Goal: Task Accomplishment & Management: Manage account settings

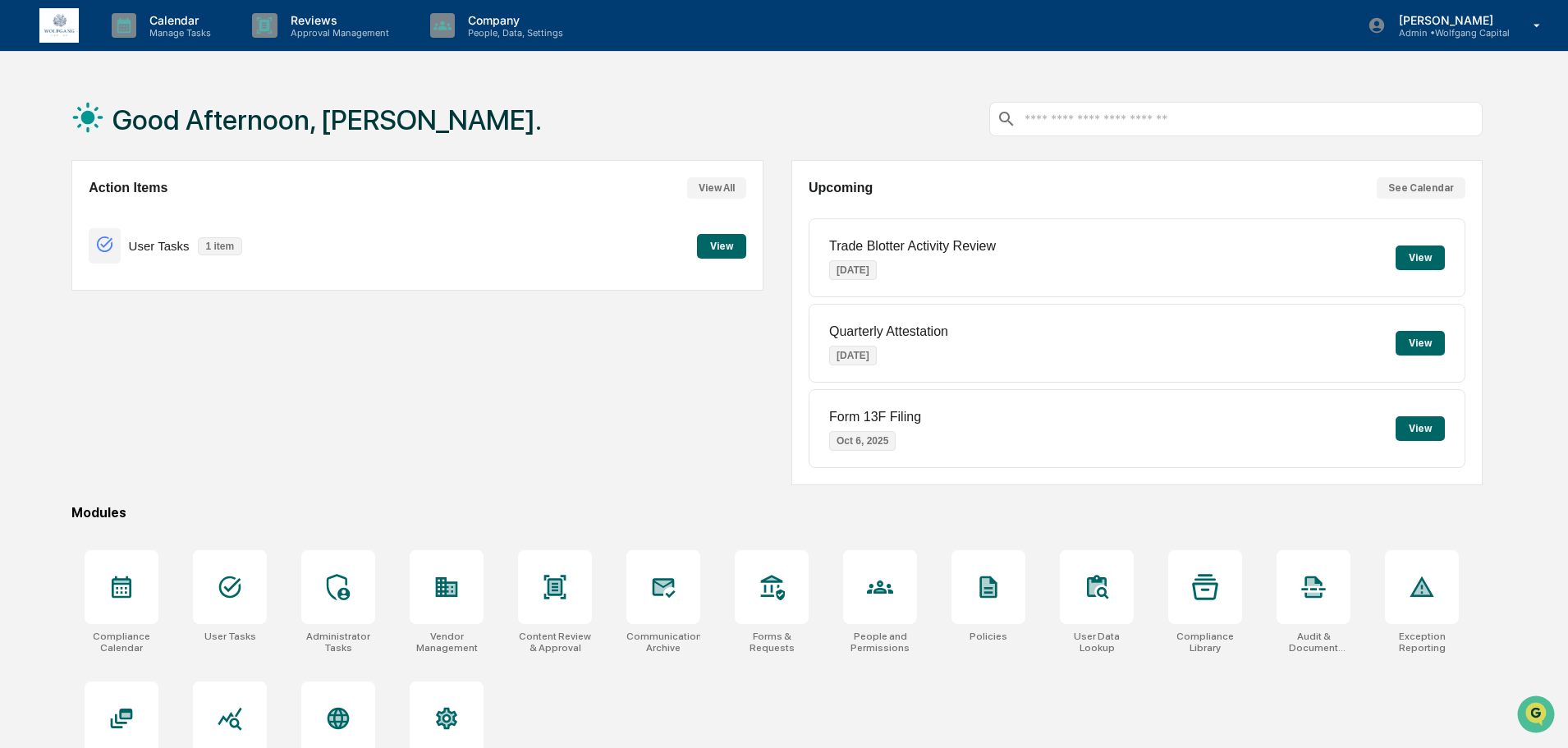
click at [317, 346] on div "Action Items View All User Tasks 1 item View" at bounding box center [417, 323] width 691 height 325
click at [317, 27] on p "Approval Management" at bounding box center [337, 33] width 120 height 11
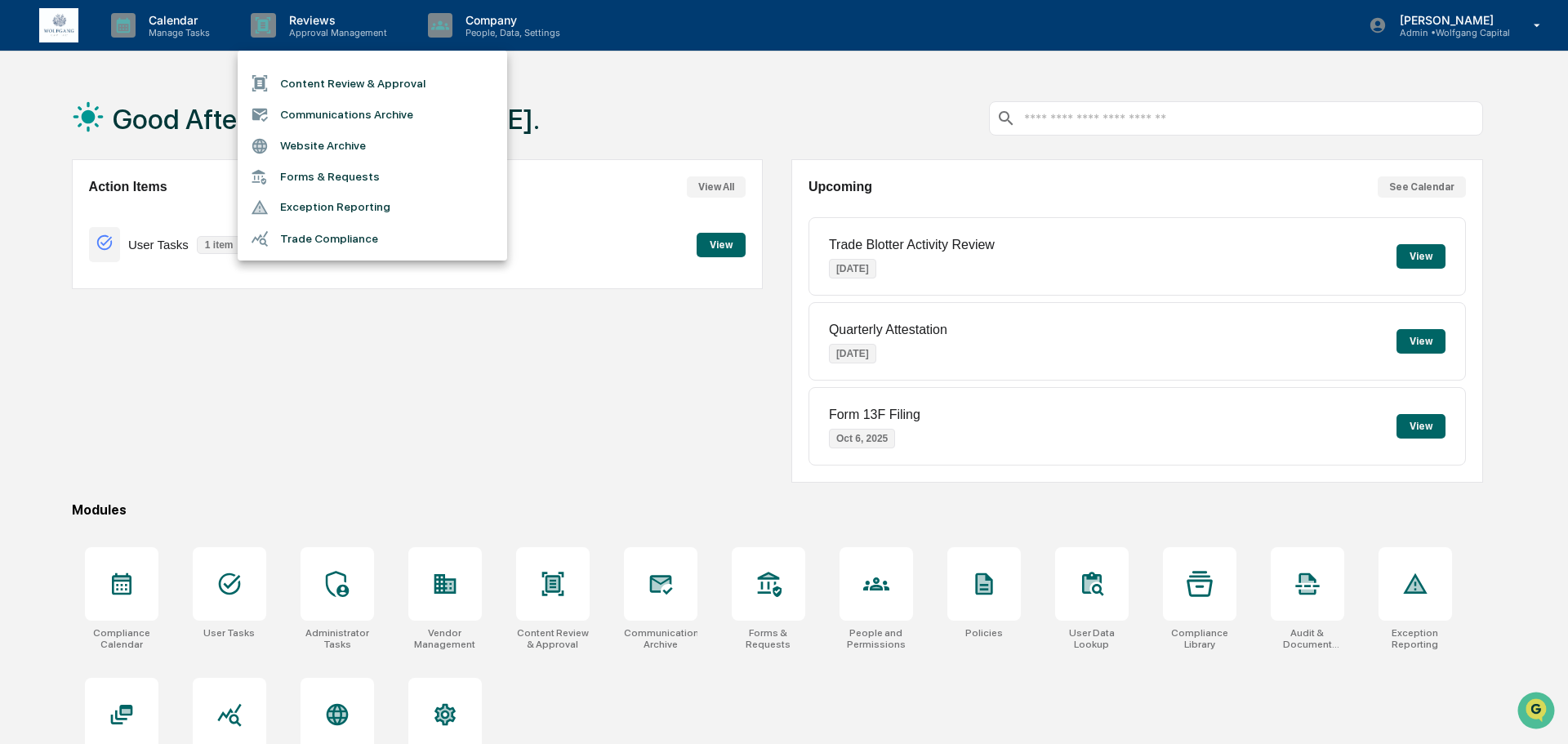
click at [332, 79] on li "Content Review & Approval" at bounding box center [371, 83] width 269 height 31
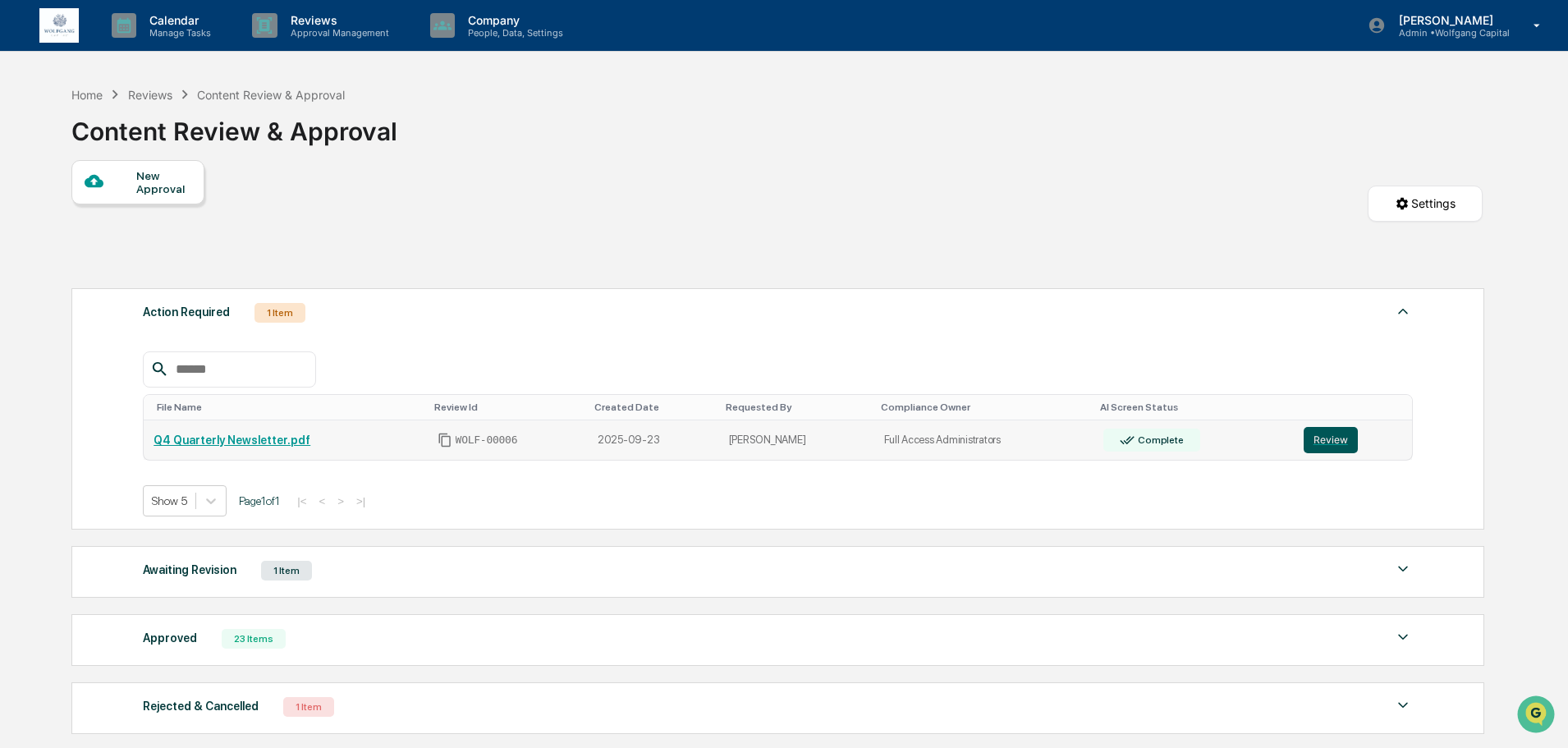
click at [1304, 446] on button "Review" at bounding box center [1330, 440] width 54 height 26
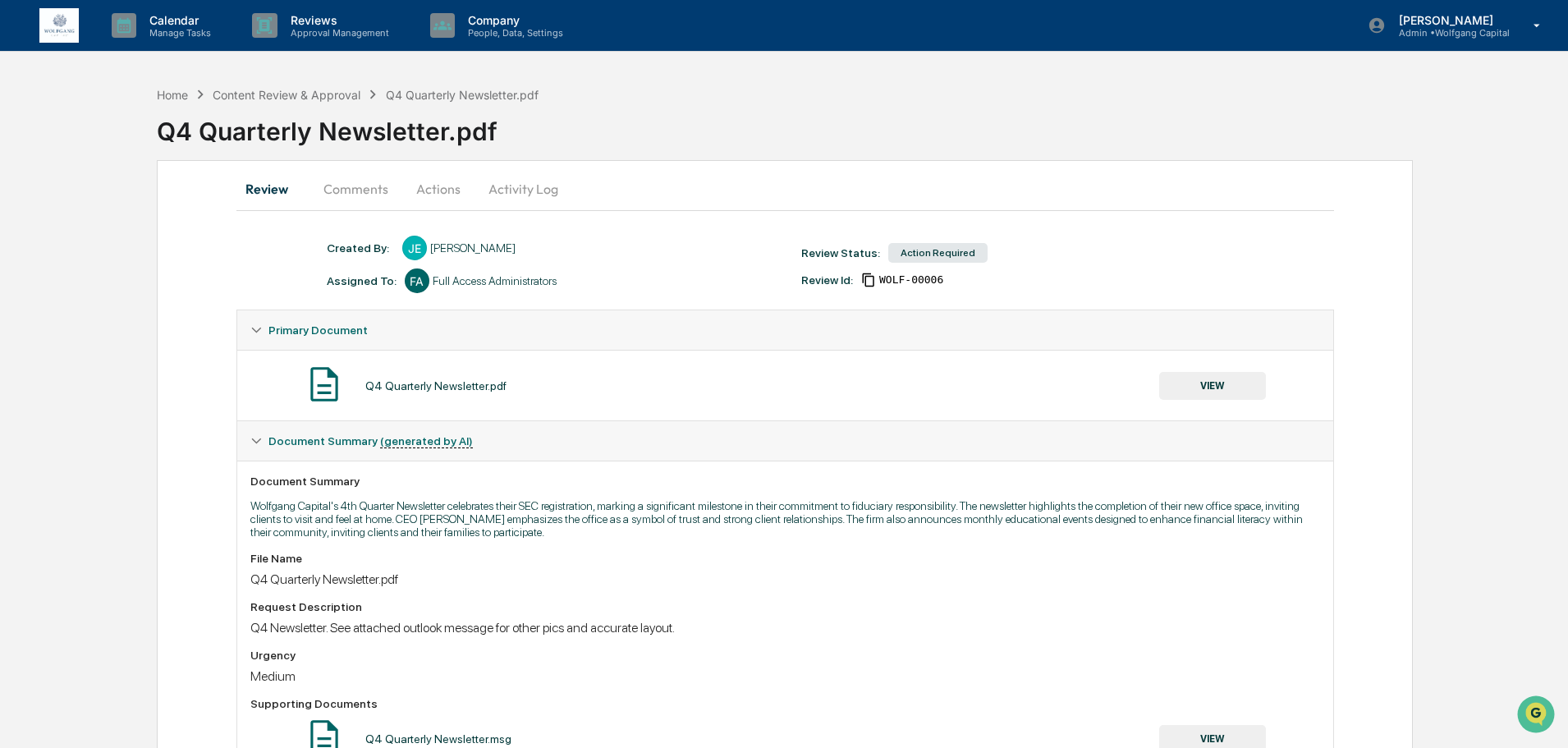
click at [444, 188] on button "Actions" at bounding box center [438, 189] width 74 height 40
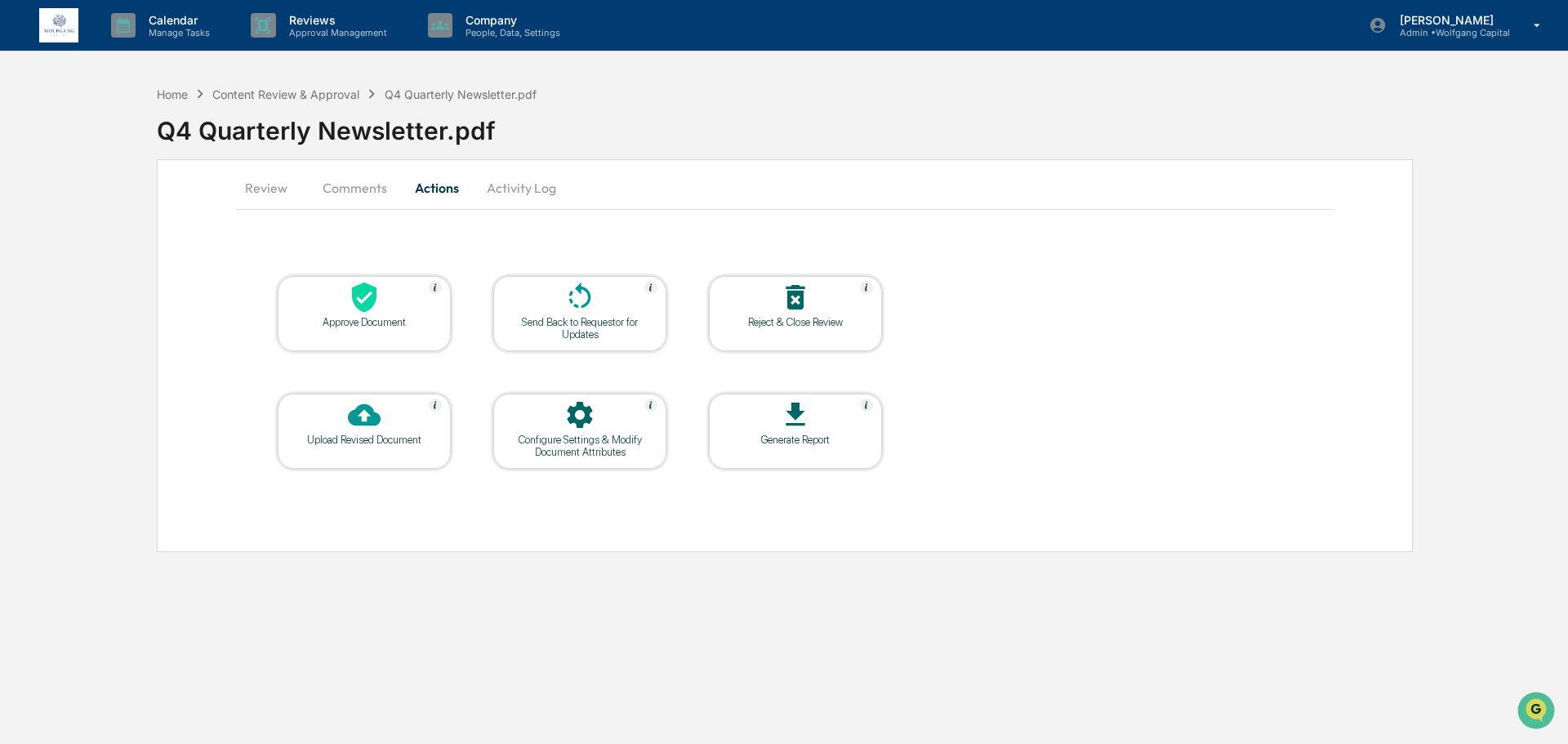
click at [543, 317] on div "Send Back to Requestor for Updates" at bounding box center [580, 328] width 147 height 24
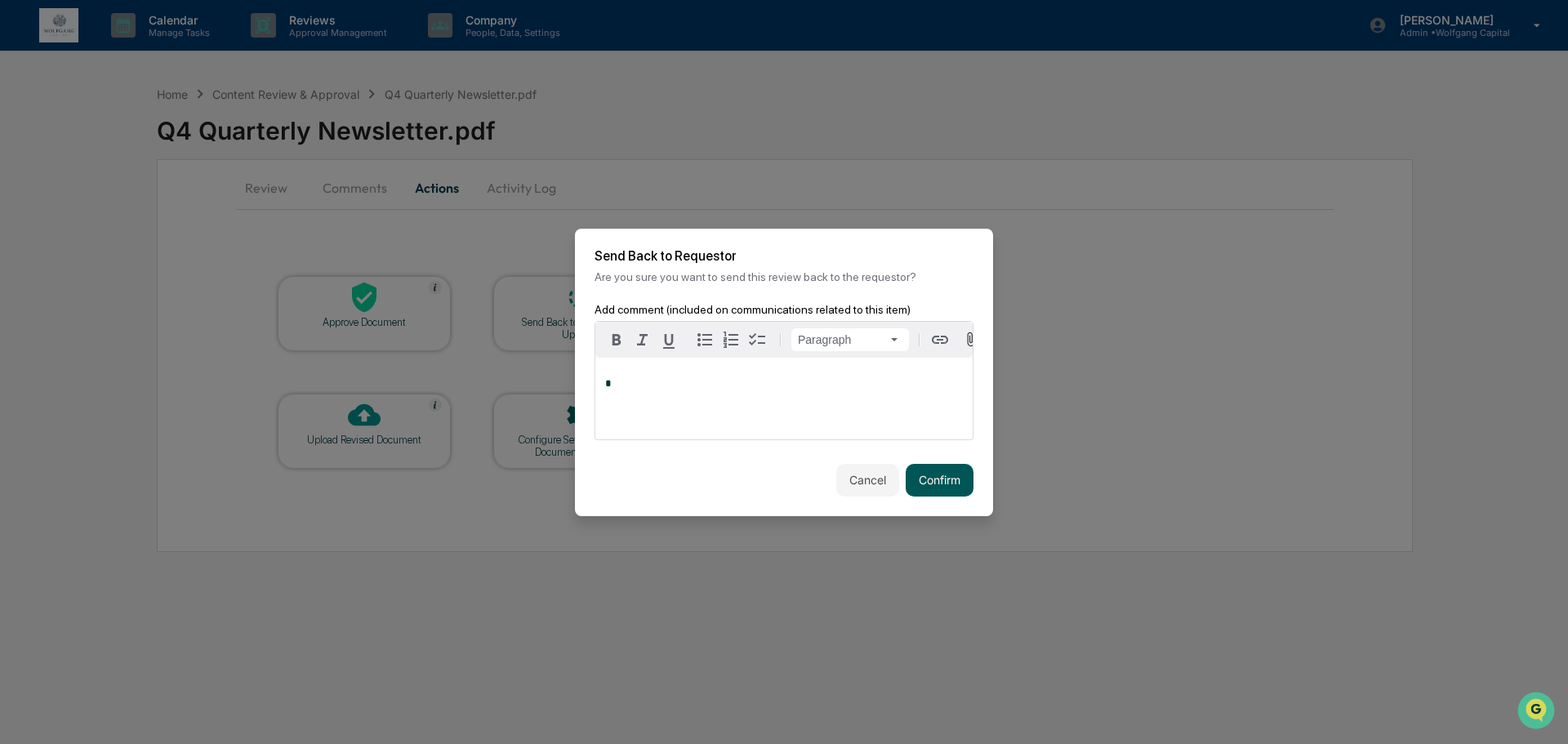
click at [933, 471] on button "Confirm" at bounding box center [940, 480] width 68 height 33
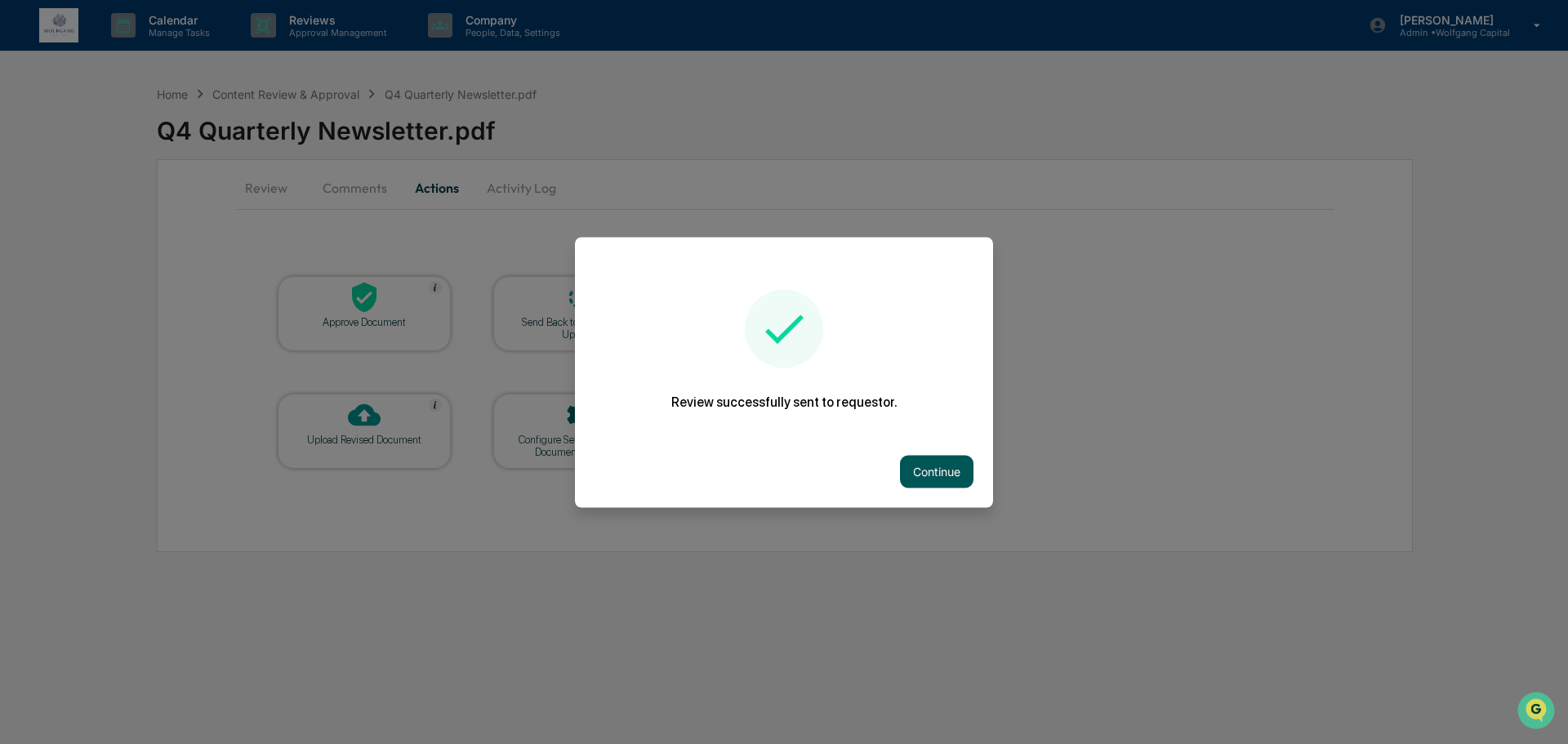
click at [907, 458] on button "Continue" at bounding box center [937, 471] width 73 height 33
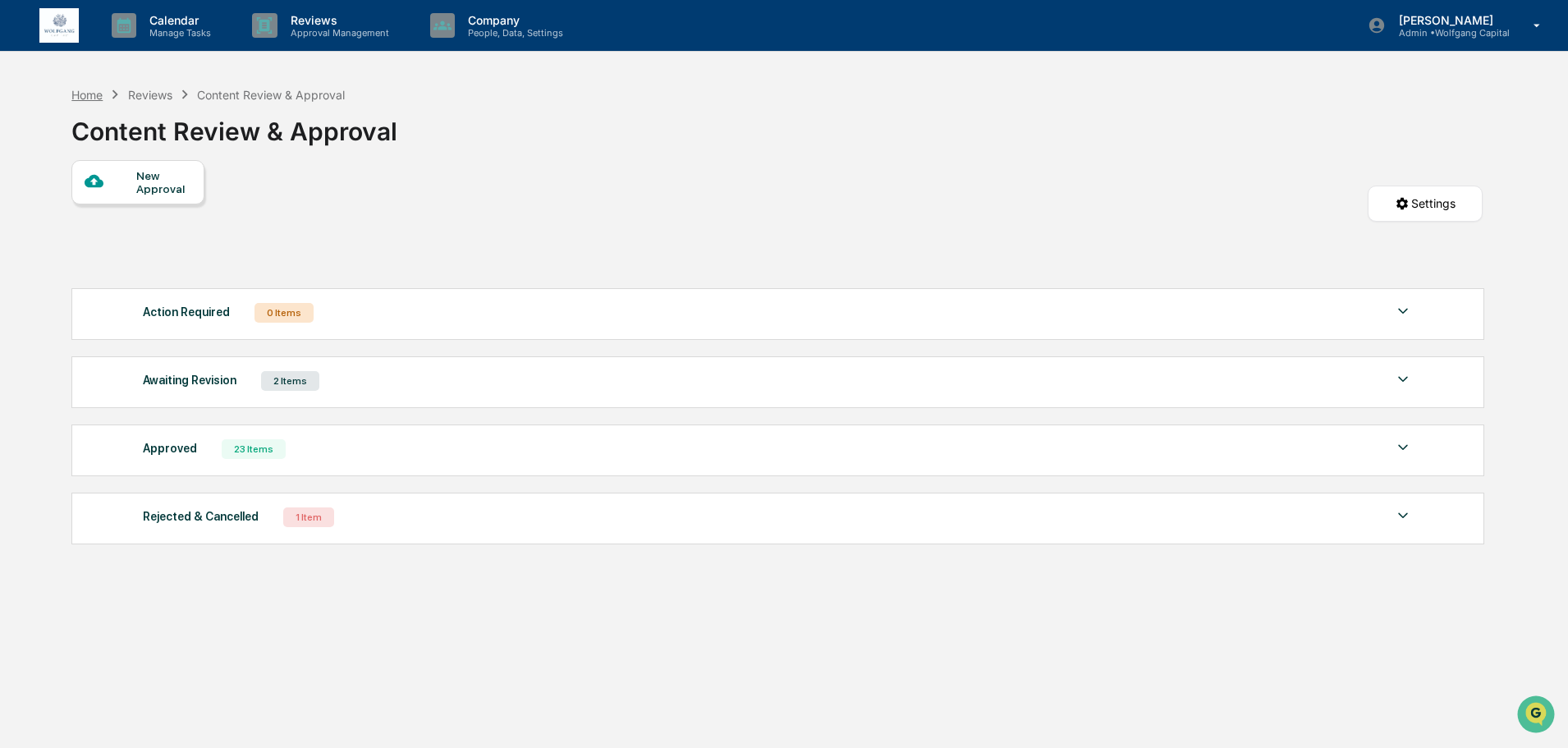
click at [97, 92] on div "Home" at bounding box center [87, 94] width 31 height 14
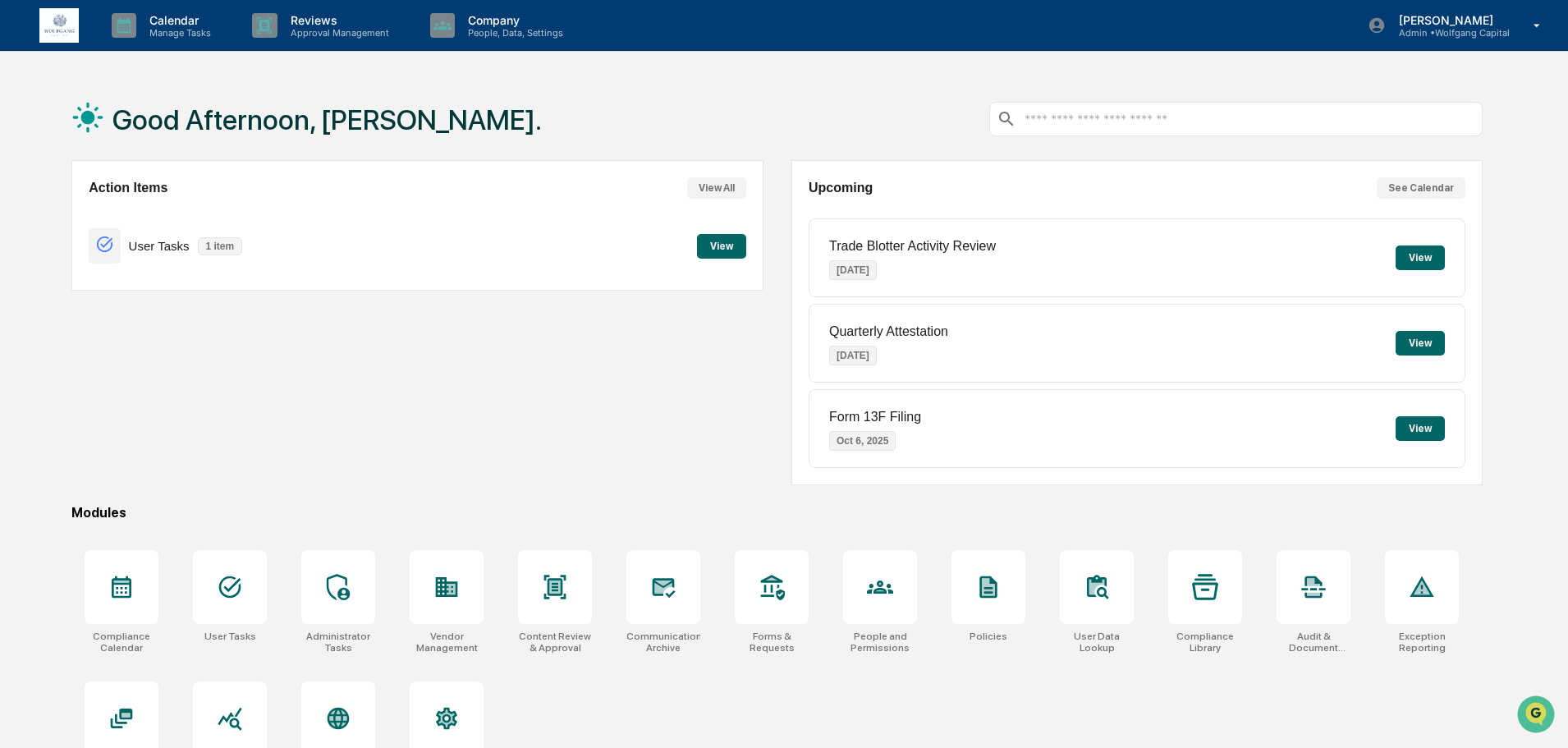
click at [409, 357] on div "Action Items View All User Tasks 1 item View" at bounding box center [417, 323] width 691 height 325
click at [734, 242] on button "View" at bounding box center [721, 246] width 49 height 25
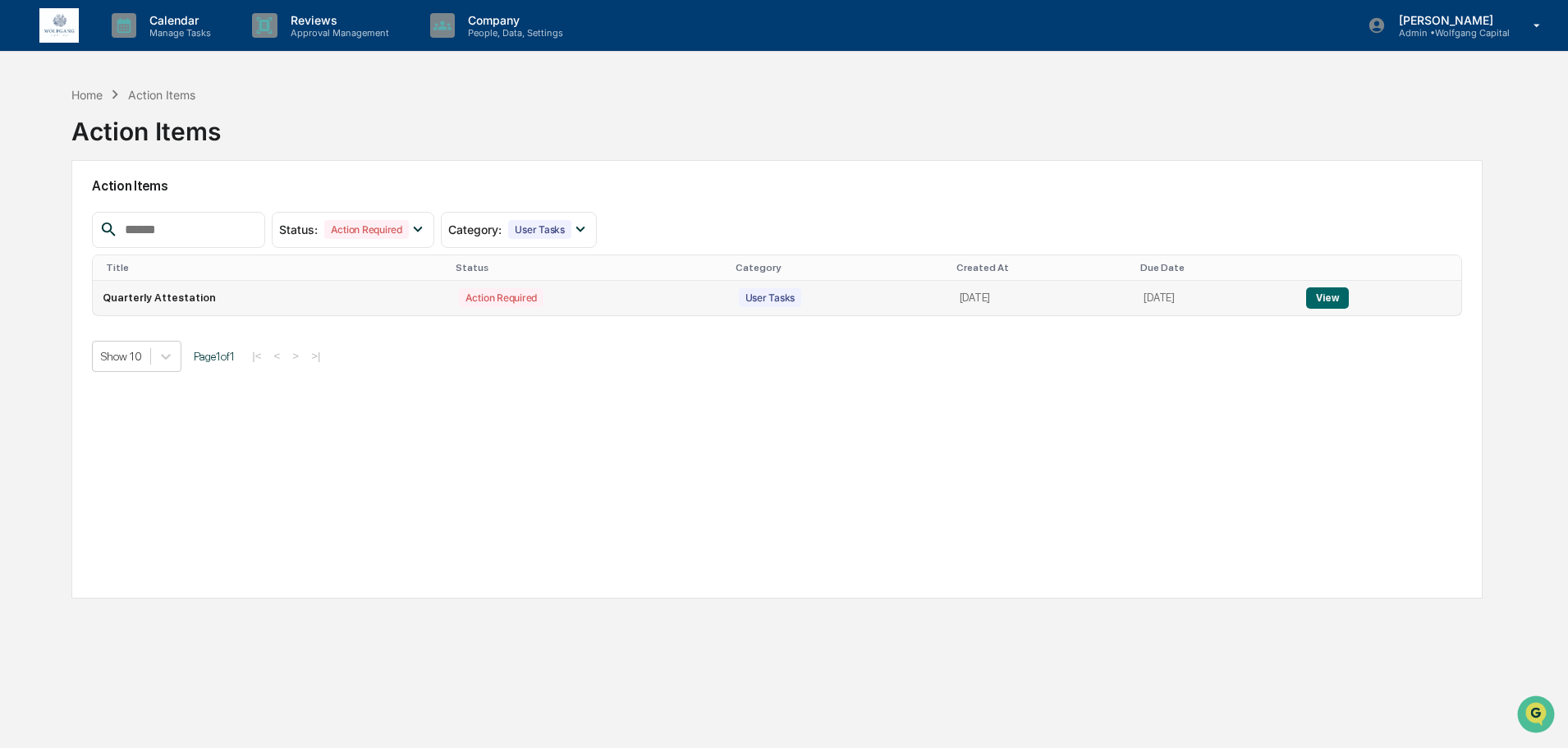
click at [1344, 300] on button "View" at bounding box center [1327, 298] width 41 height 22
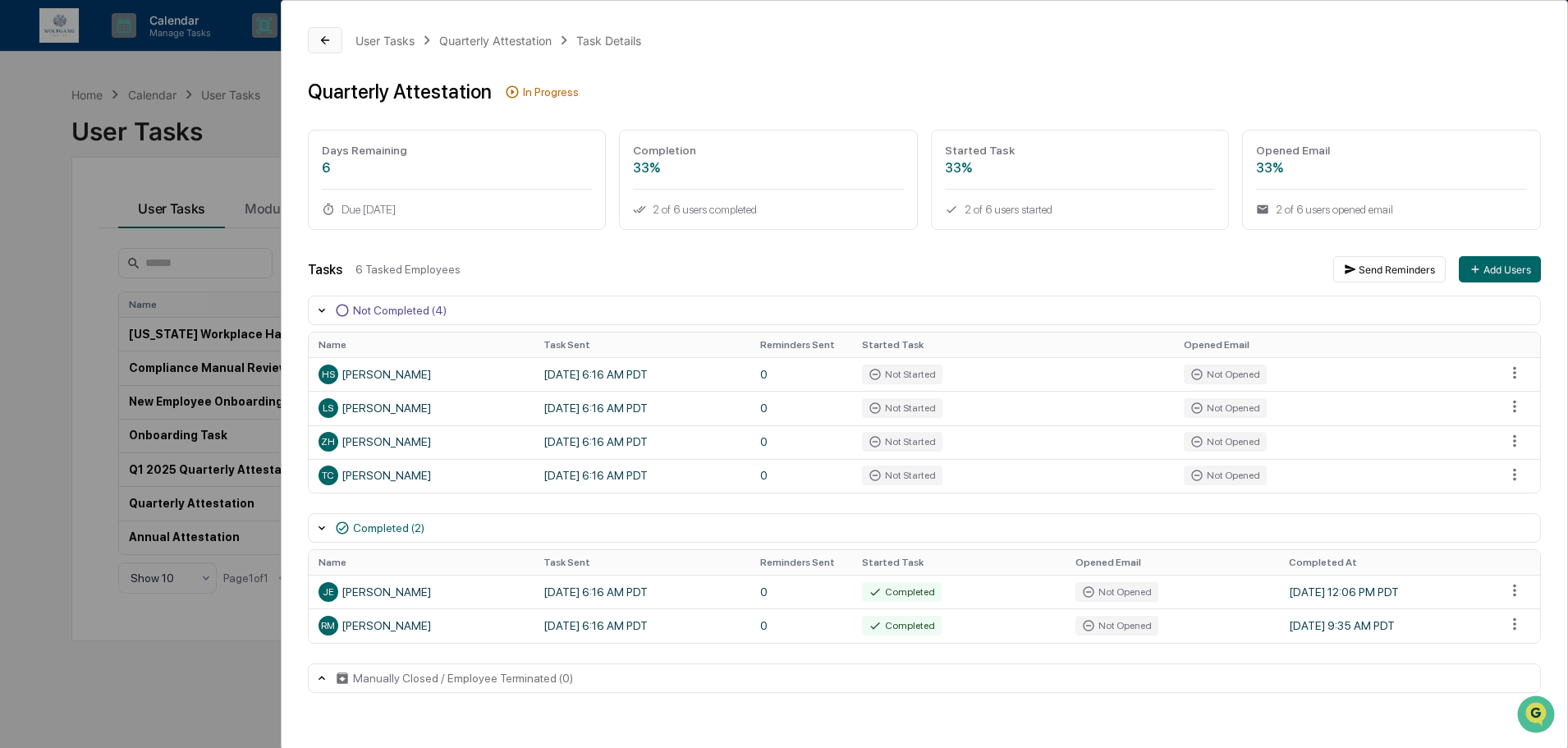
click at [323, 33] on button at bounding box center [325, 41] width 35 height 26
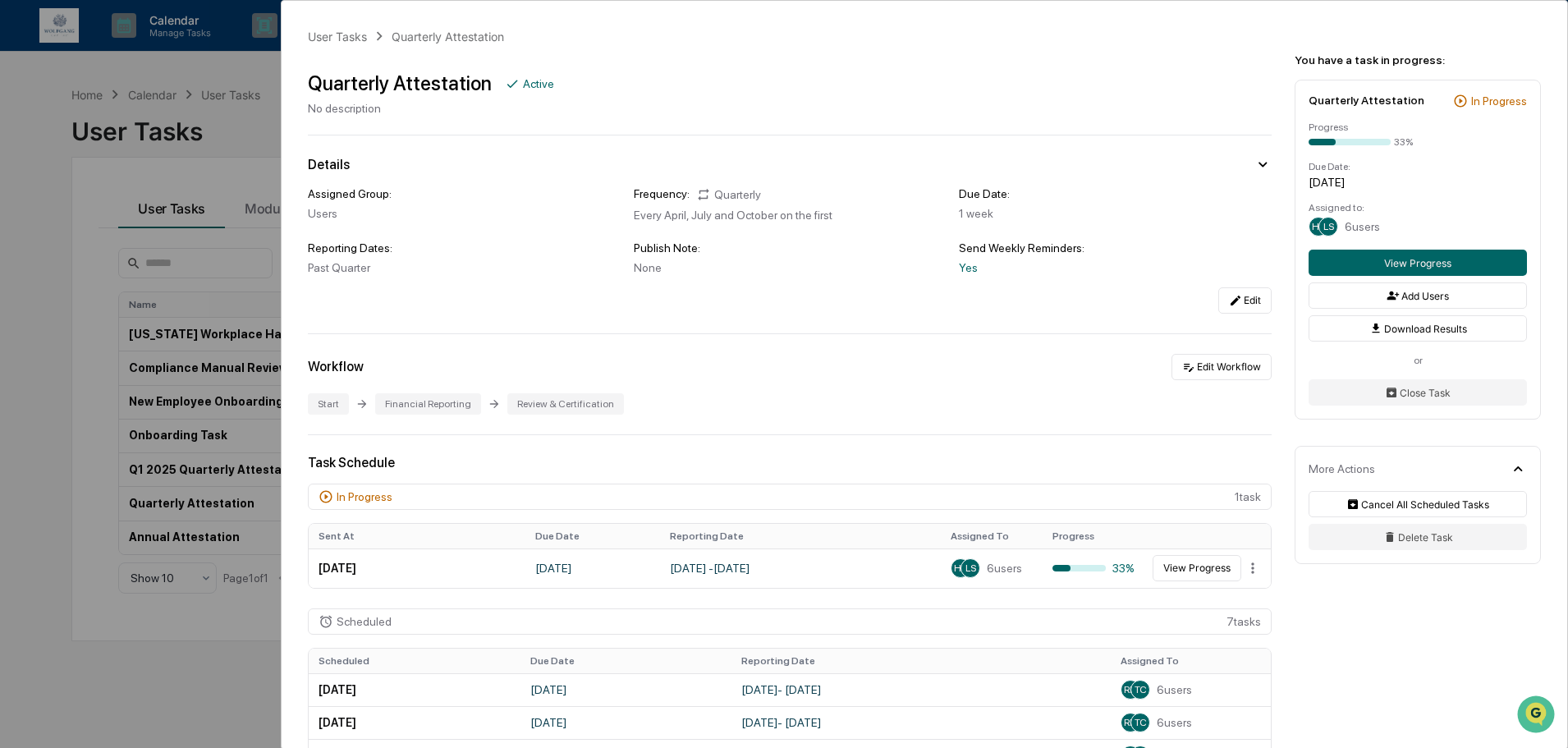
click at [34, 221] on div "User Tasks Quarterly Attestation Quarterly Attestation Active No description De…" at bounding box center [784, 374] width 1568 height 748
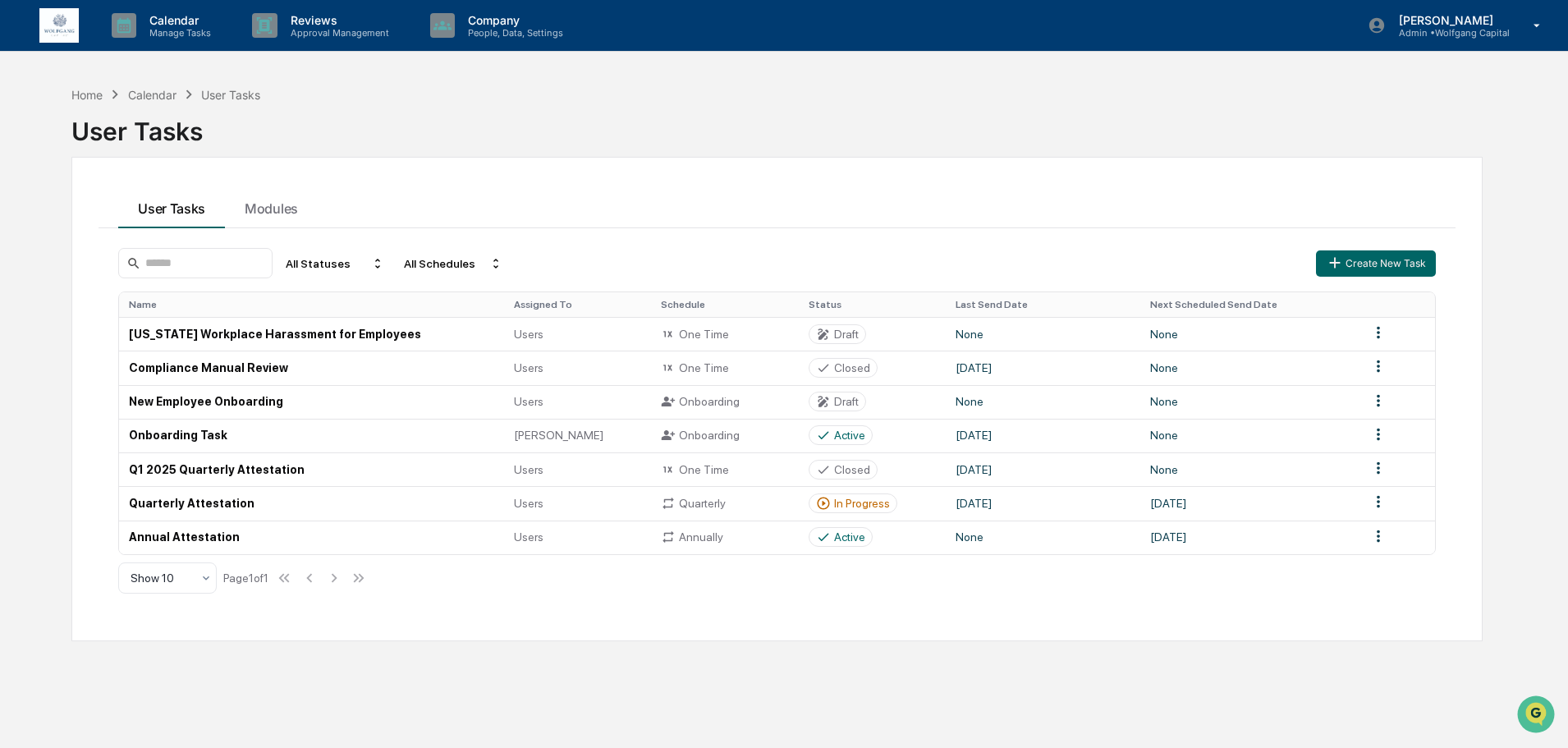
click at [94, 79] on div "Home Calendar User Tasks User Tasks User Tasks Modules All Statuses All Schedul…" at bounding box center [777, 452] width 1461 height 748
click at [91, 89] on div "Home" at bounding box center [87, 94] width 31 height 14
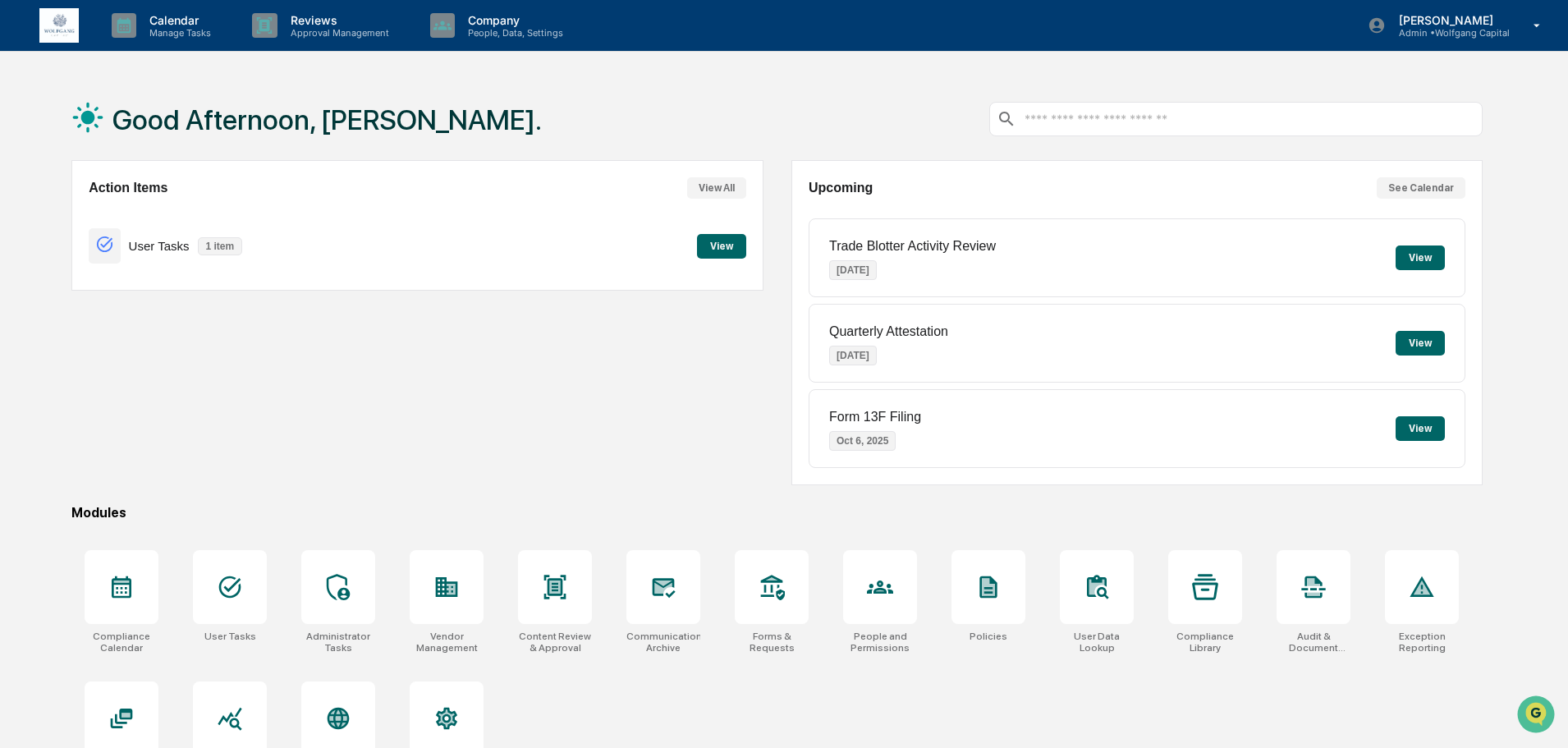
click at [1436, 251] on button "View" at bounding box center [1420, 258] width 49 height 25
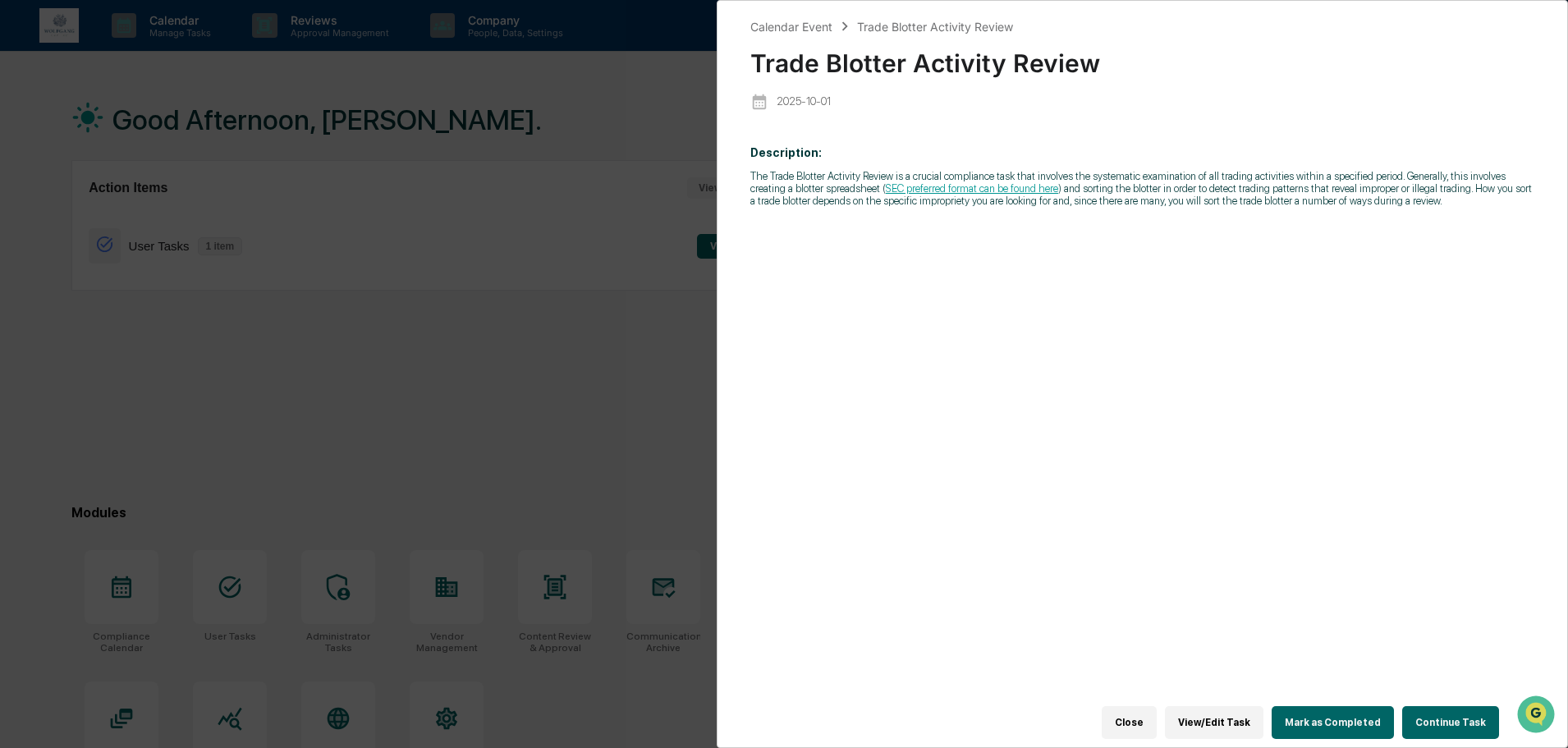
click at [1447, 714] on button "Continue Task" at bounding box center [1450, 723] width 97 height 33
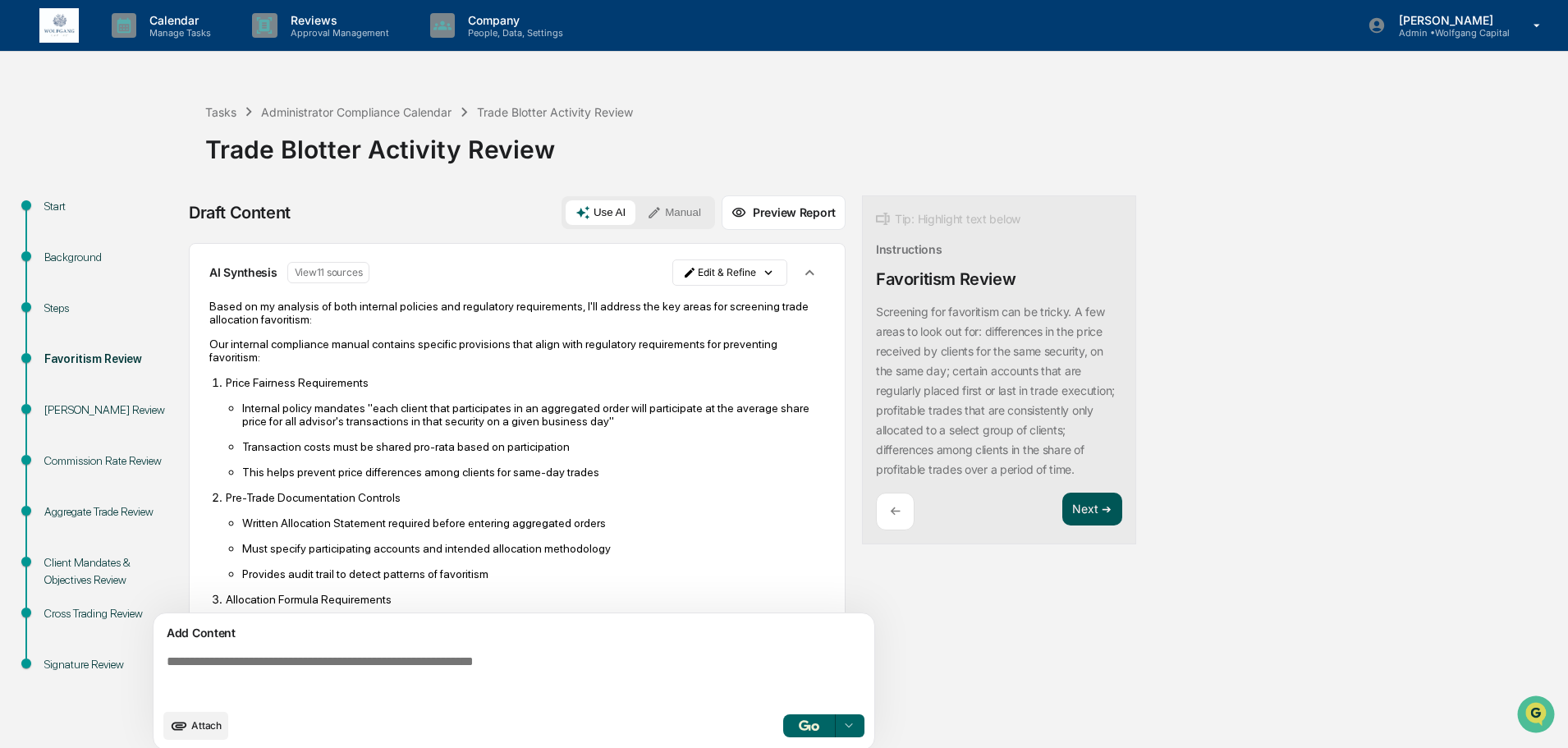
click at [1103, 526] on button "Next ➔" at bounding box center [1093, 509] width 60 height 34
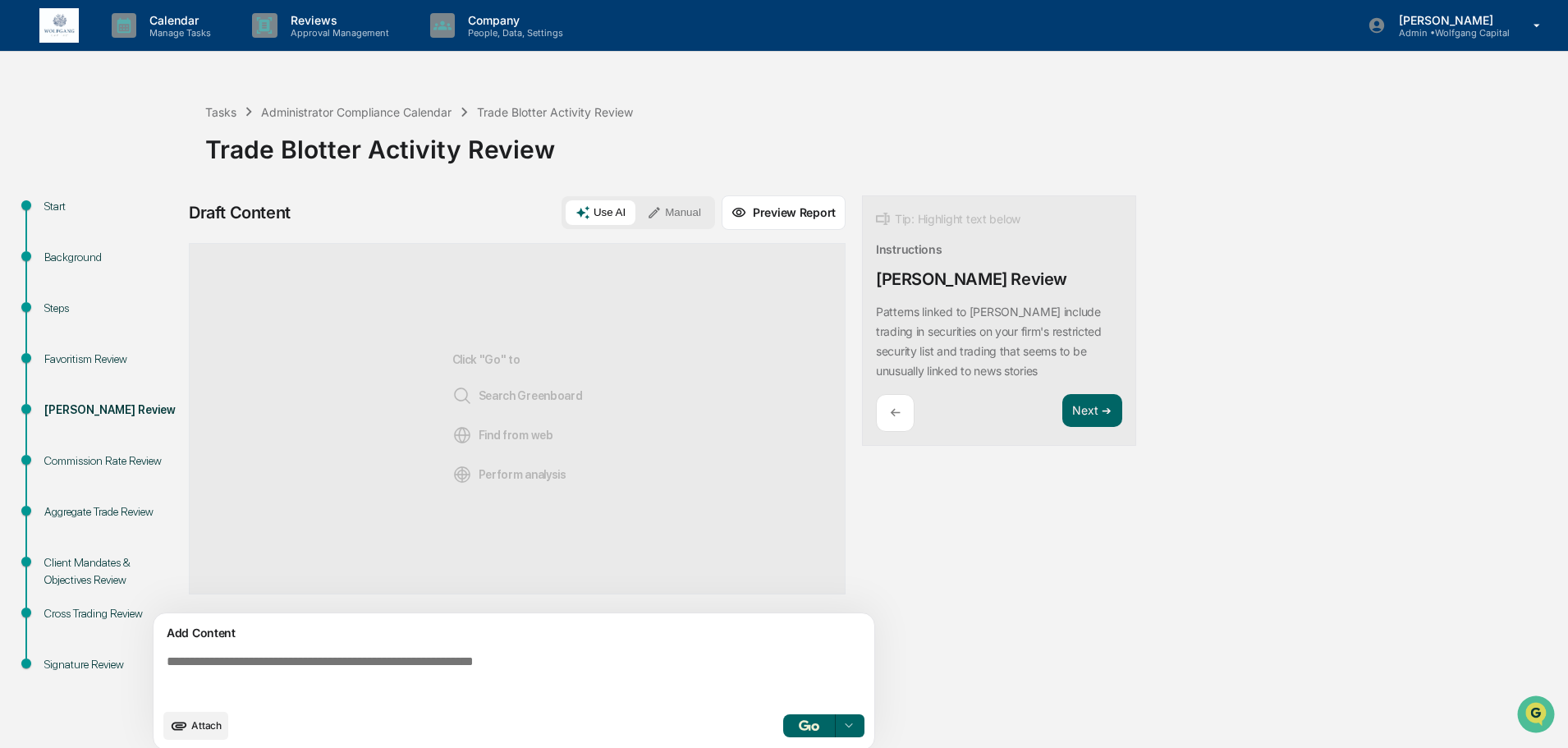
click at [592, 225] on div "Use AI Manual" at bounding box center [638, 212] width 154 height 33
click at [590, 216] on icon at bounding box center [583, 213] width 15 height 15
click at [814, 715] on button "button" at bounding box center [810, 726] width 53 height 23
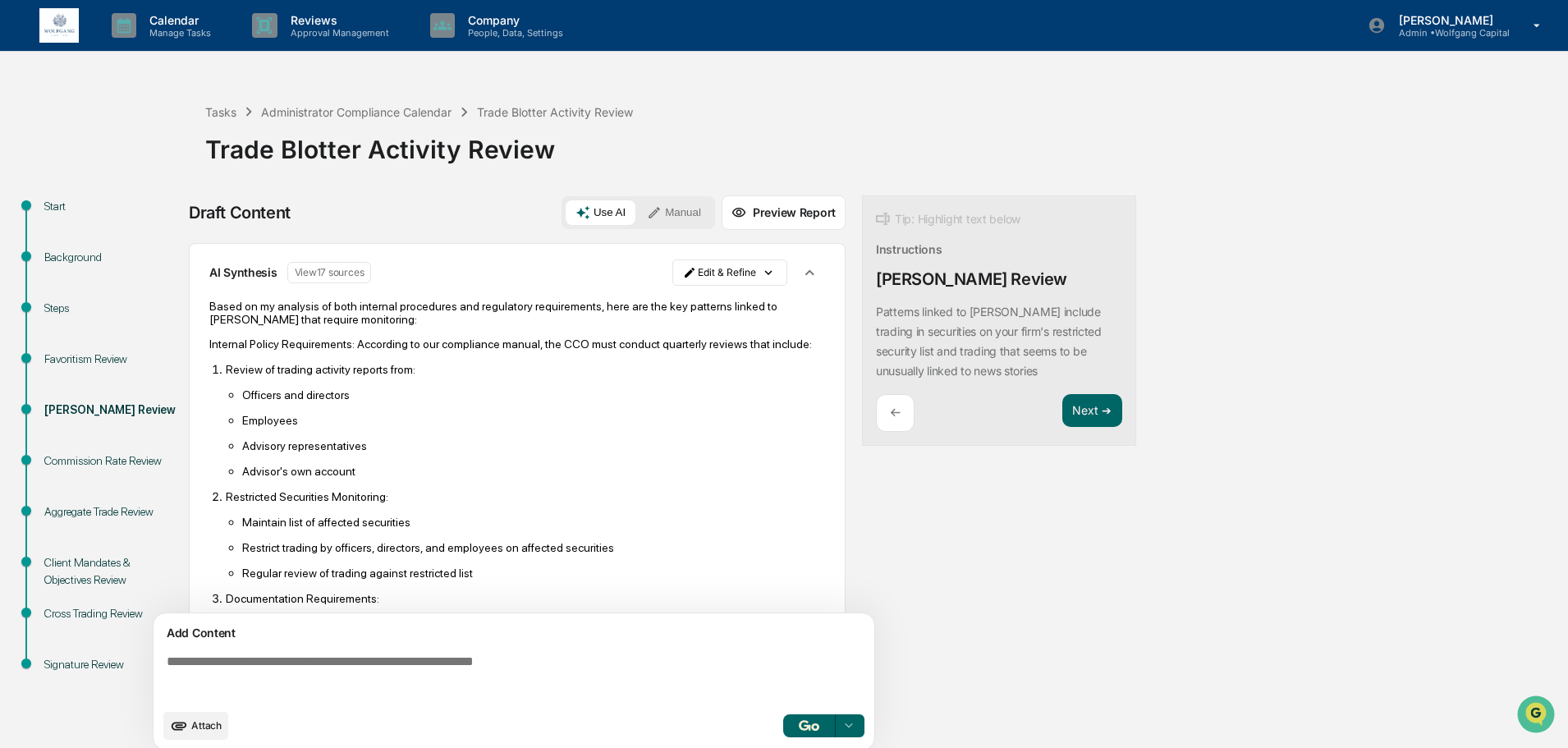
click at [87, 40] on link at bounding box center [69, 25] width 59 height 51
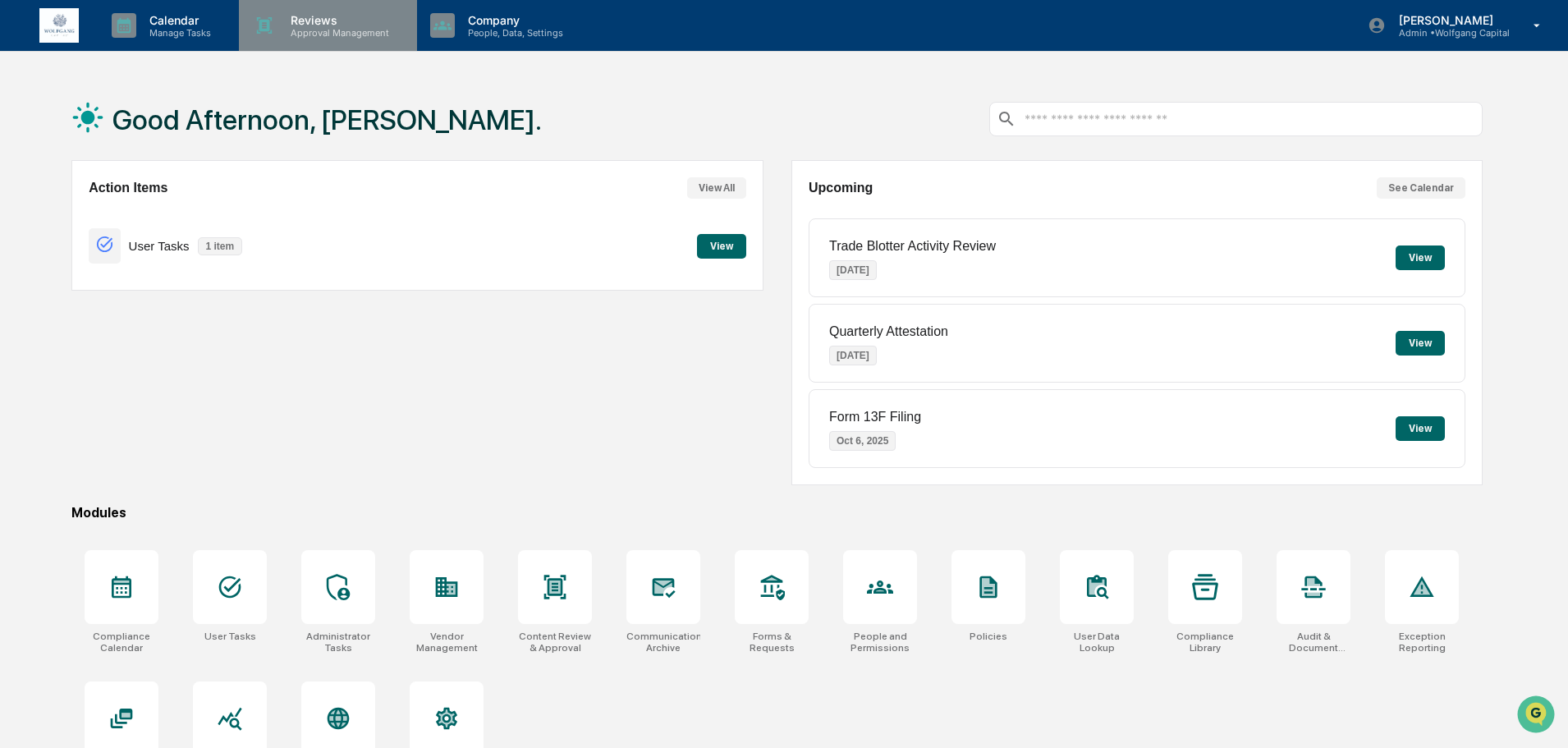
click at [323, 19] on p "Reviews" at bounding box center [337, 20] width 120 height 14
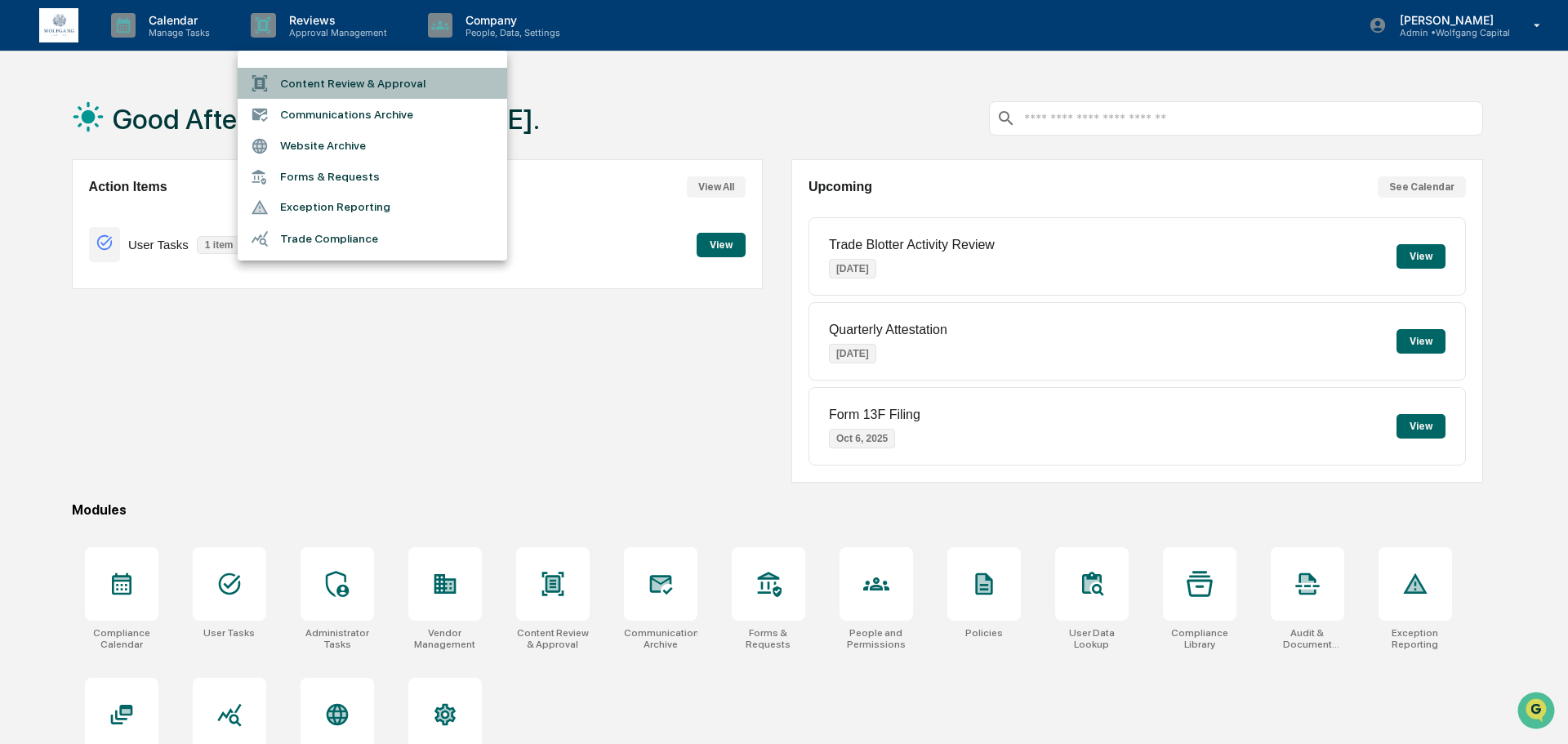
click at [339, 77] on li "Content Review & Approval" at bounding box center [371, 83] width 269 height 31
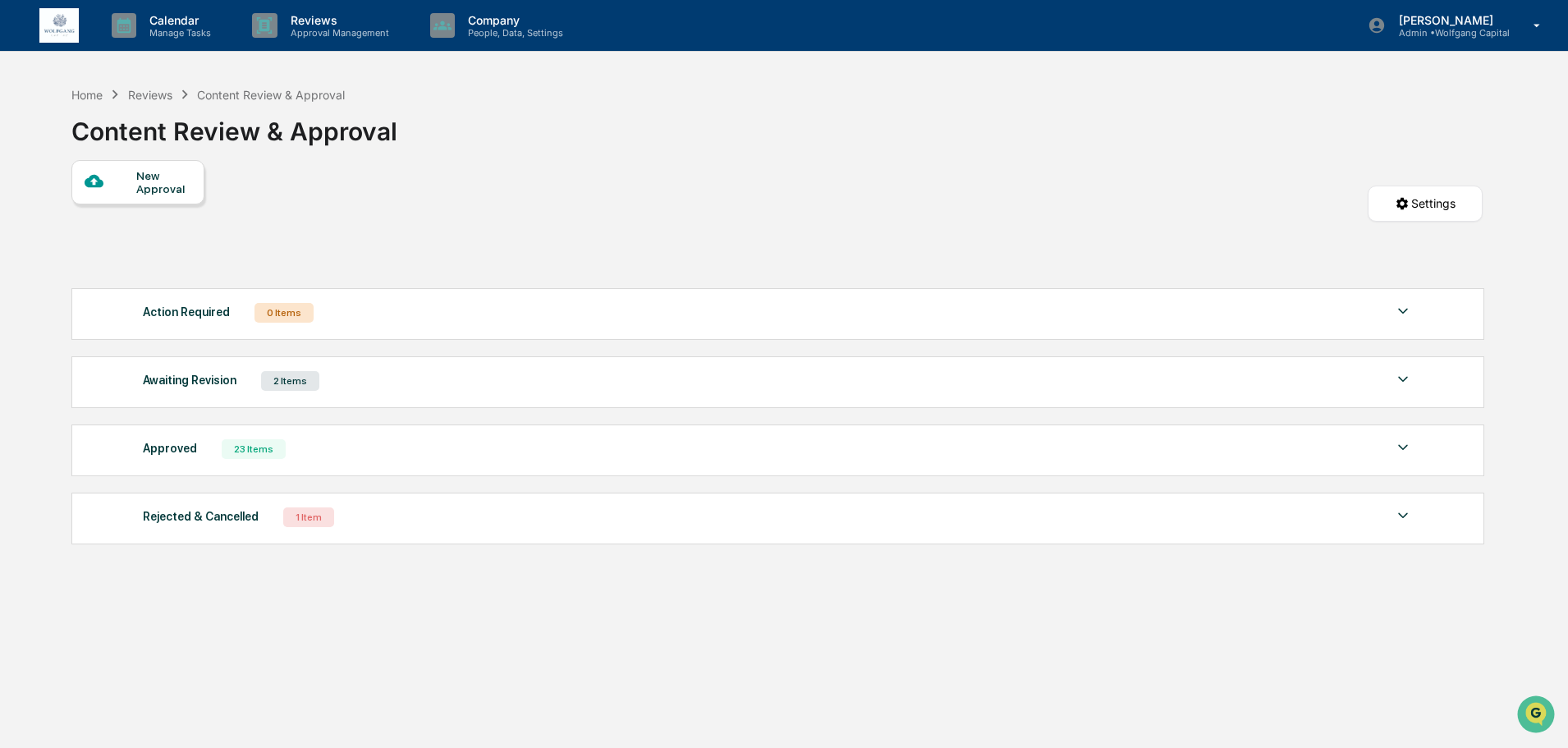
click at [777, 245] on div "New Approval Settings" at bounding box center [777, 220] width 1411 height 120
click at [628, 383] on div "Awaiting Revision 2 Items" at bounding box center [778, 381] width 1270 height 23
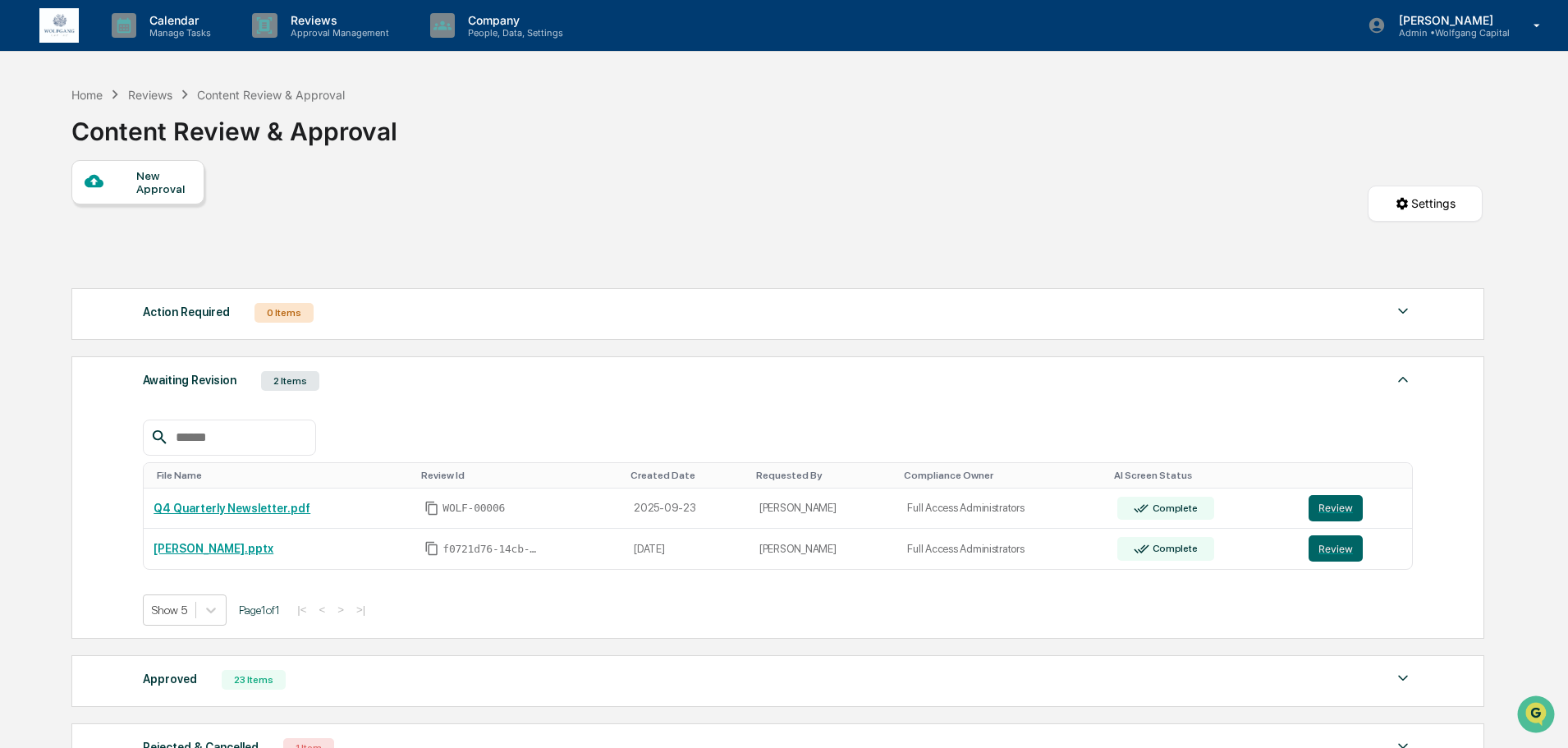
click at [627, 383] on div "Awaiting Revision 2 Items" at bounding box center [778, 381] width 1270 height 23
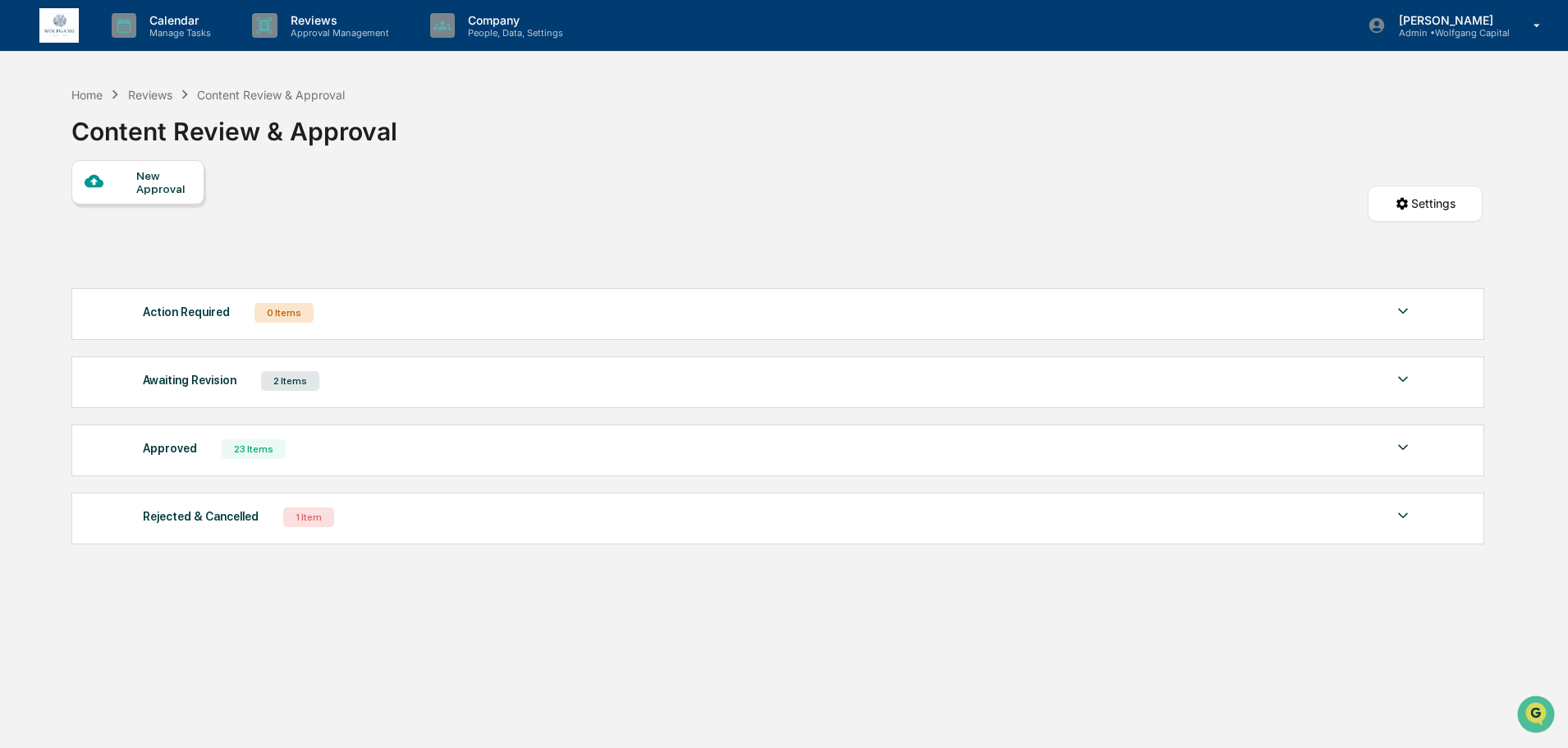
click at [404, 315] on div "Action Required 0 Items" at bounding box center [778, 313] width 1270 height 23
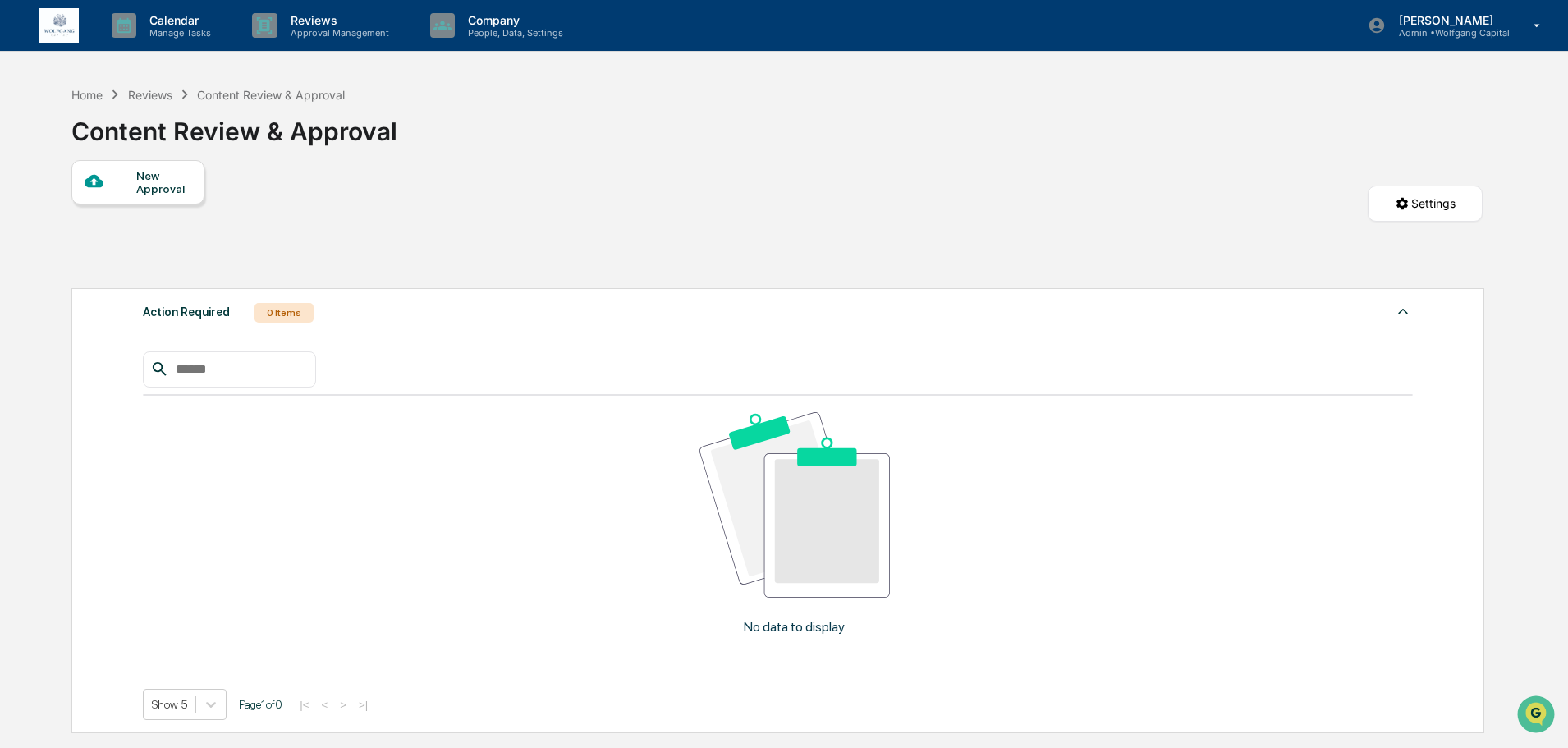
click at [404, 315] on div "Action Required 0 Items" at bounding box center [778, 313] width 1270 height 23
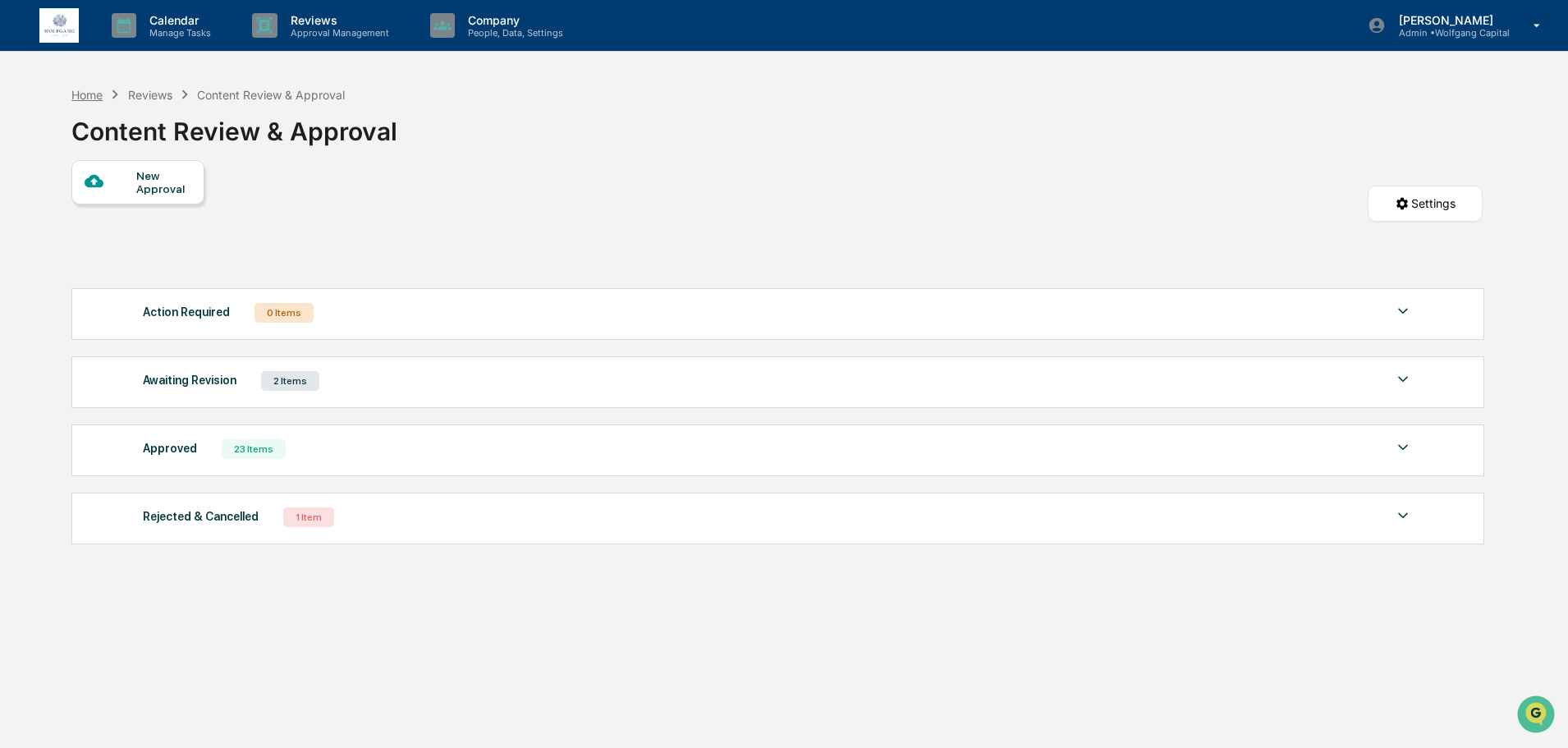
click at [76, 93] on div "Home" at bounding box center [87, 94] width 31 height 14
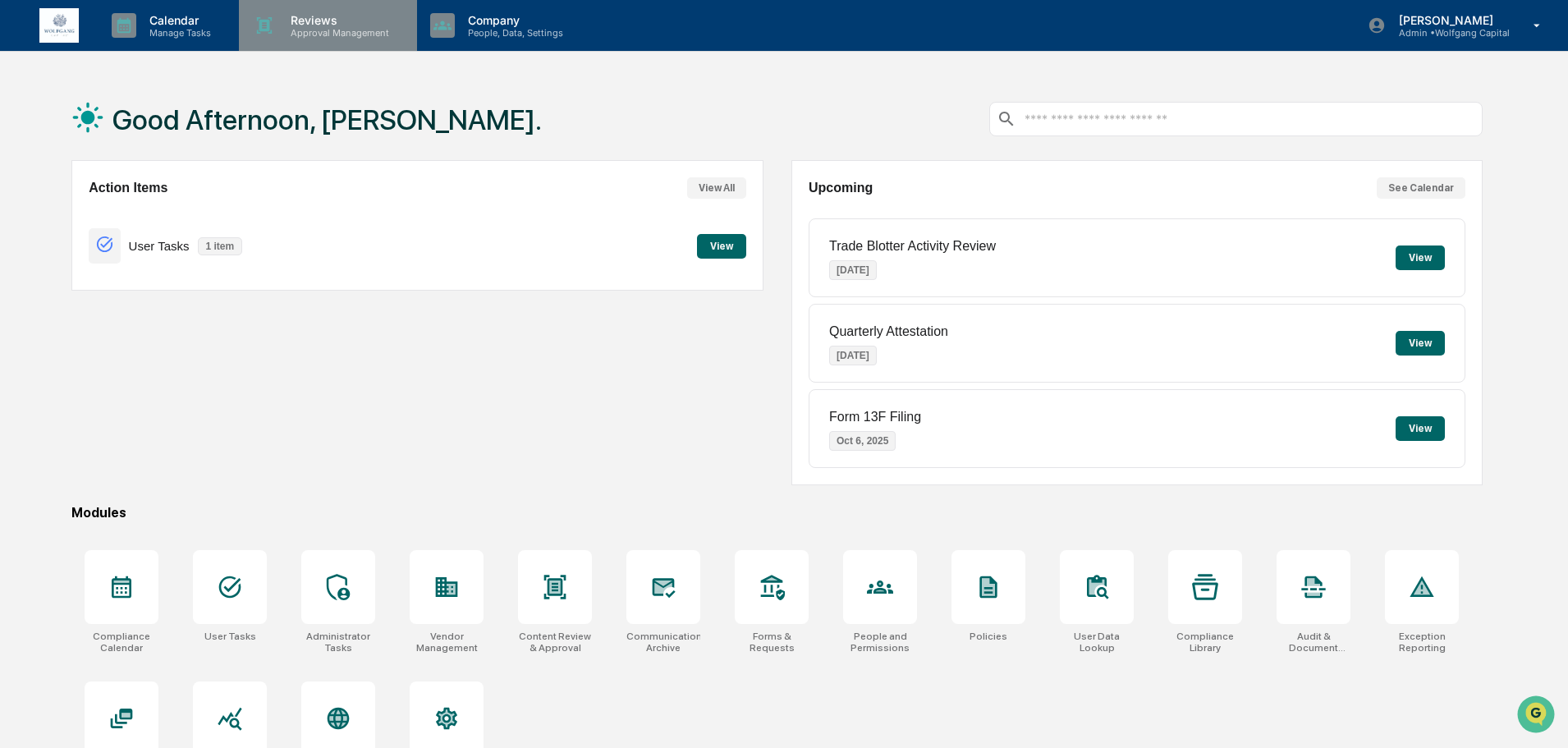
click at [289, 28] on p "Approval Management" at bounding box center [337, 33] width 120 height 11
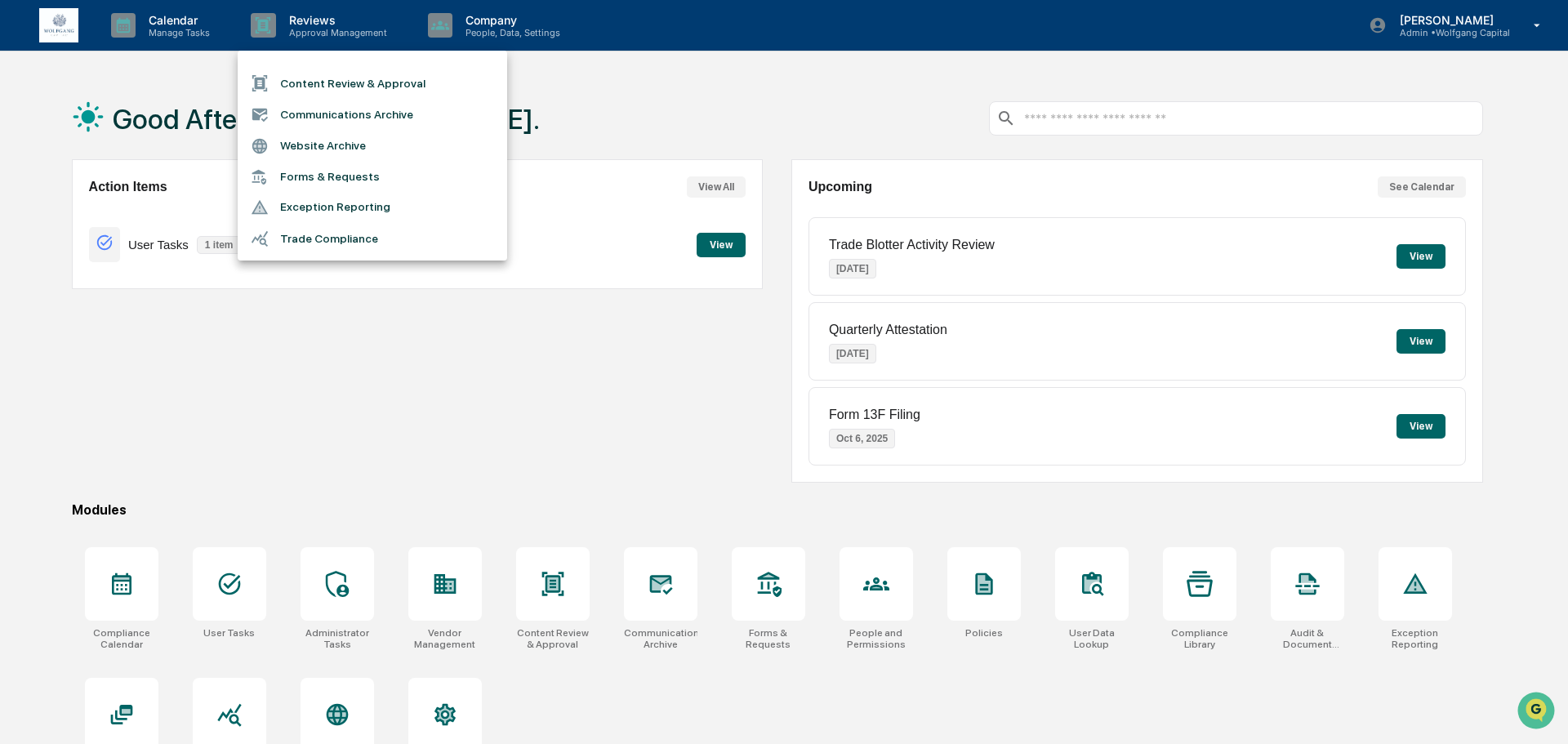
click at [323, 75] on li "Content Review & Approval" at bounding box center [371, 83] width 269 height 31
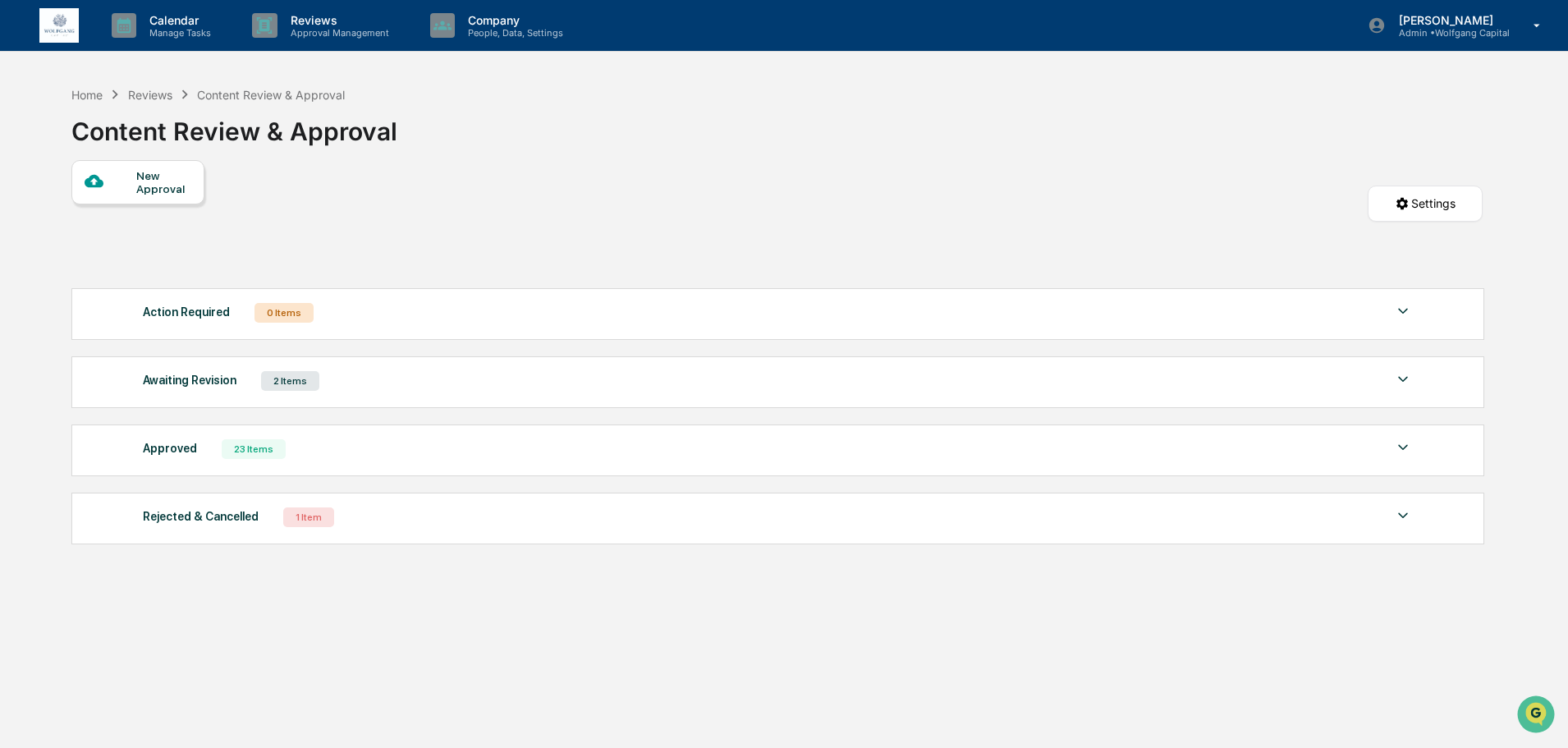
click at [518, 374] on div "Awaiting Revision 2 Items" at bounding box center [778, 381] width 1270 height 23
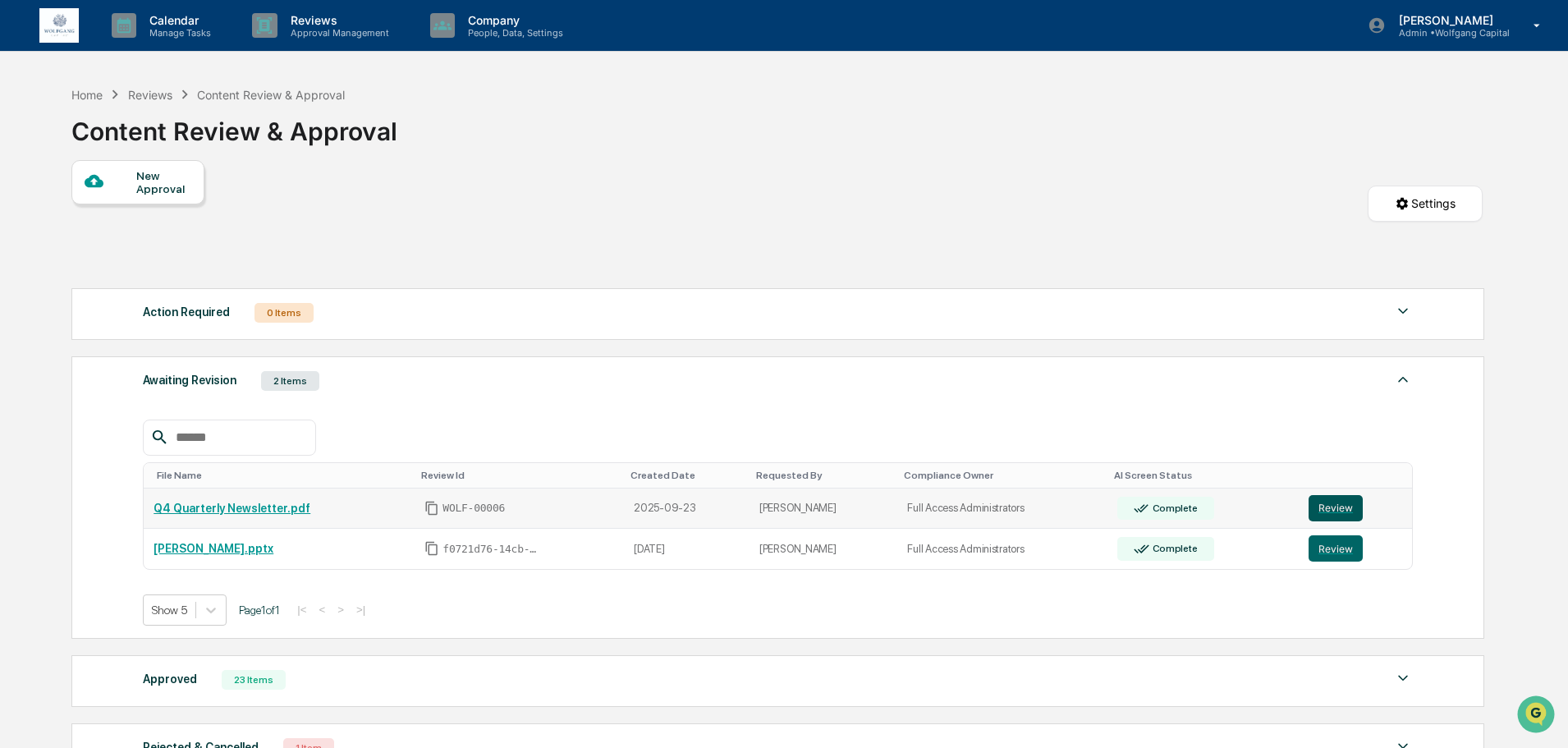
click at [1350, 507] on button "Review" at bounding box center [1335, 508] width 54 height 26
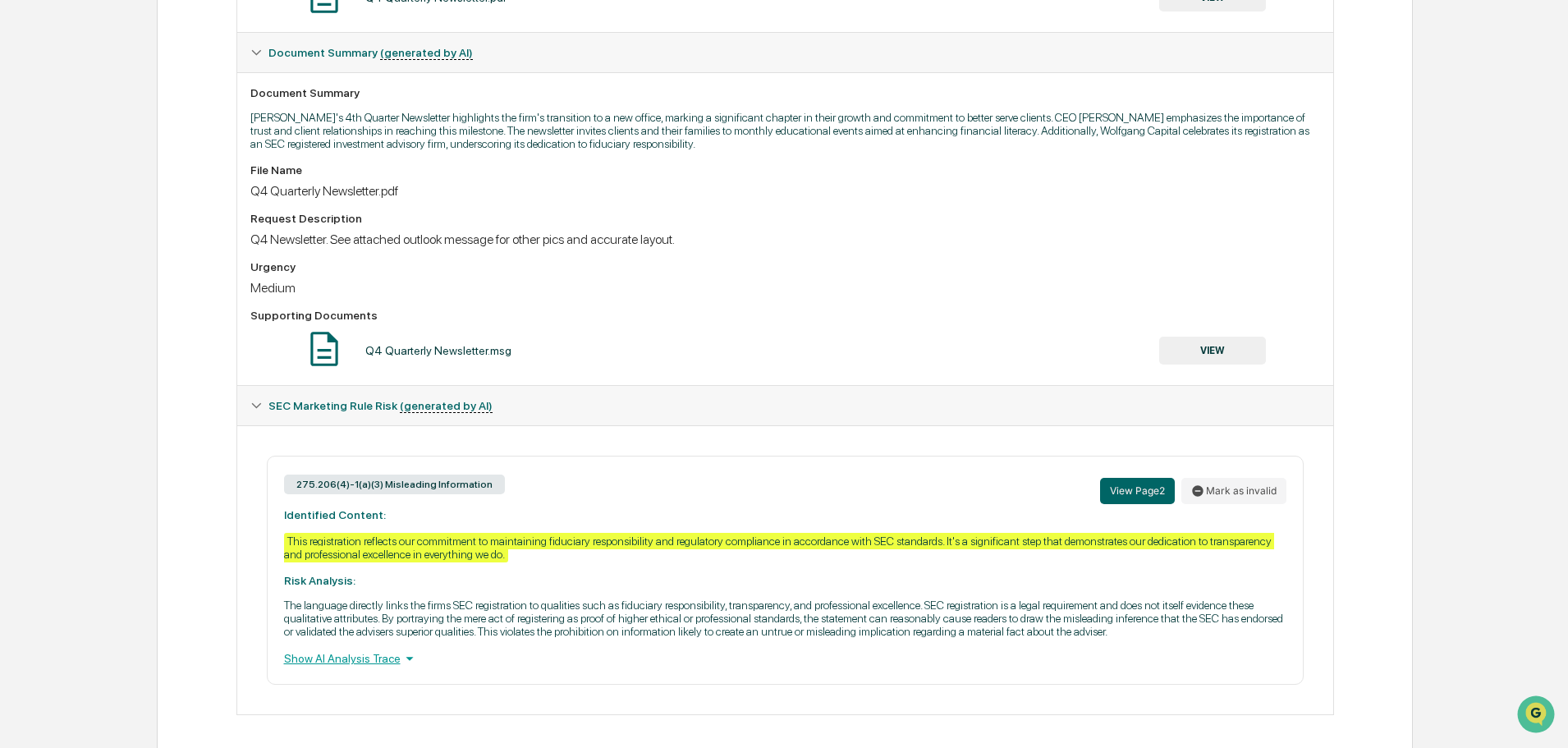
scroll to position [397, 0]
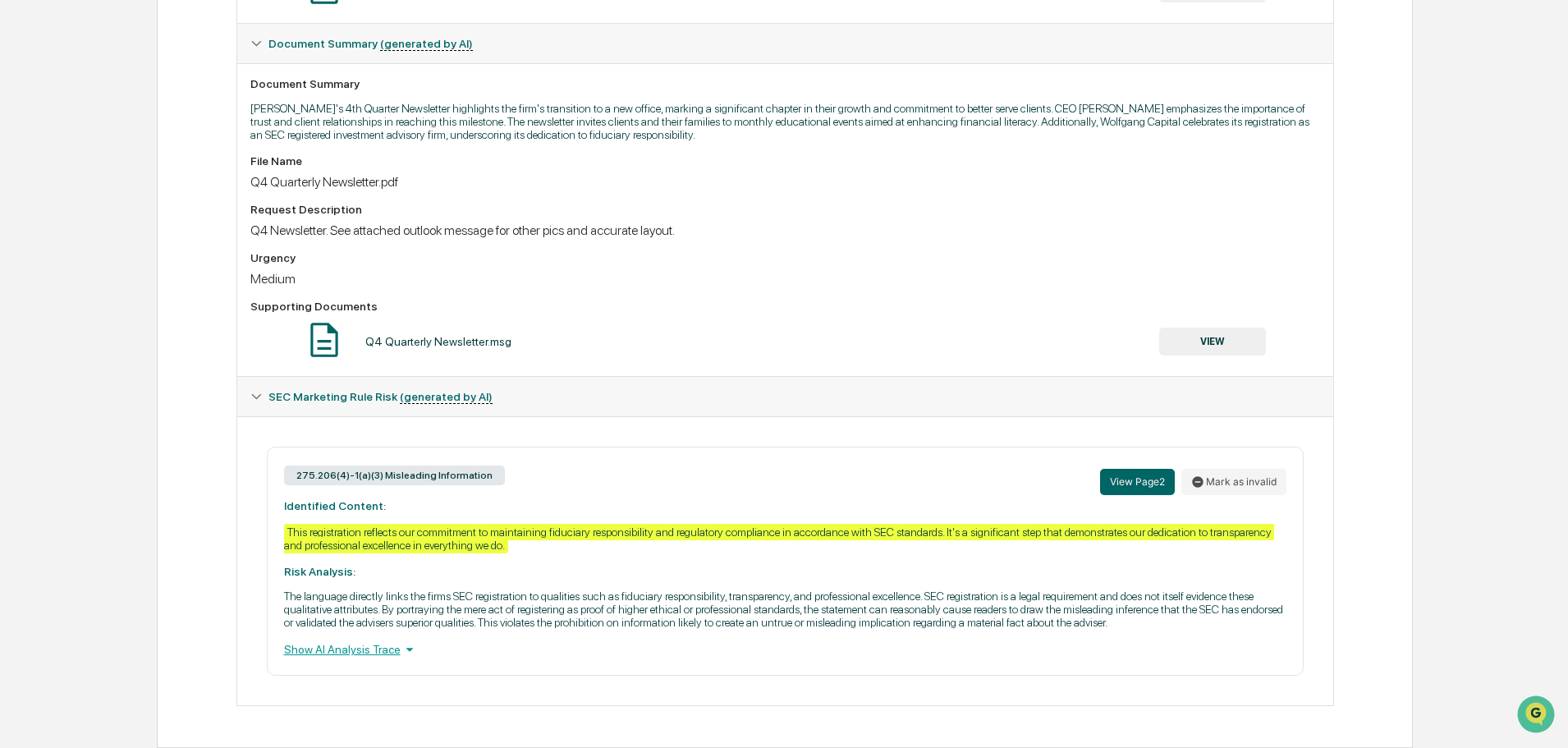
click at [344, 649] on div "Show AI Analysis Trace" at bounding box center [784, 649] width 1002 height 18
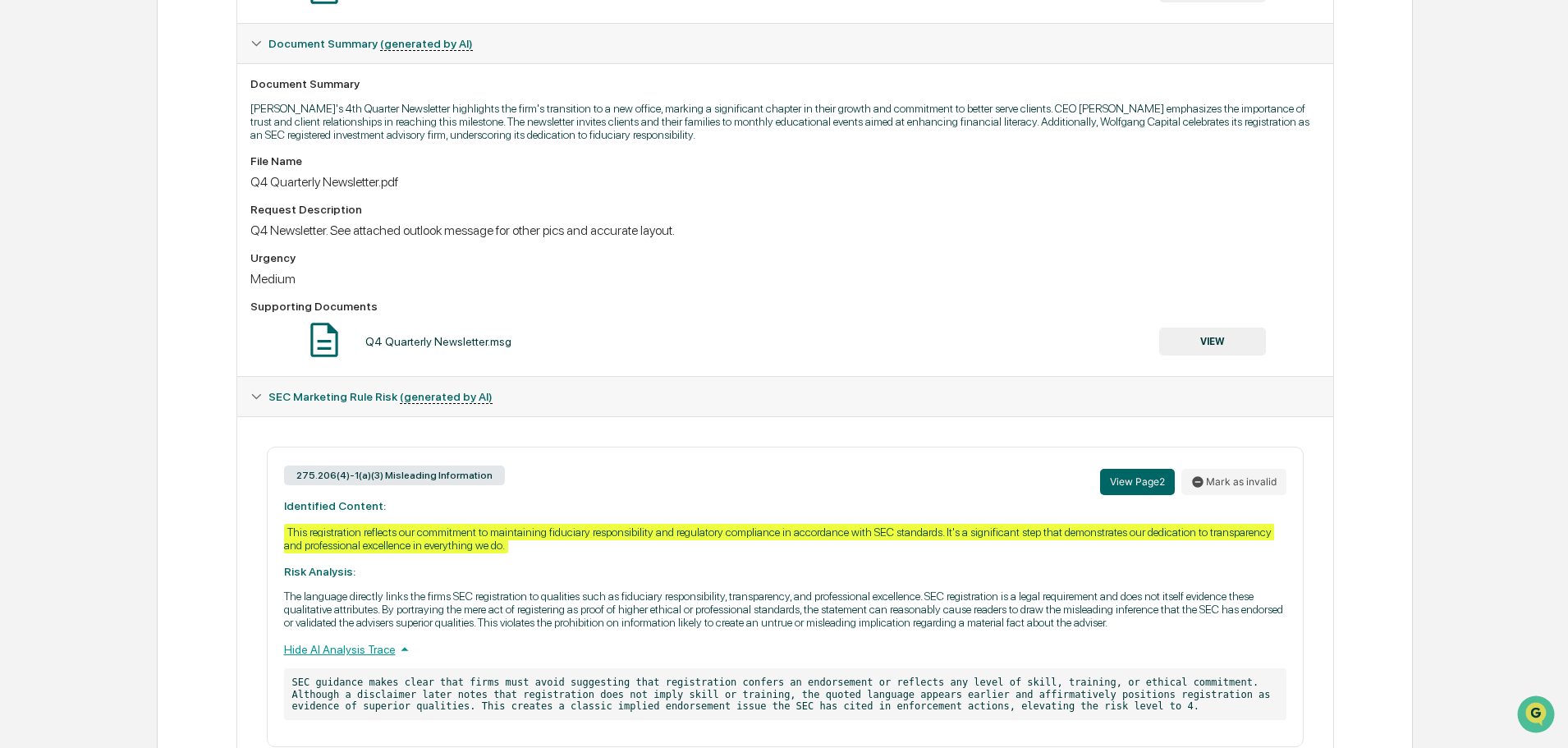
scroll to position [0, 0]
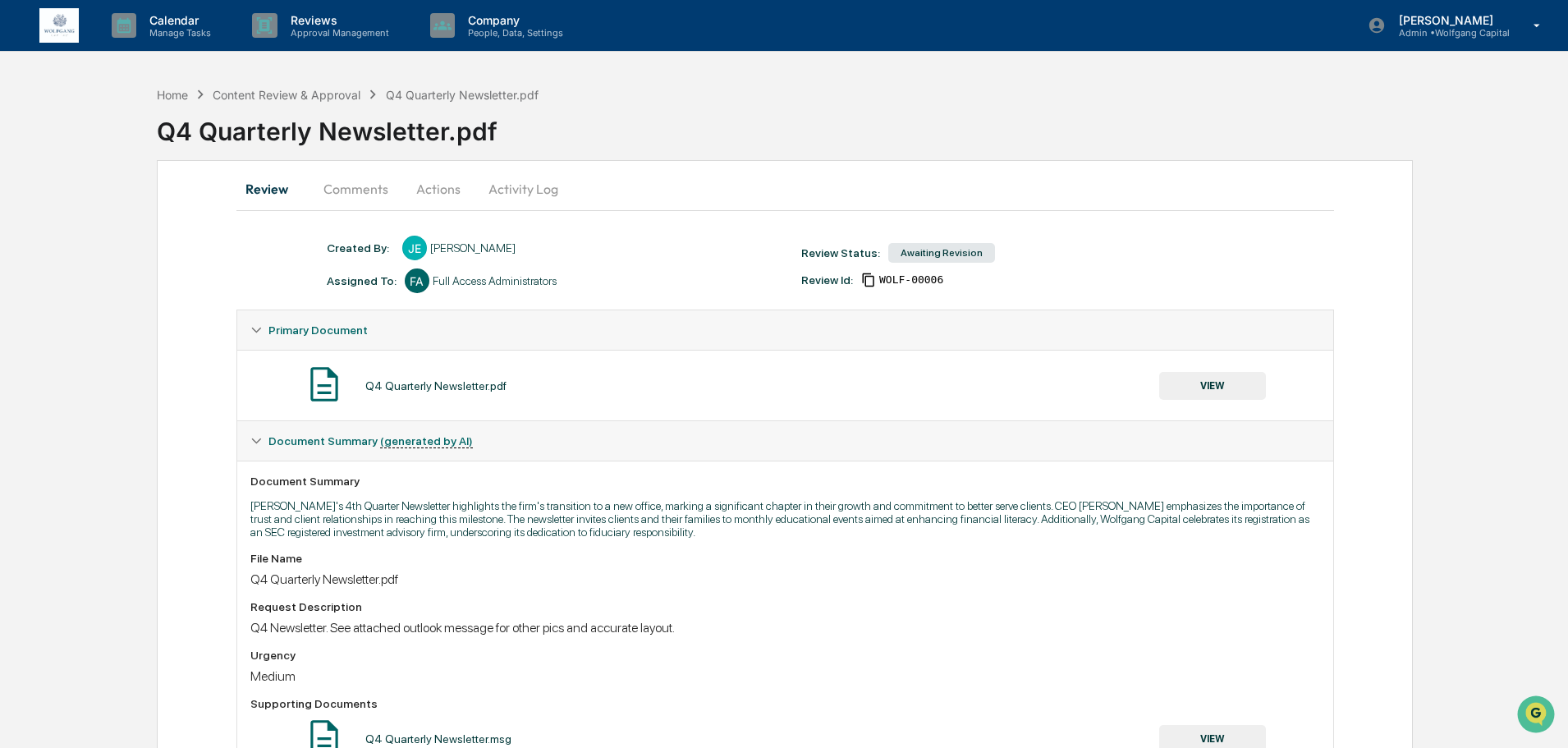
click at [463, 187] on button "Actions" at bounding box center [438, 189] width 74 height 40
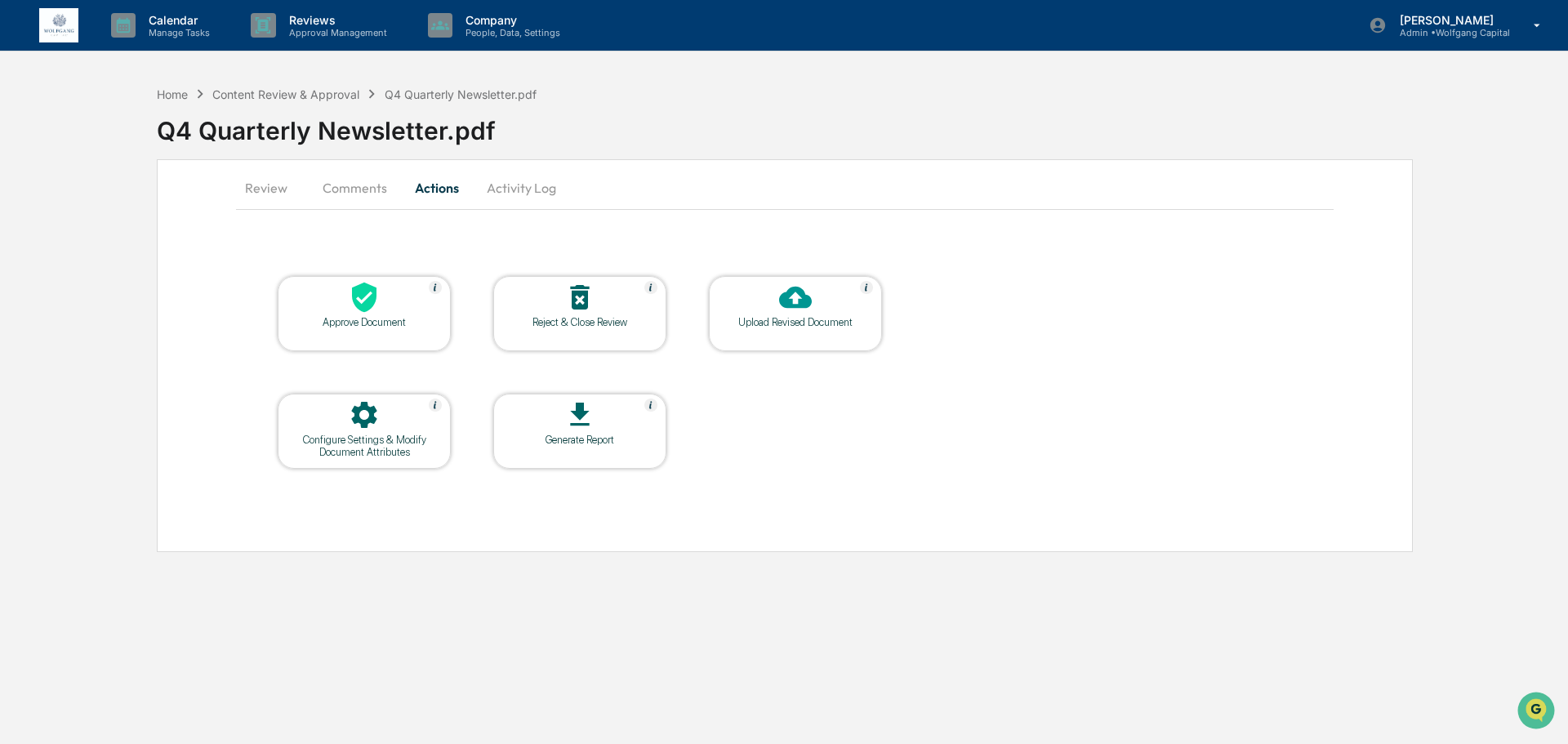
click at [799, 452] on table "Approve Document Reject & Close Review Upload Revised Document Configure Settin…" at bounding box center [580, 372] width 687 height 276
click at [355, 205] on button "Comments" at bounding box center [354, 188] width 91 height 39
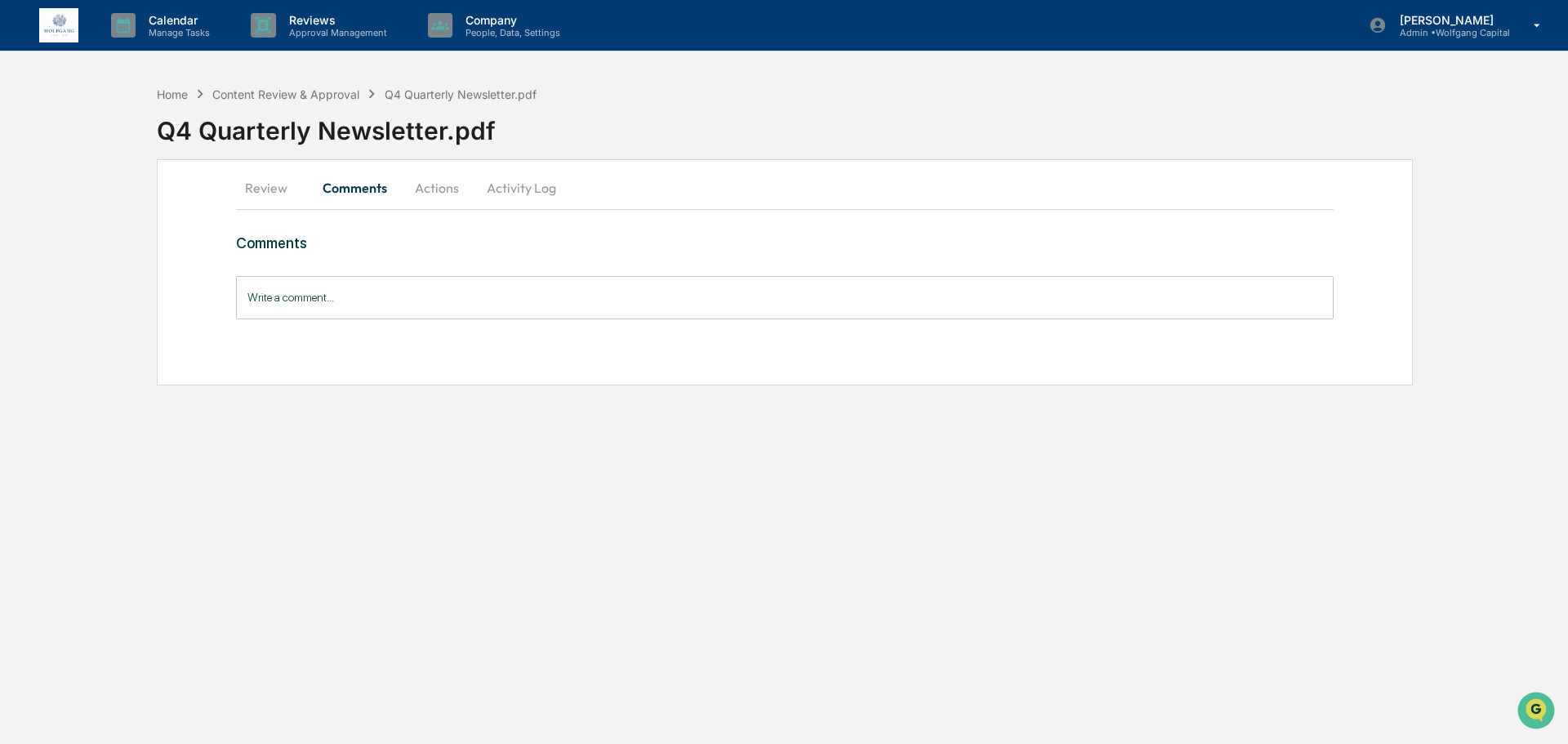
click at [248, 192] on button "Review" at bounding box center [273, 188] width 73 height 39
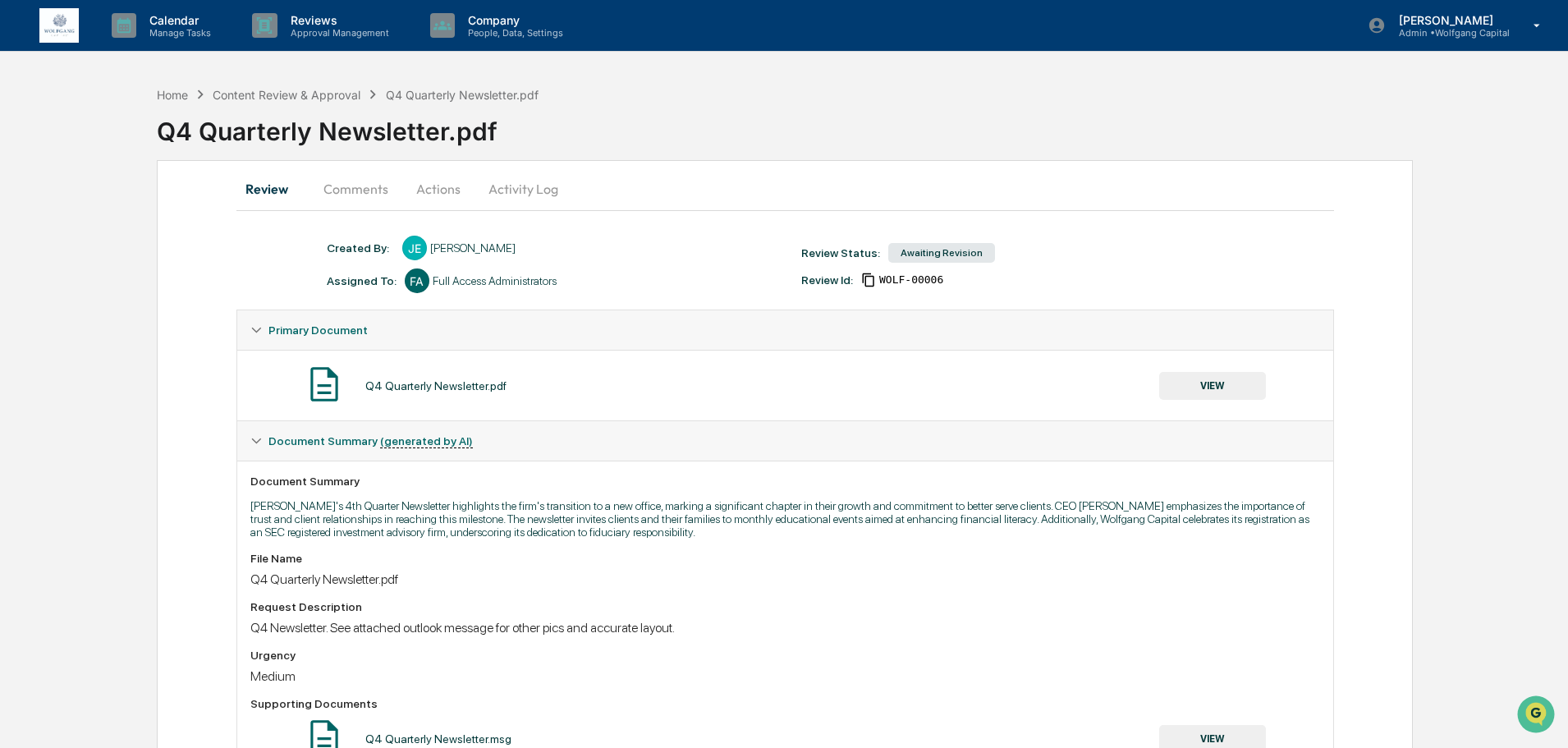
click at [263, 176] on button "Review" at bounding box center [273, 189] width 74 height 40
click at [276, 105] on div "Q4 Quarterly Newsletter.pdf" at bounding box center [862, 125] width 1411 height 42
click at [280, 91] on div "Content Review & Approval" at bounding box center [287, 94] width 148 height 14
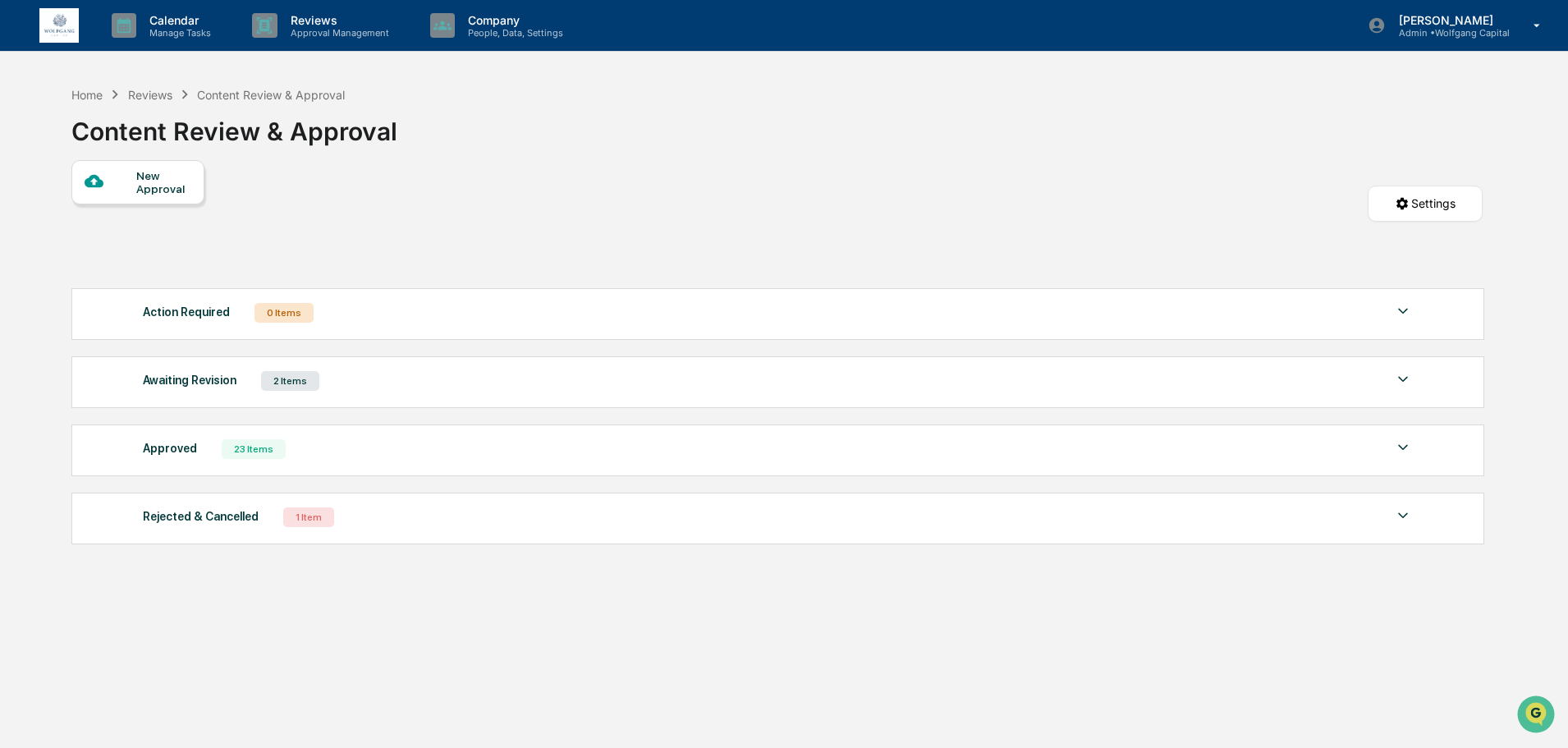
click at [571, 324] on div "Action Required 0 Items" at bounding box center [778, 313] width 1270 height 23
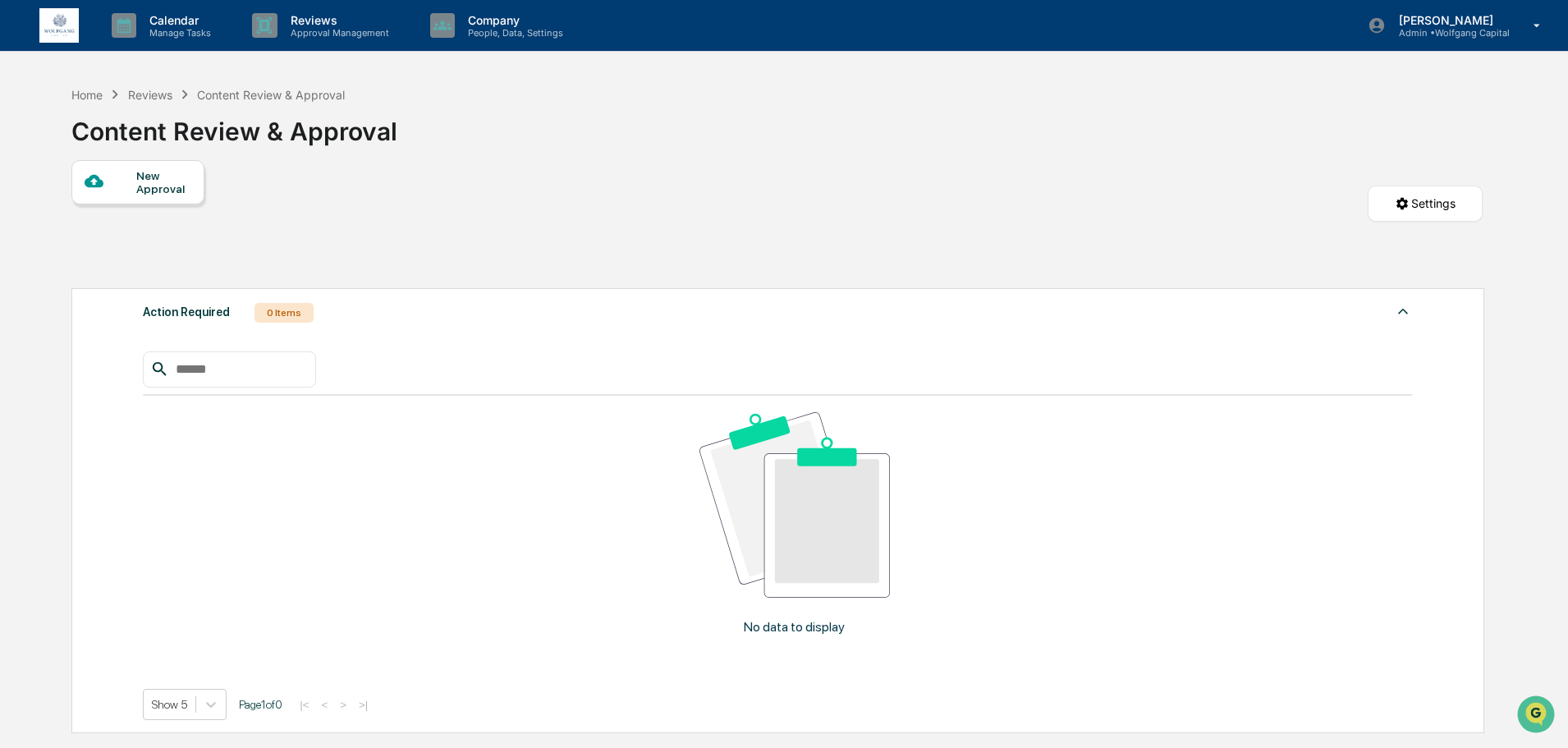
click at [571, 324] on div "Action Required 0 Items" at bounding box center [778, 313] width 1270 height 23
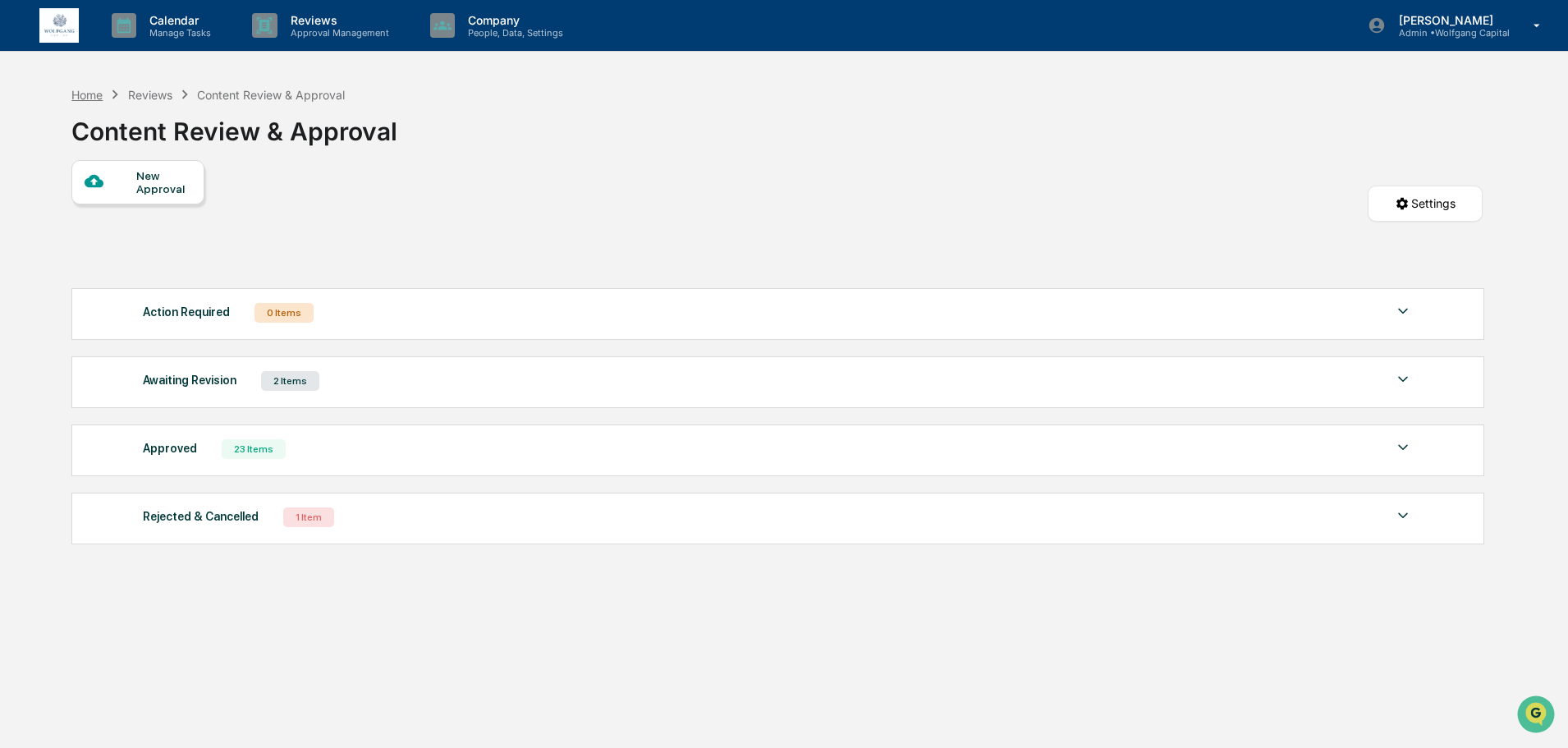
click at [72, 88] on div "Home" at bounding box center [87, 94] width 31 height 14
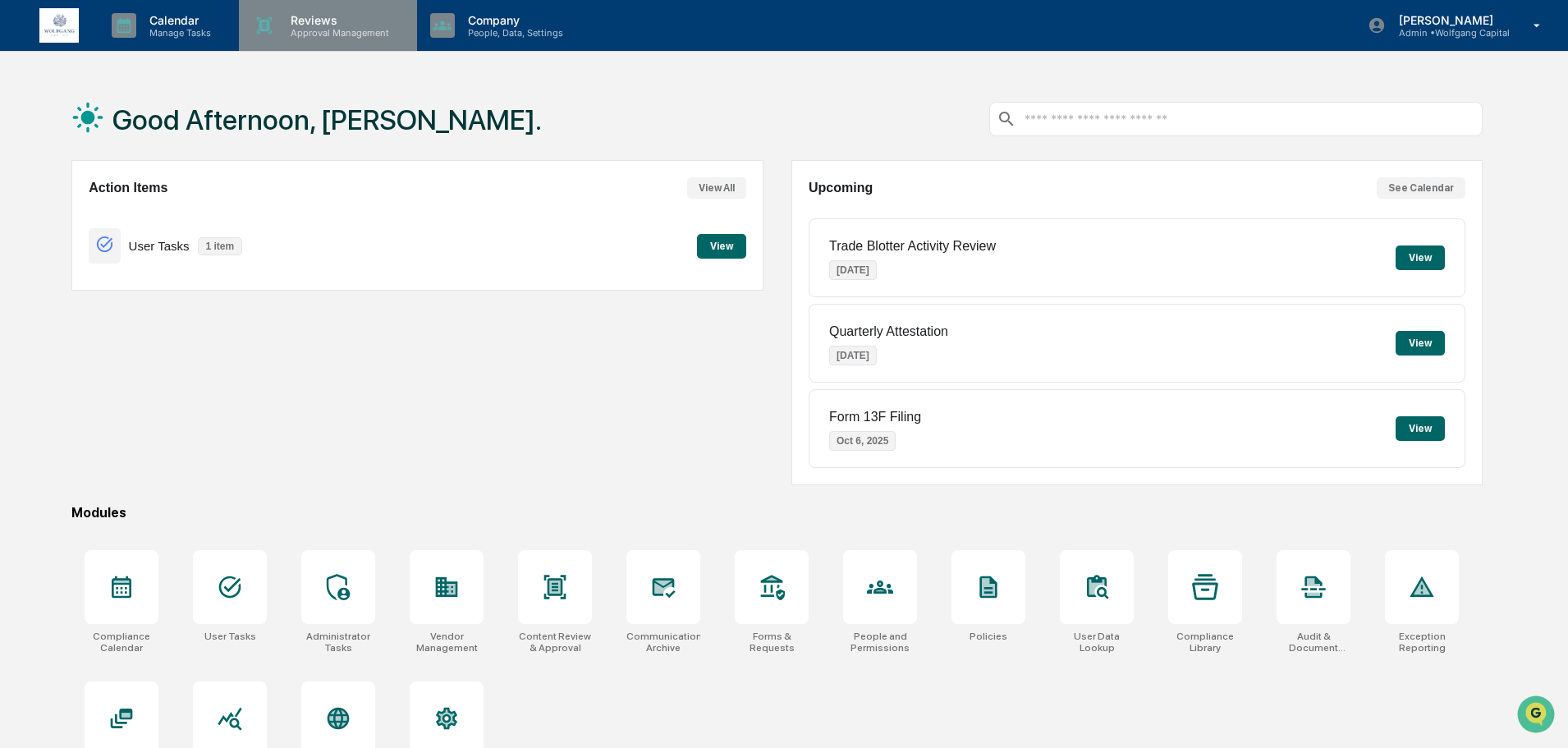
click at [300, 21] on p "Reviews" at bounding box center [337, 20] width 120 height 14
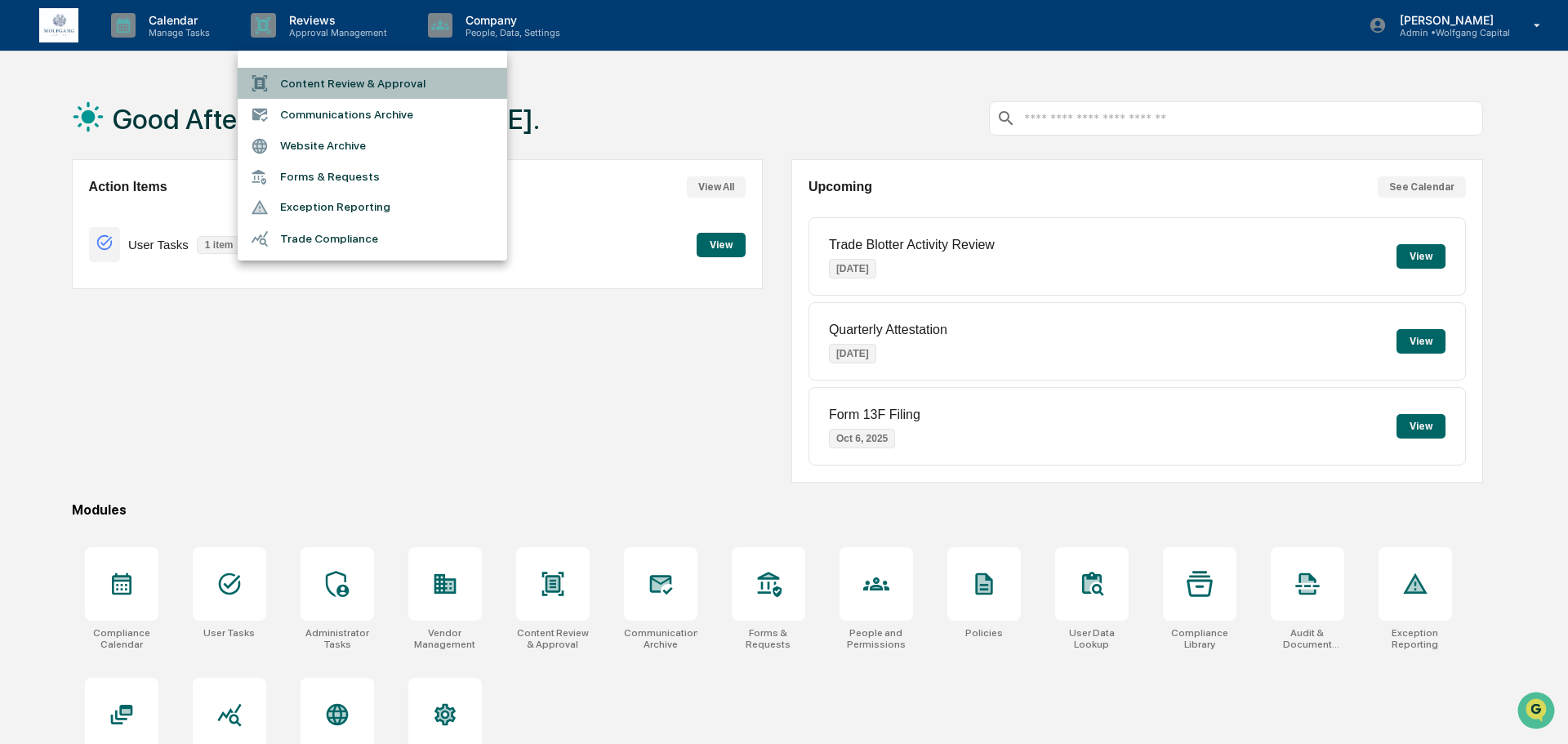
click at [304, 73] on li "Content Review & Approval" at bounding box center [371, 83] width 269 height 31
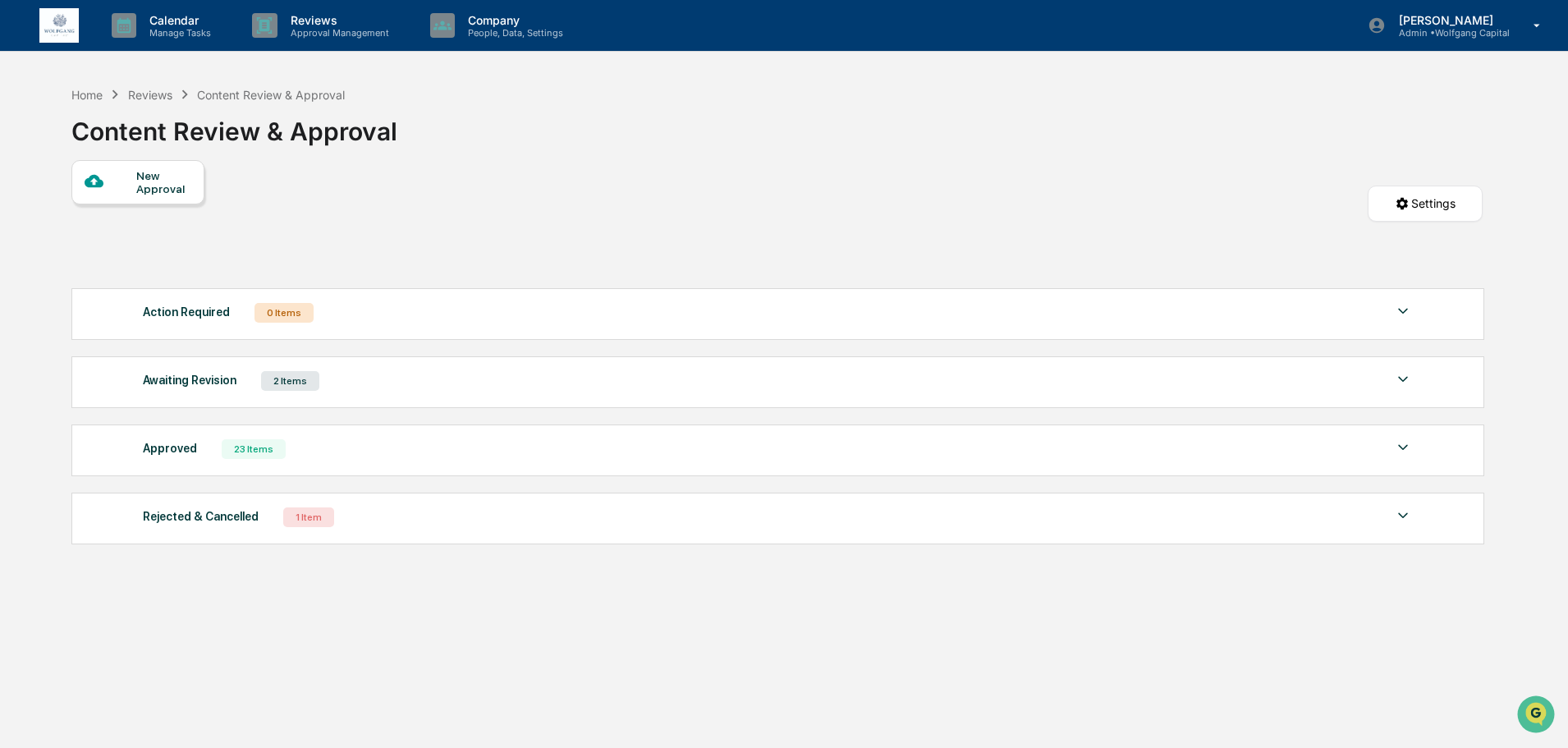
click at [418, 269] on div "New Approval Settings" at bounding box center [777, 220] width 1411 height 120
click at [491, 383] on div "Awaiting Revision 2 Items" at bounding box center [778, 381] width 1270 height 23
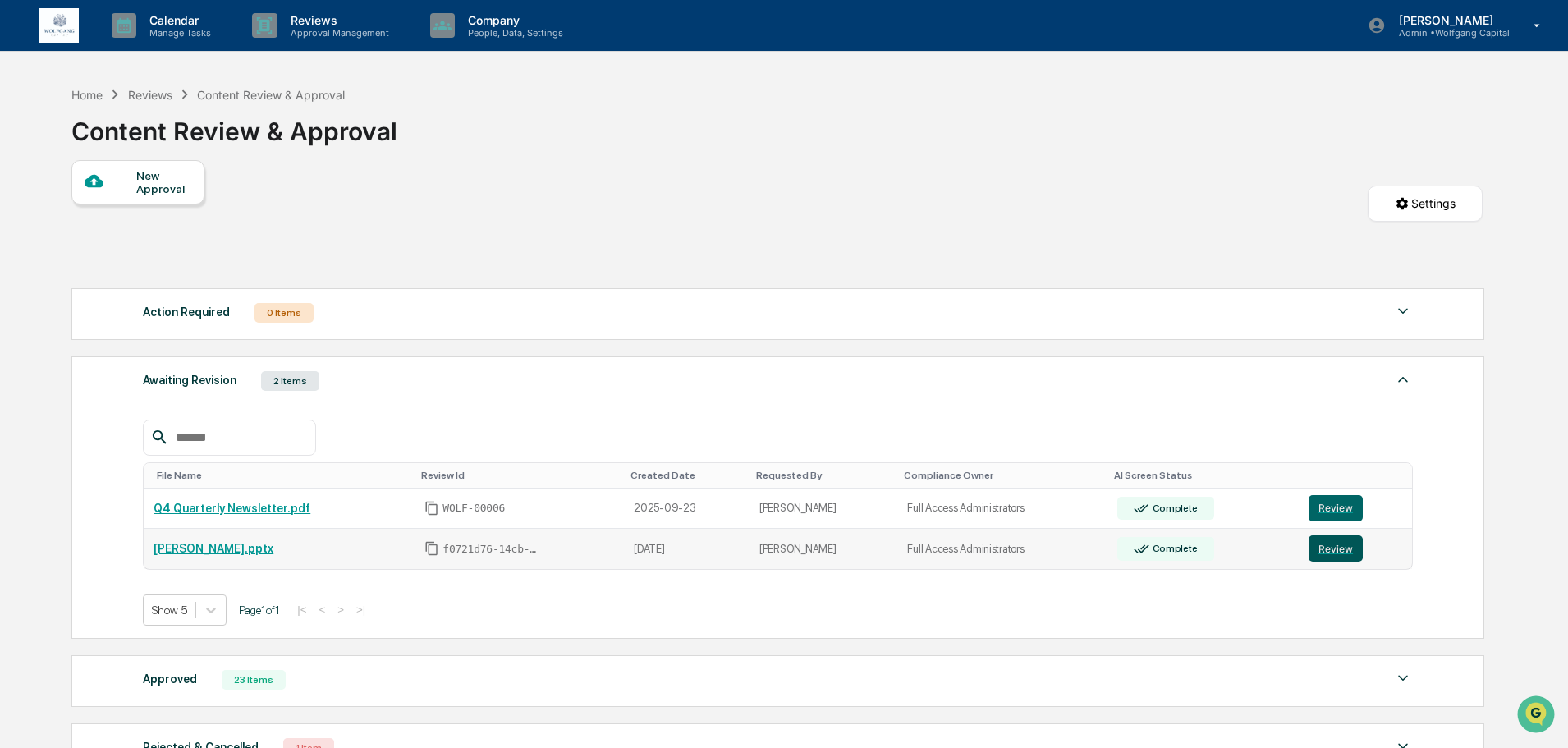
click at [1350, 544] on button "Review" at bounding box center [1335, 549] width 54 height 26
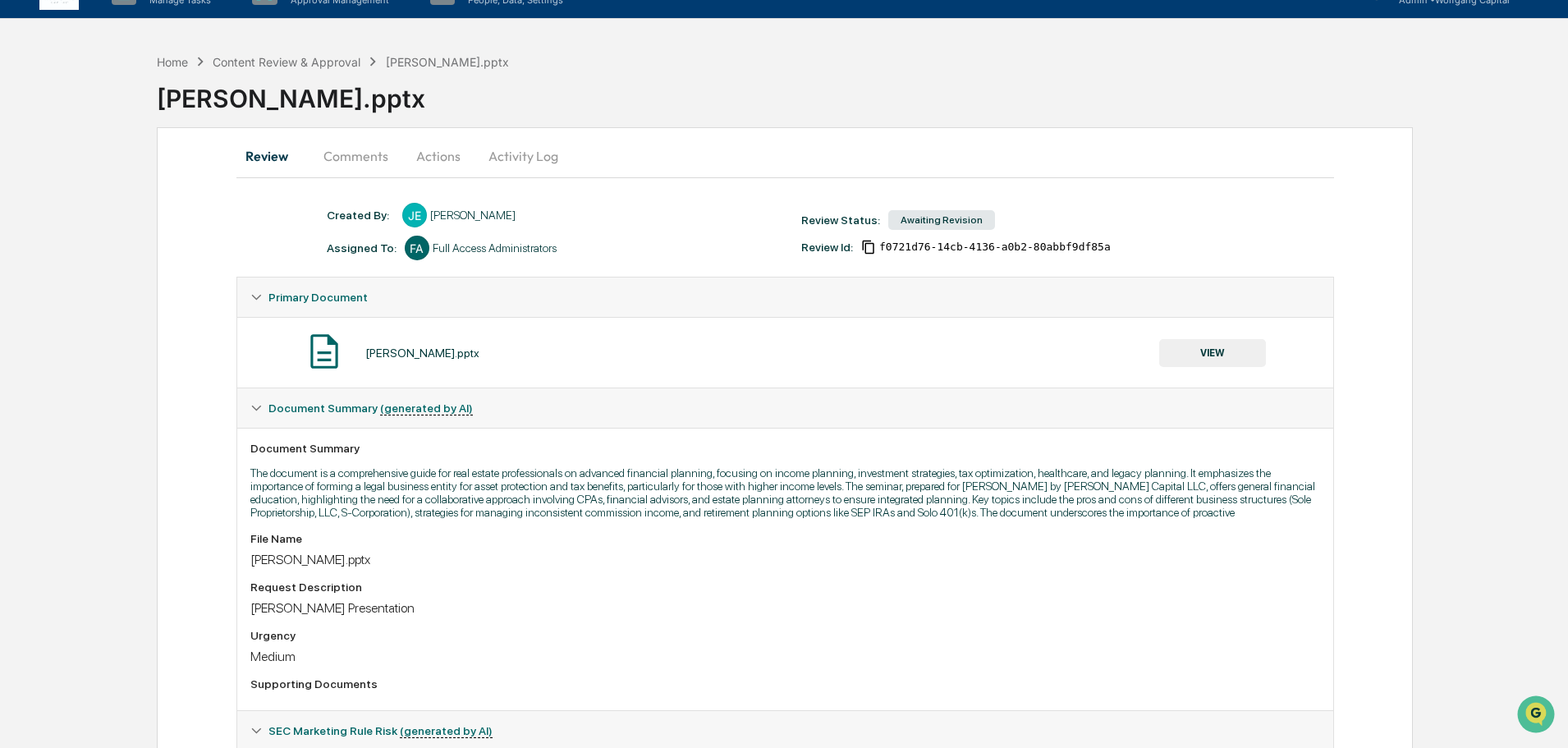
scroll to position [32, 0]
click at [321, 60] on div "Content Review & Approval" at bounding box center [287, 62] width 148 height 14
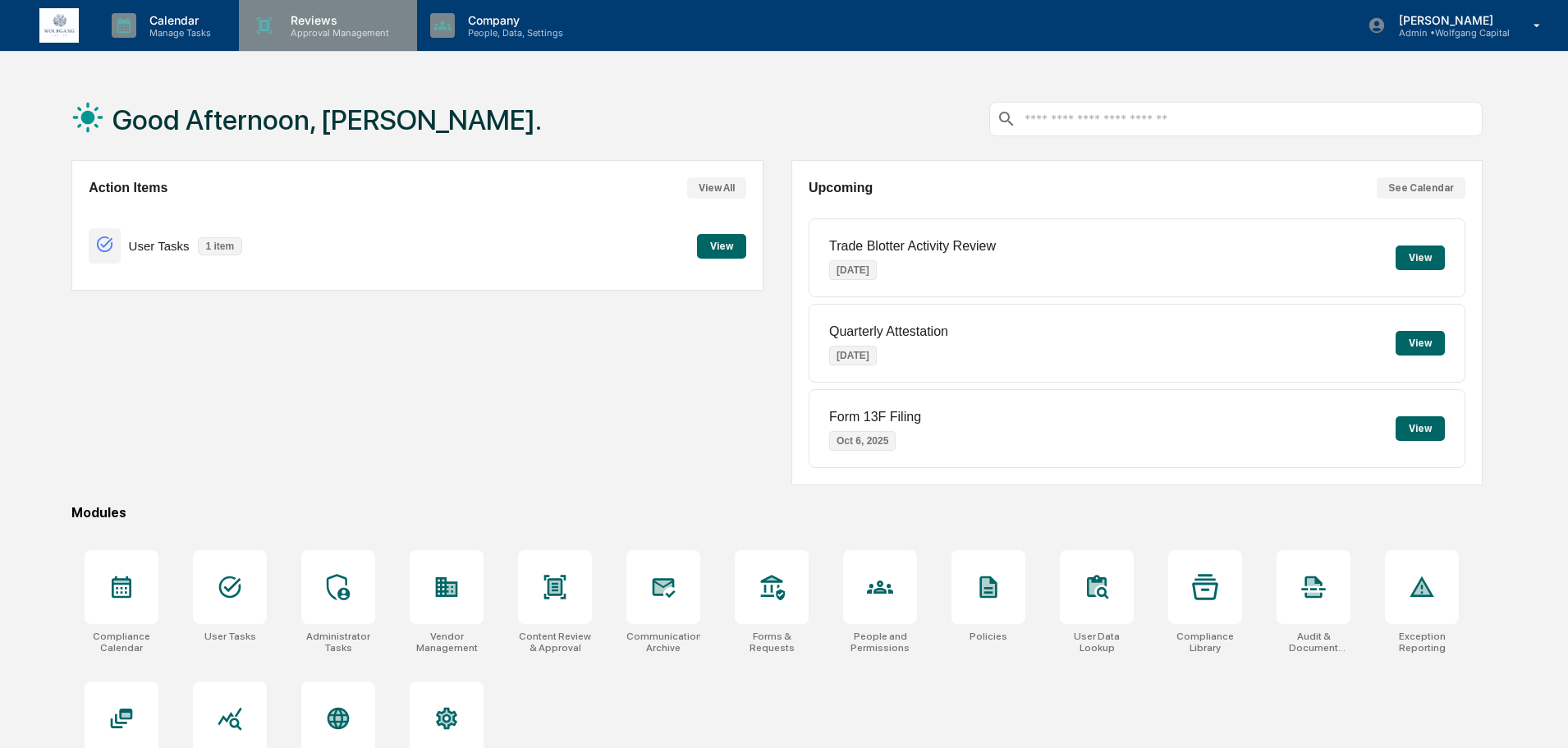
click at [289, 17] on p "Reviews" at bounding box center [337, 20] width 120 height 14
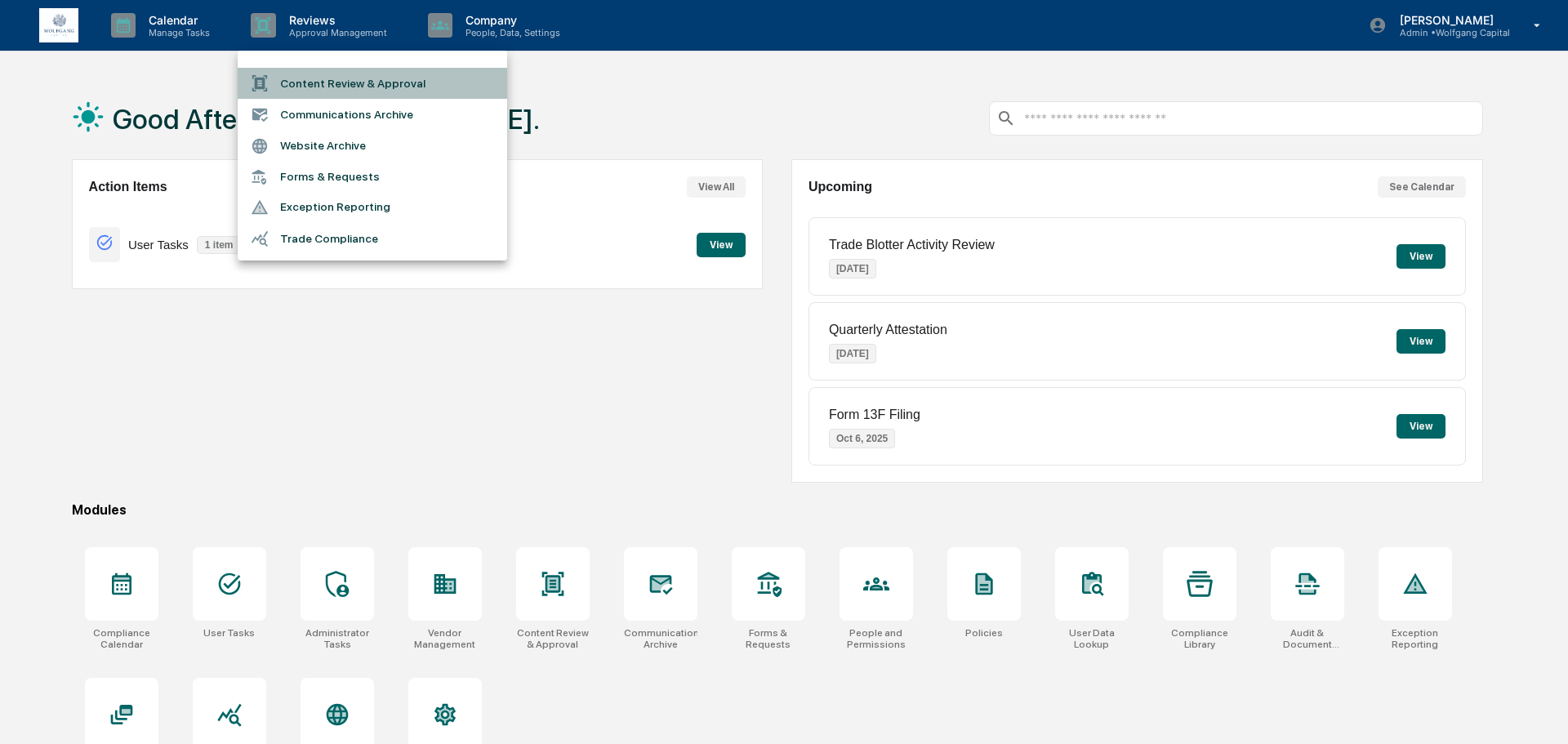
click at [321, 68] on li "Content Review & Approval" at bounding box center [371, 83] width 269 height 31
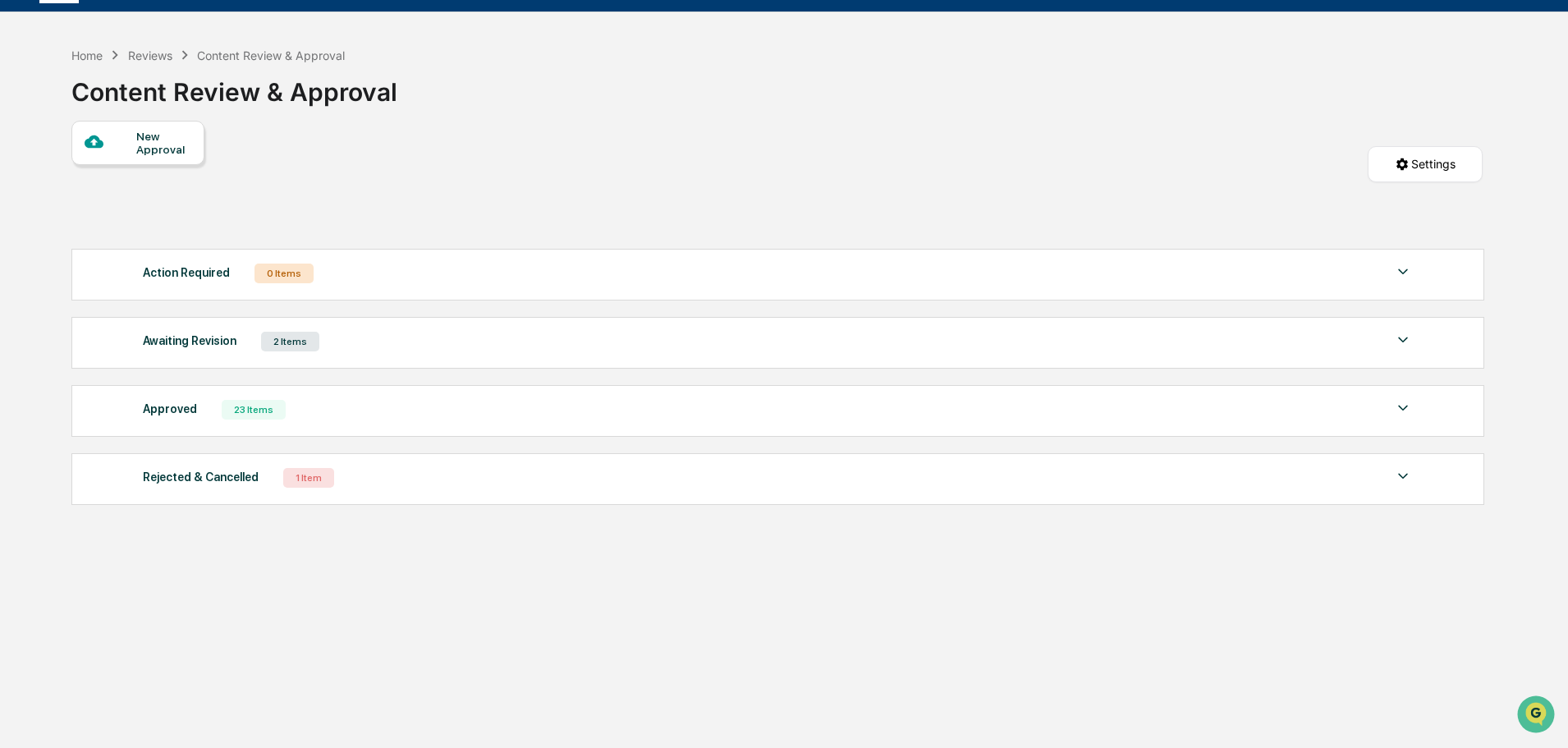
scroll to position [78, 0]
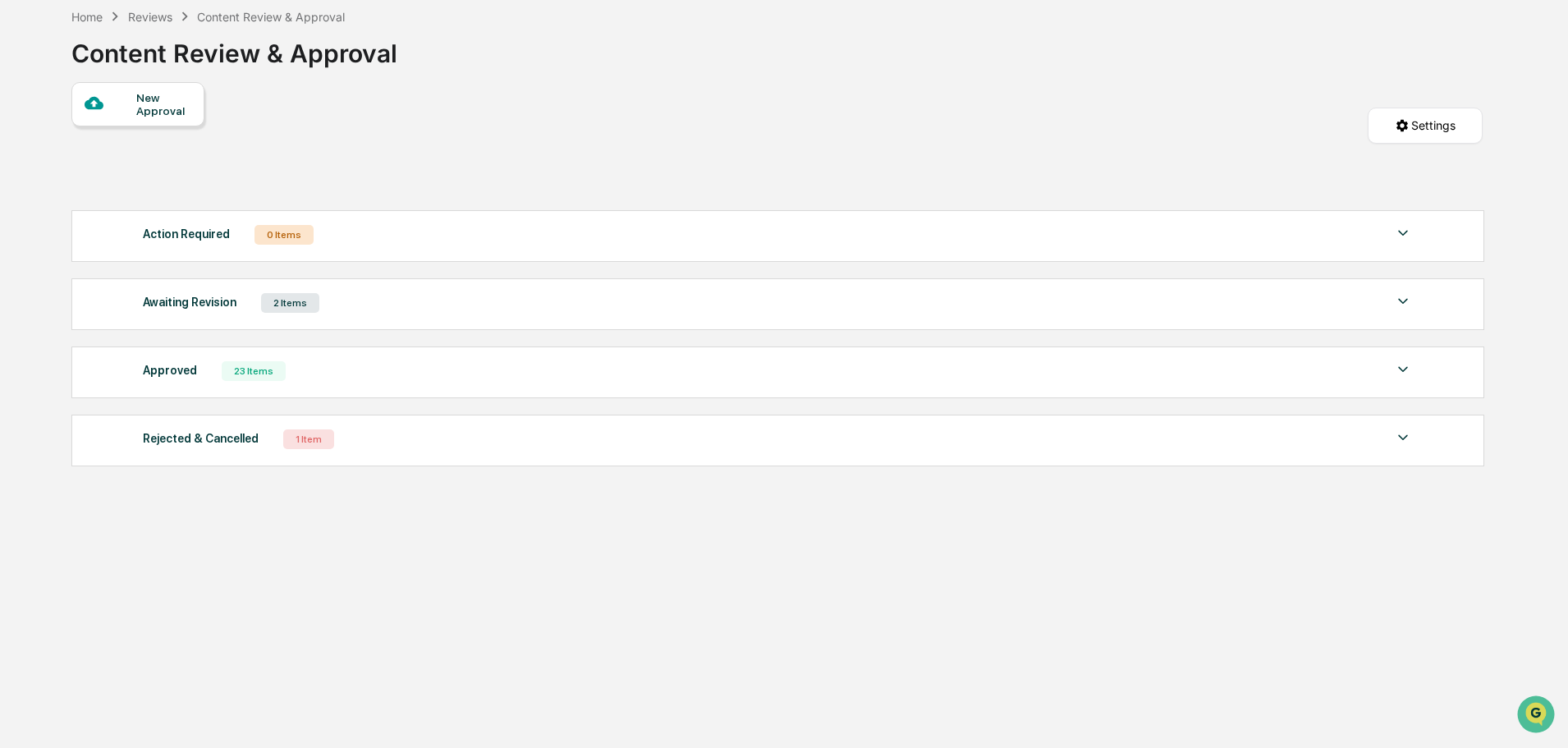
click at [404, 308] on div "Awaiting Revision 2 Items" at bounding box center [778, 303] width 1270 height 23
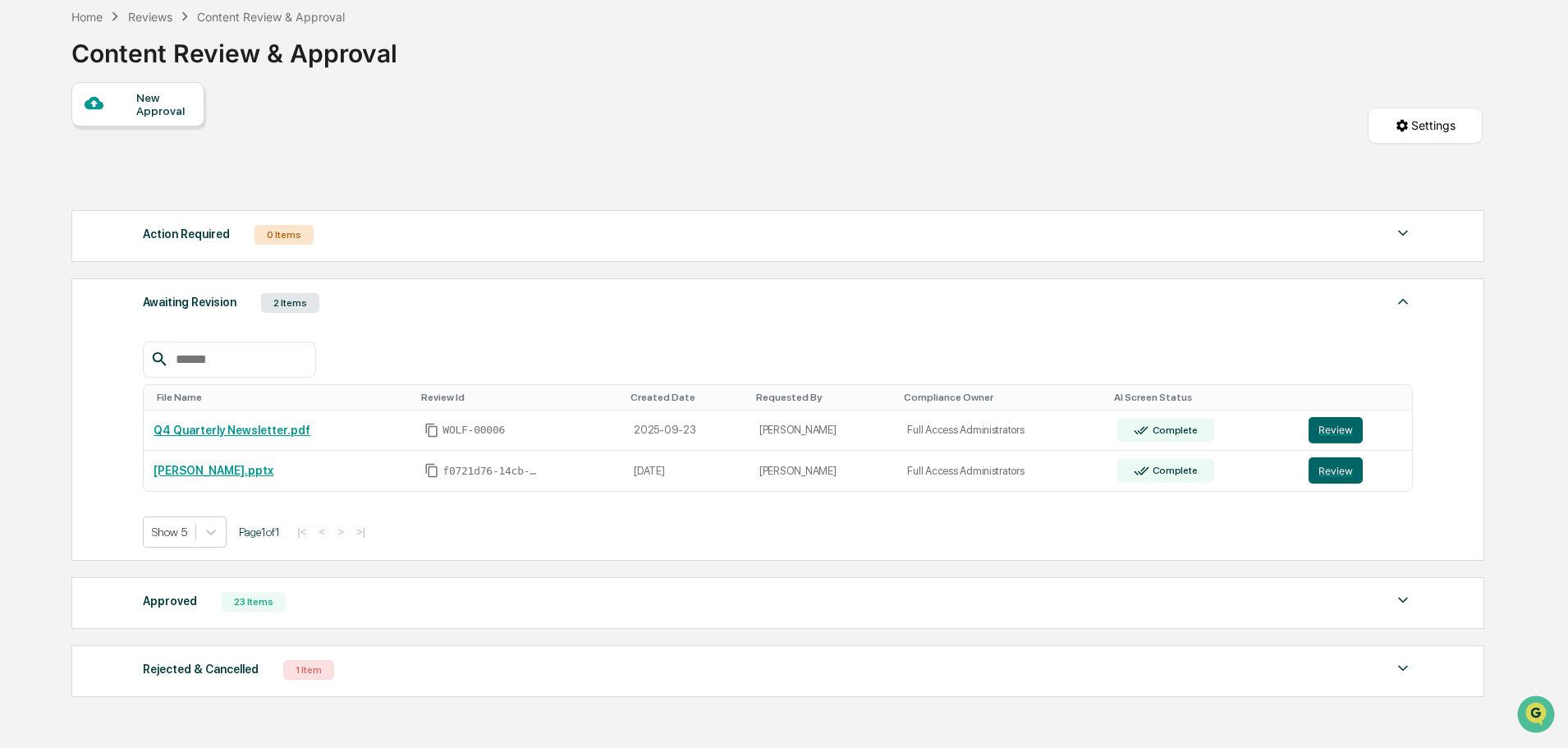
click at [481, 283] on div "Awaiting Revision 2 Items File Name Review Id Created Date Requested By Complia…" at bounding box center [778, 420] width 1413 height 283
click at [480, 295] on div "Awaiting Revision 2 Items" at bounding box center [778, 303] width 1270 height 23
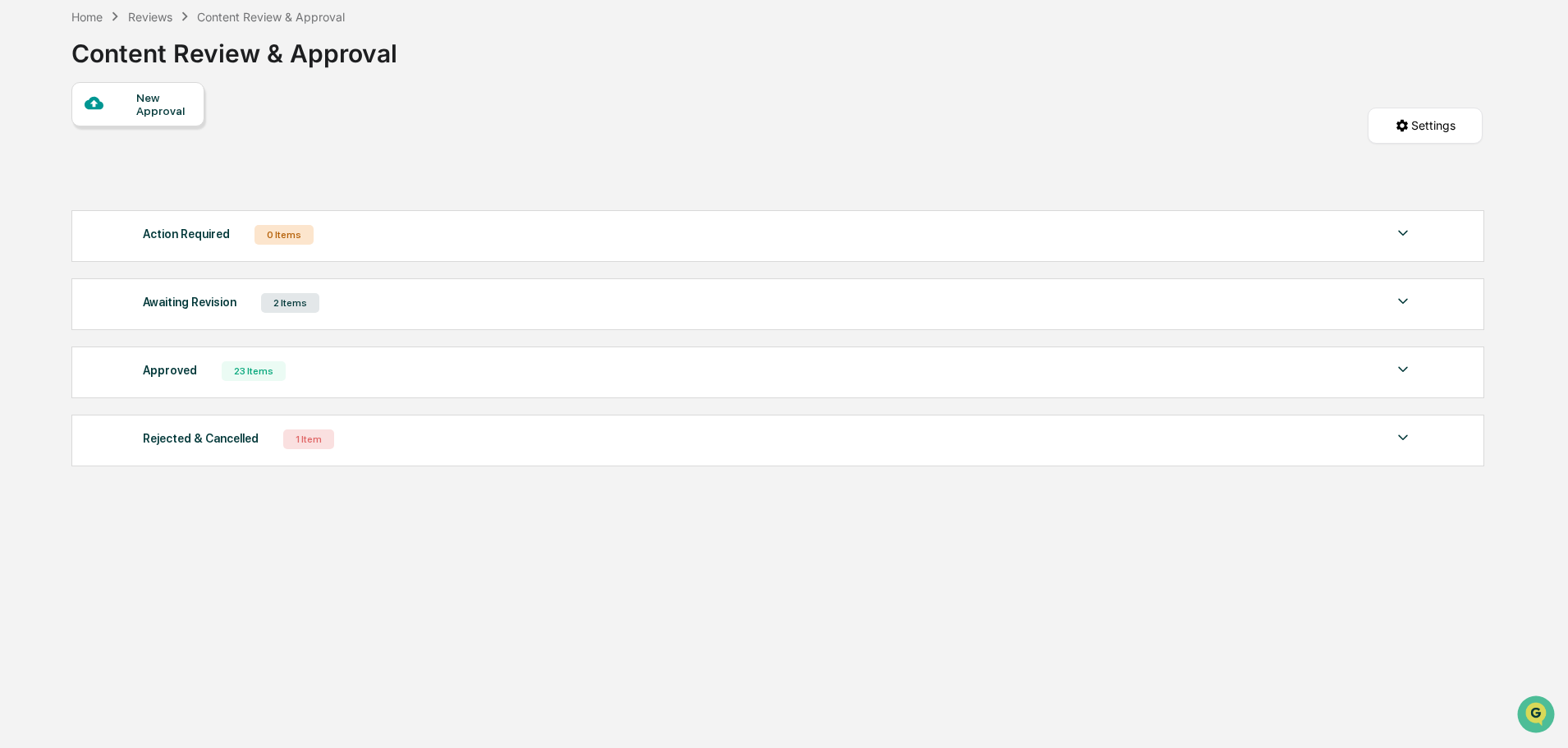
click at [480, 295] on div "Awaiting Revision 2 Items" at bounding box center [778, 303] width 1270 height 23
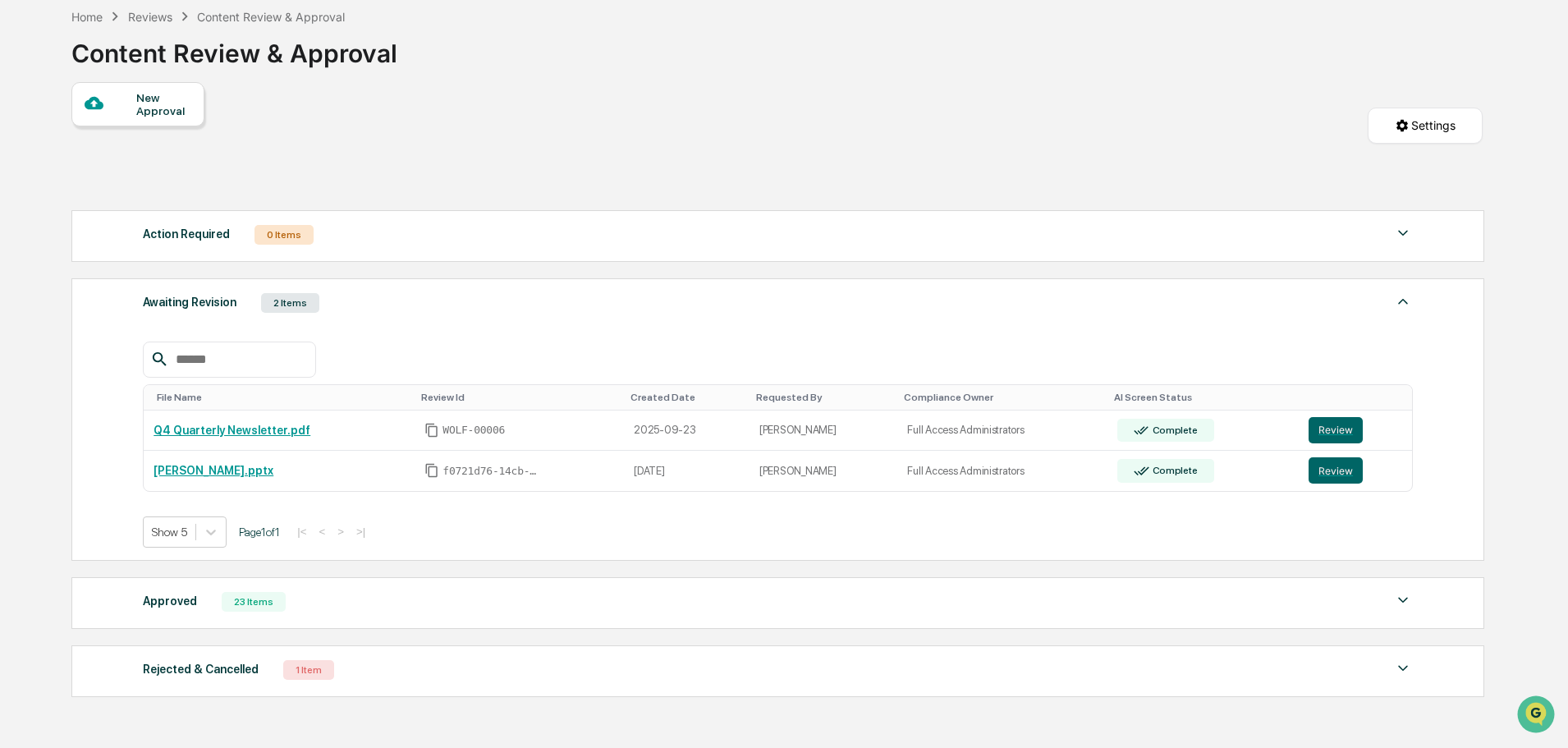
click at [480, 295] on div "Awaiting Revision 2 Items" at bounding box center [778, 303] width 1270 height 23
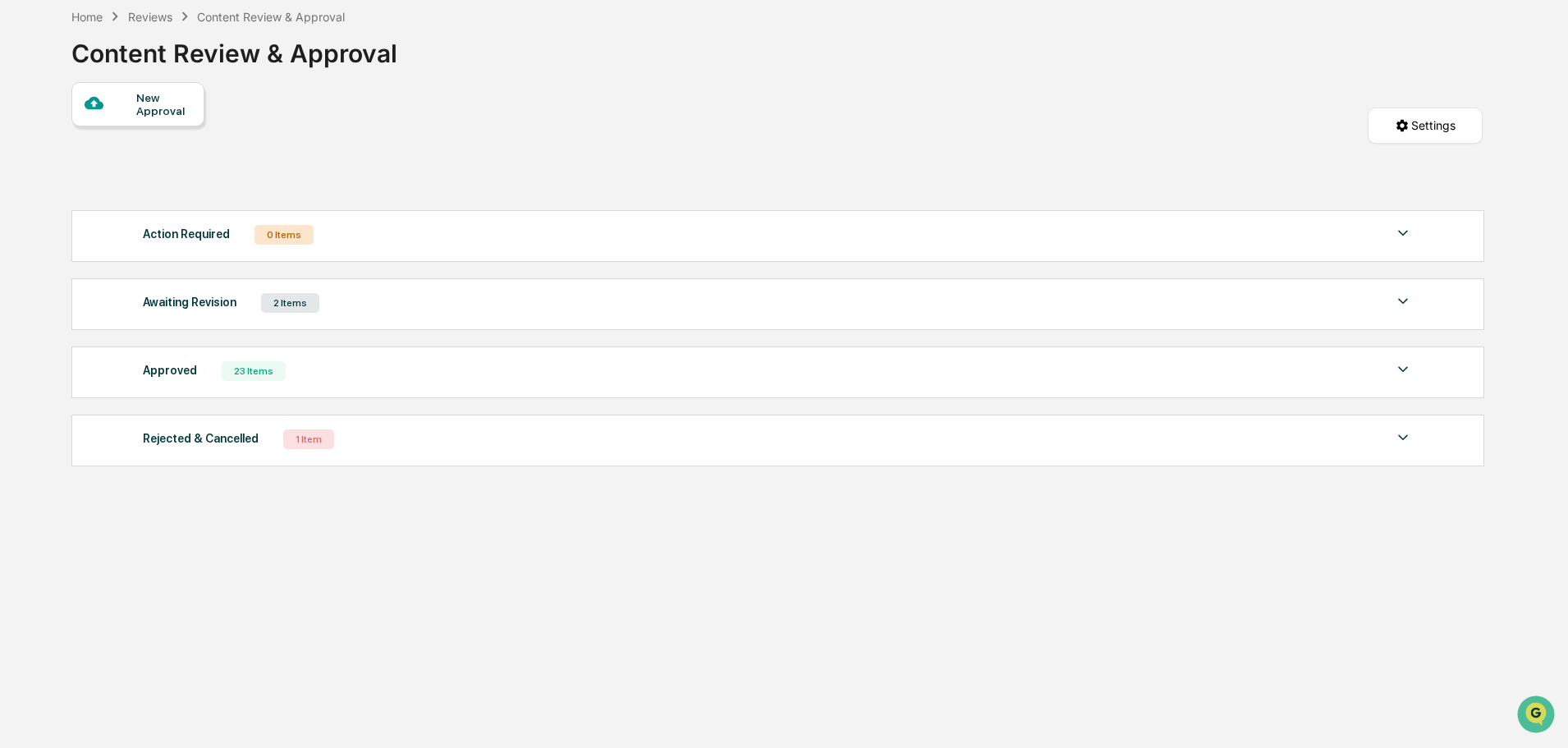
click at [480, 295] on div "Awaiting Revision 2 Items" at bounding box center [778, 303] width 1270 height 23
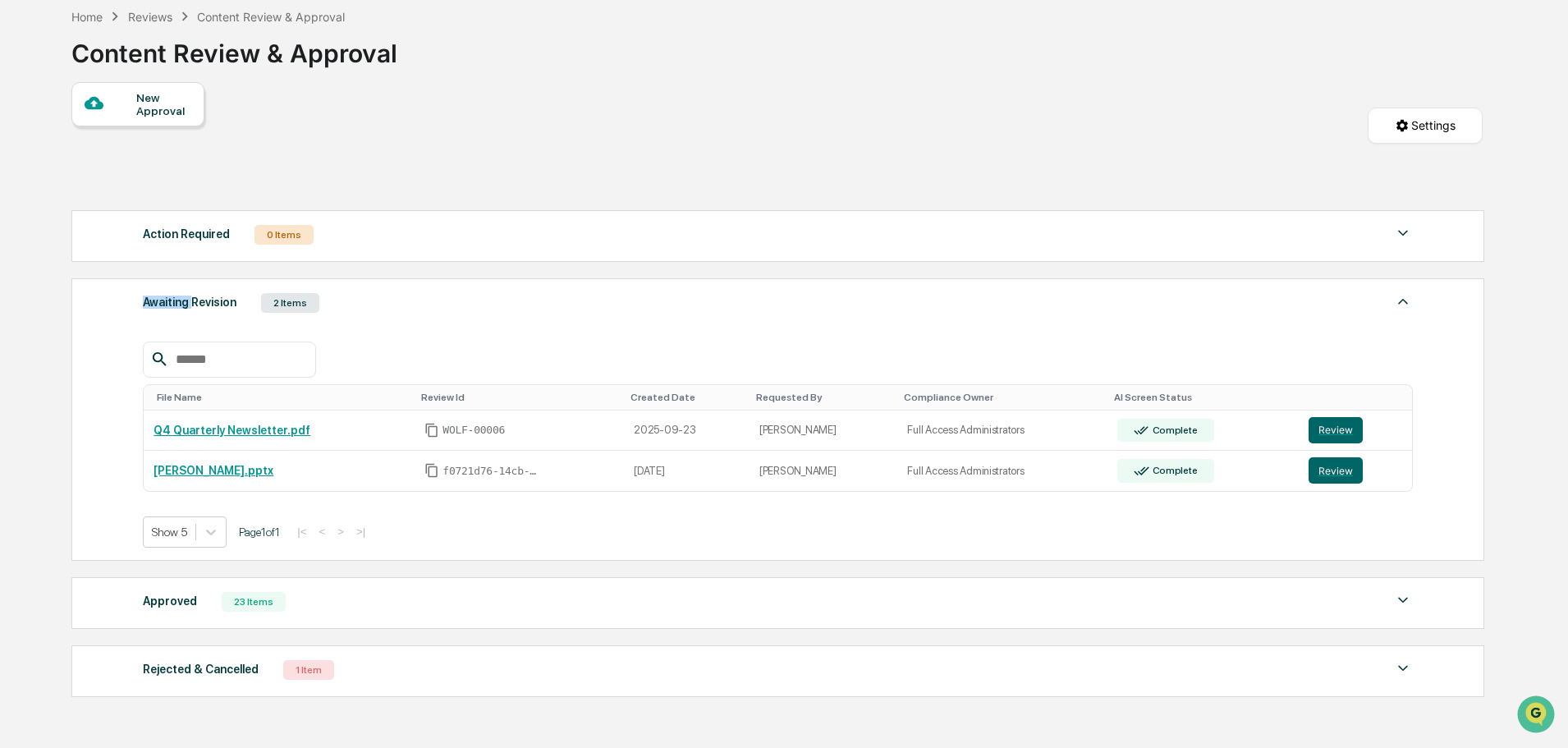
click at [480, 295] on div "Awaiting Revision 2 Items" at bounding box center [778, 303] width 1270 height 23
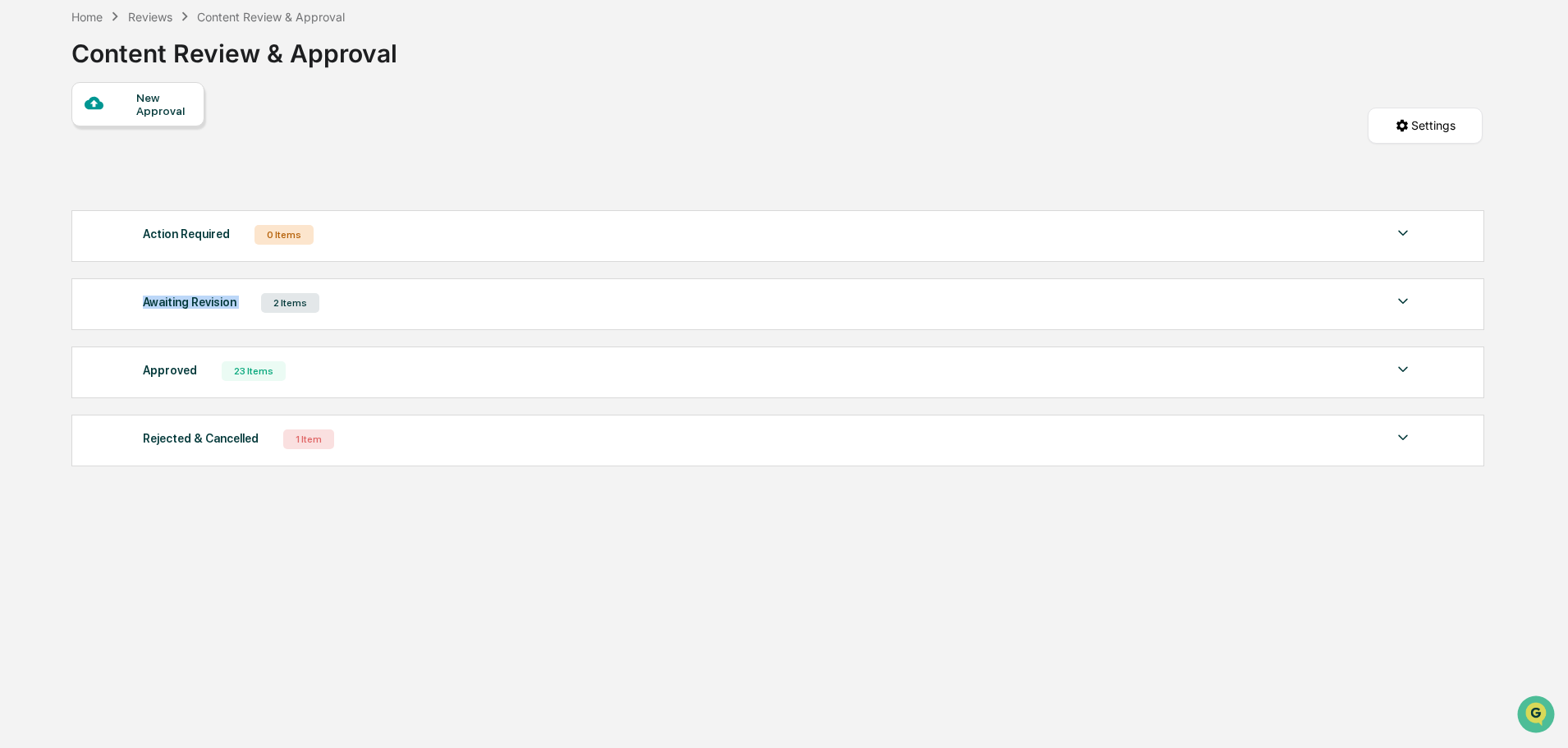
click at [480, 295] on div "Awaiting Revision 2 Items" at bounding box center [778, 303] width 1270 height 23
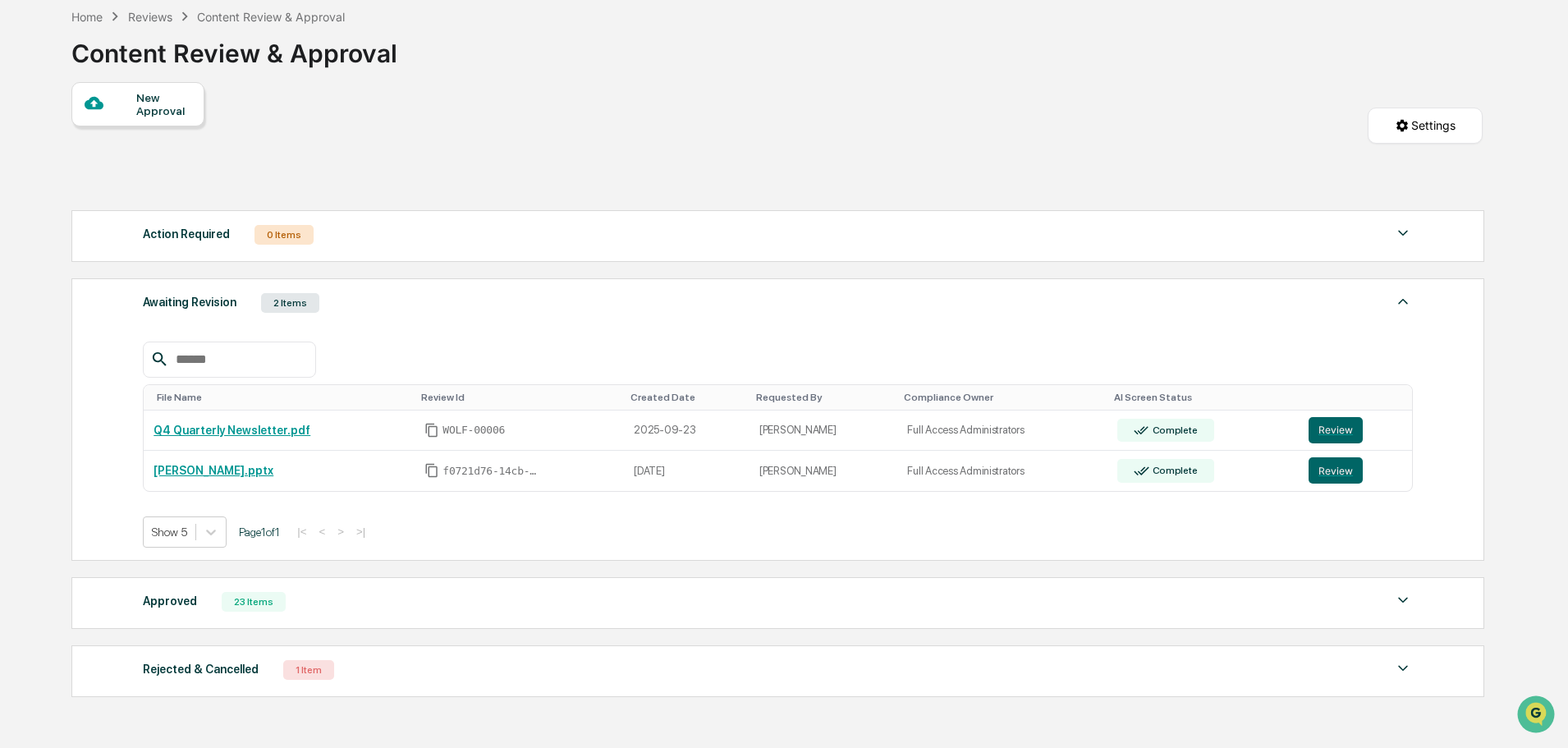
click at [519, 188] on div "New Approval Settings" at bounding box center [777, 141] width 1411 height 120
click at [602, 289] on div "Awaiting Revision 2 Items File Name Review Id Created Date Requested By Complia…" at bounding box center [778, 420] width 1413 height 283
click at [602, 297] on div "Awaiting Revision 2 Items" at bounding box center [778, 303] width 1270 height 23
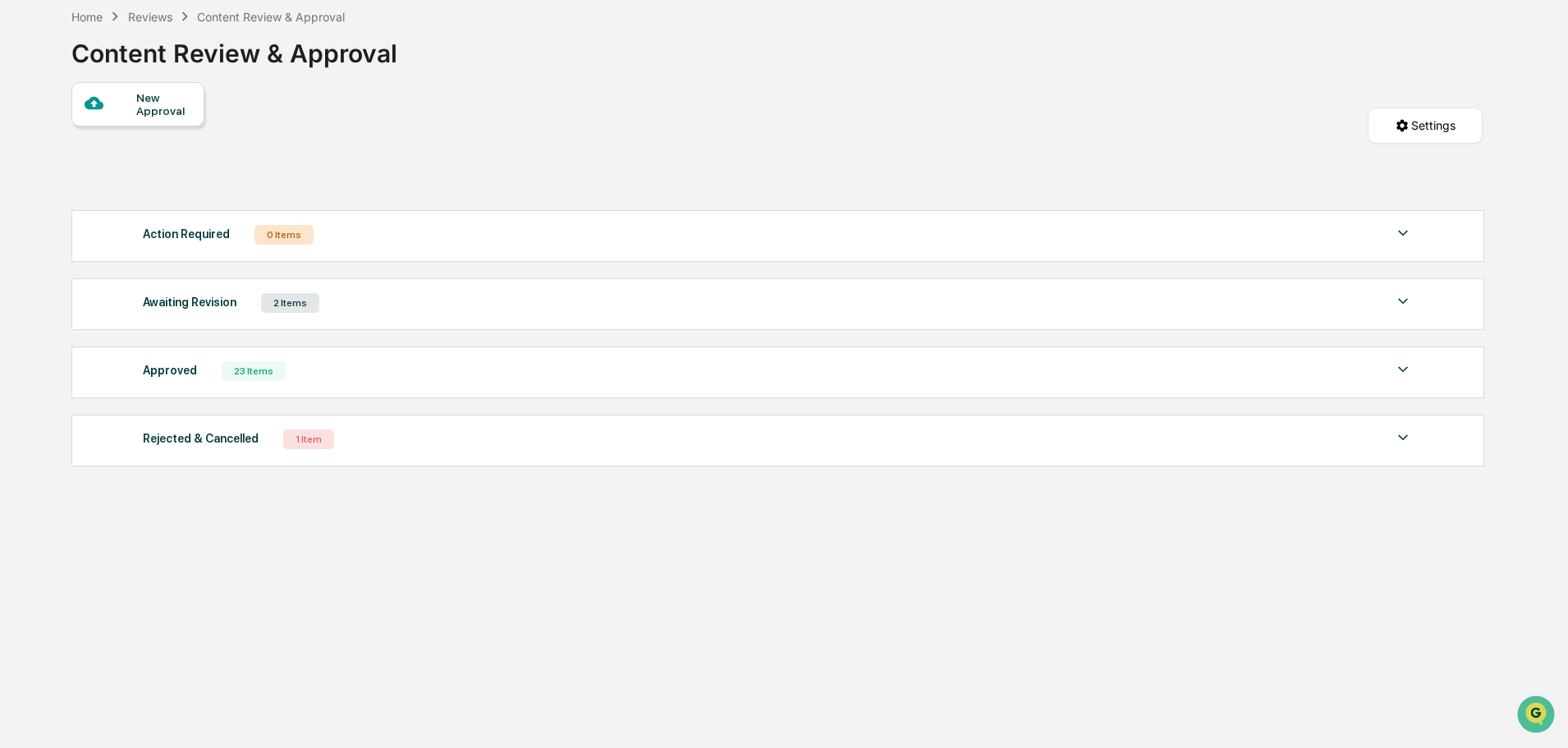
click at [602, 297] on div "Awaiting Revision 2 Items" at bounding box center [778, 303] width 1270 height 23
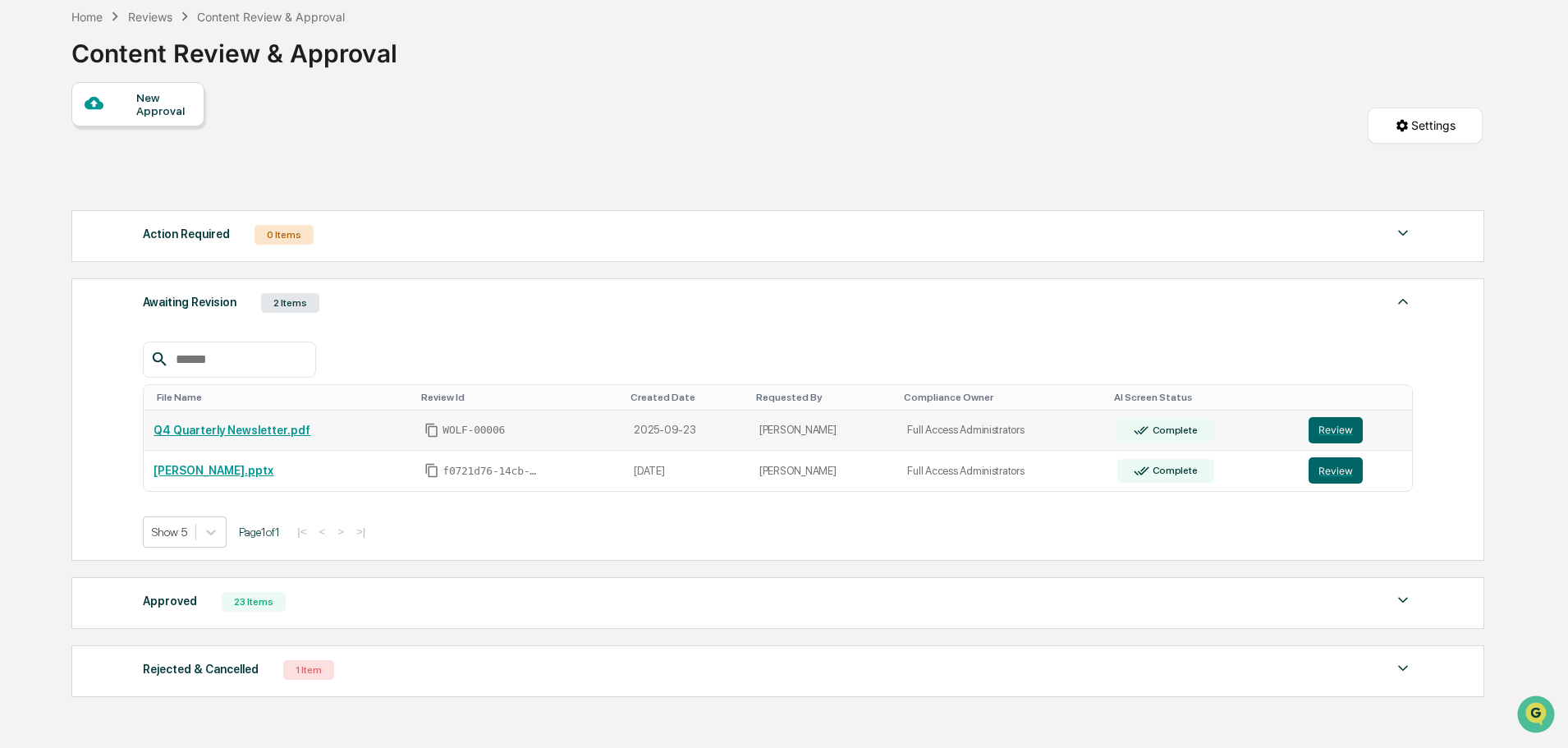
click at [245, 431] on link "Q4 Quarterly Newsletter.pdf" at bounding box center [232, 430] width 157 height 13
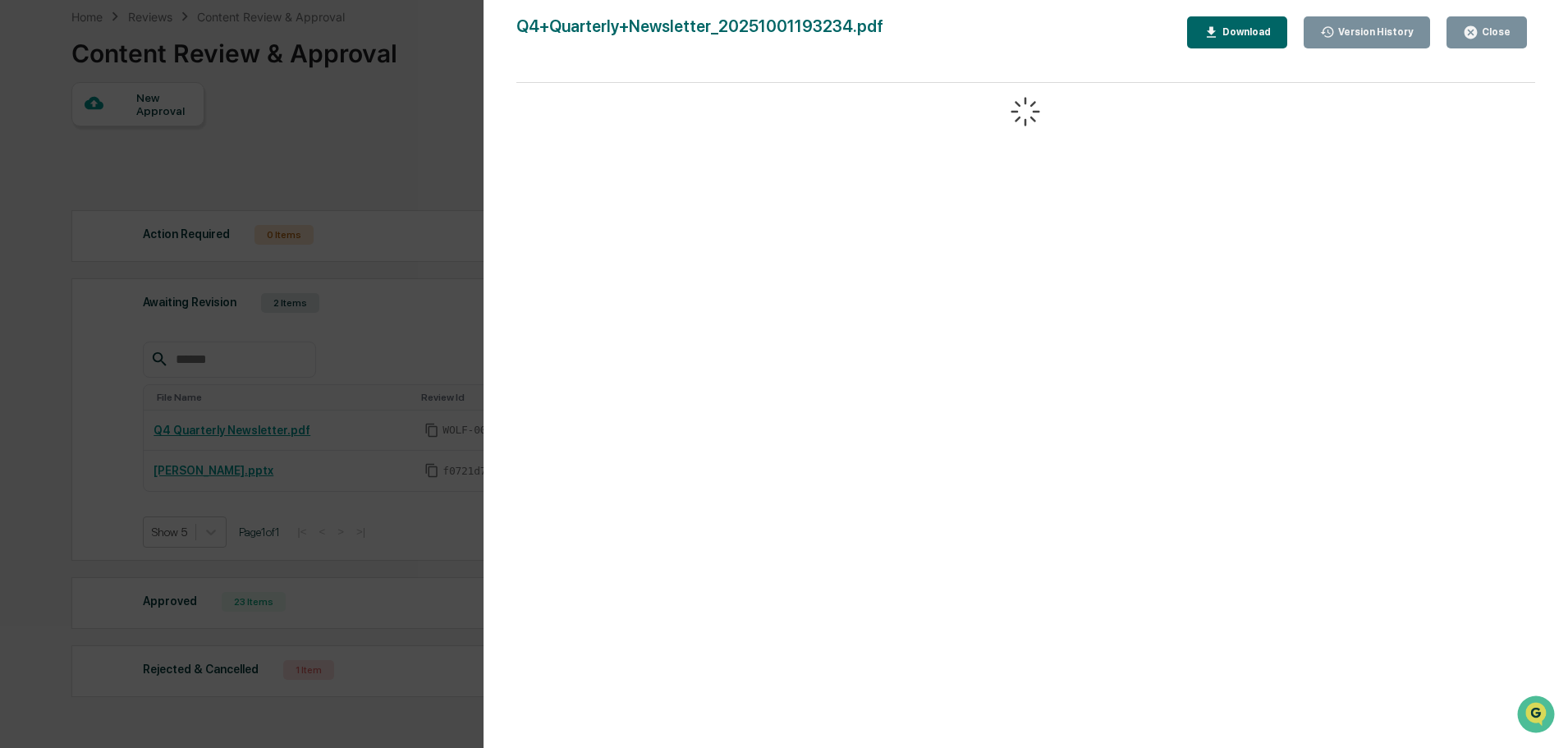
click at [1516, 28] on button "Close" at bounding box center [1486, 32] width 80 height 32
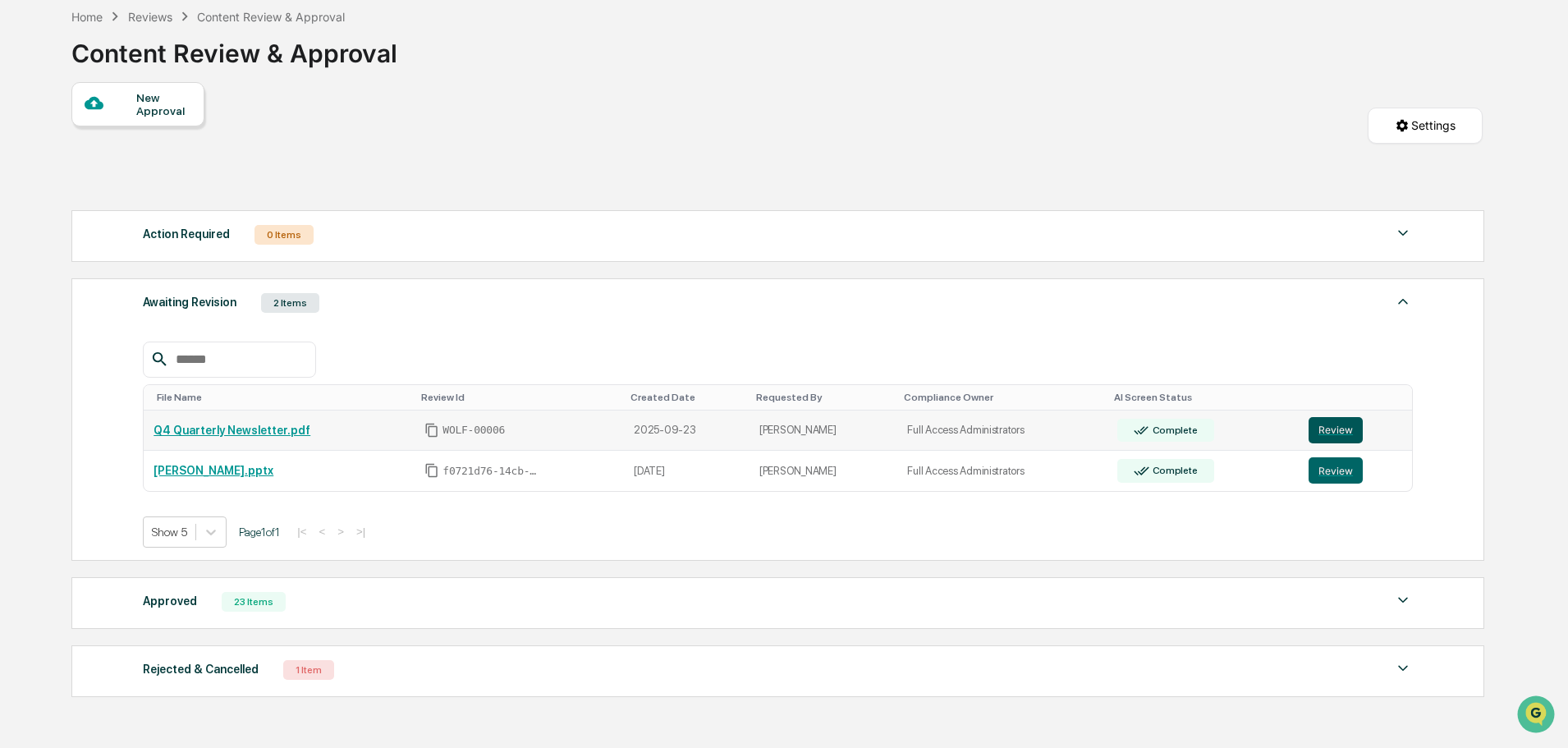
click at [1314, 429] on button "Review" at bounding box center [1335, 430] width 54 height 26
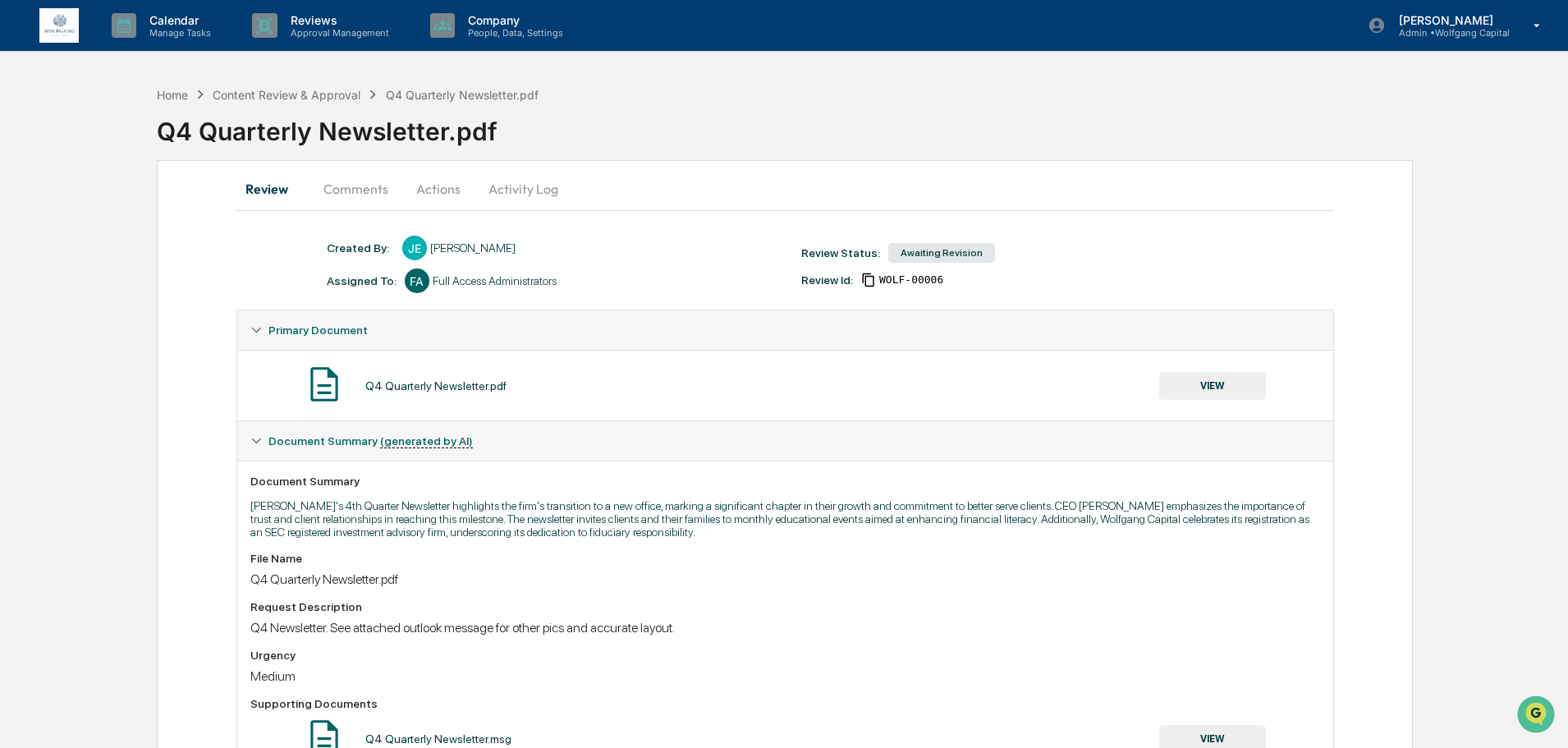
click at [457, 199] on button "Actions" at bounding box center [438, 189] width 74 height 40
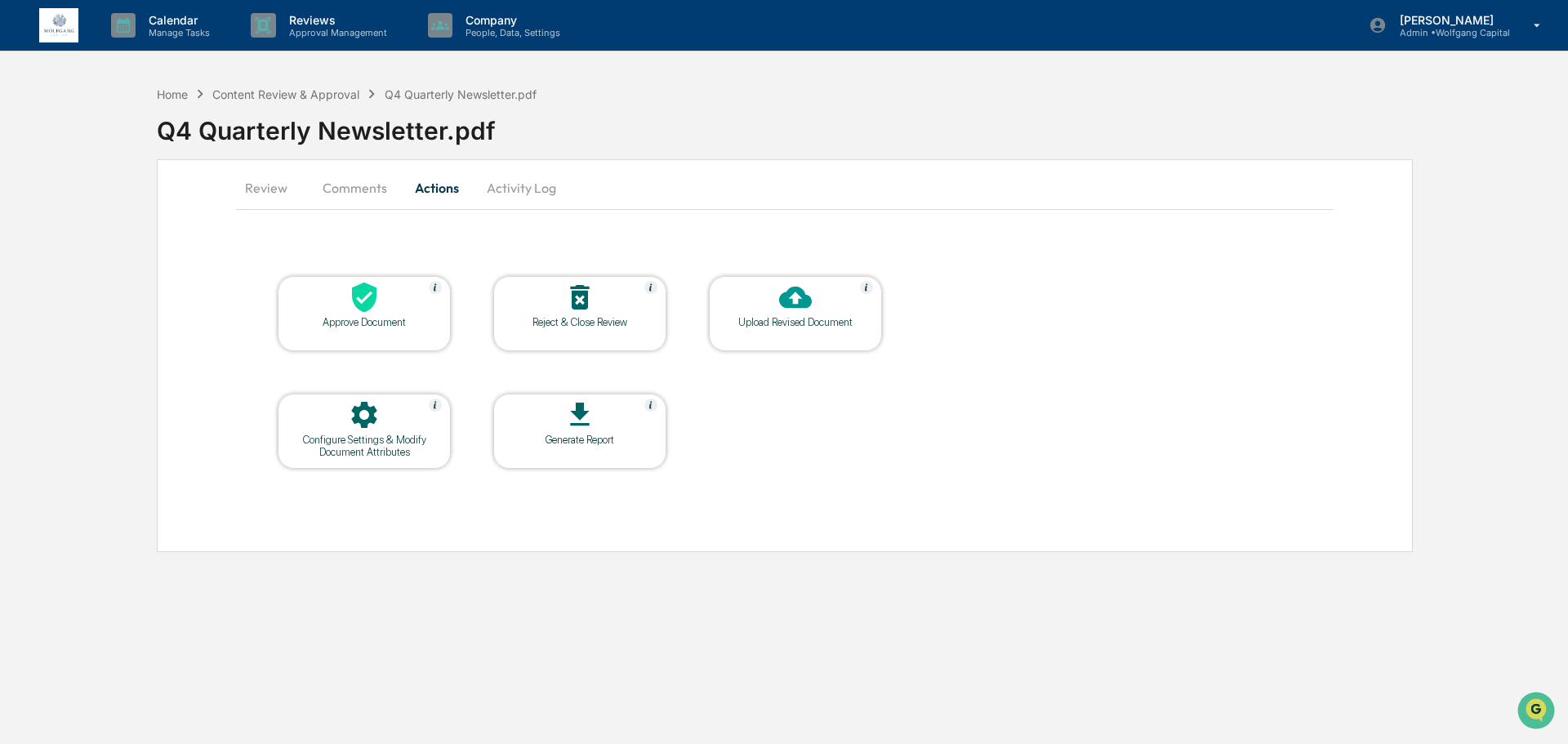
click at [264, 175] on button "Review" at bounding box center [273, 188] width 73 height 39
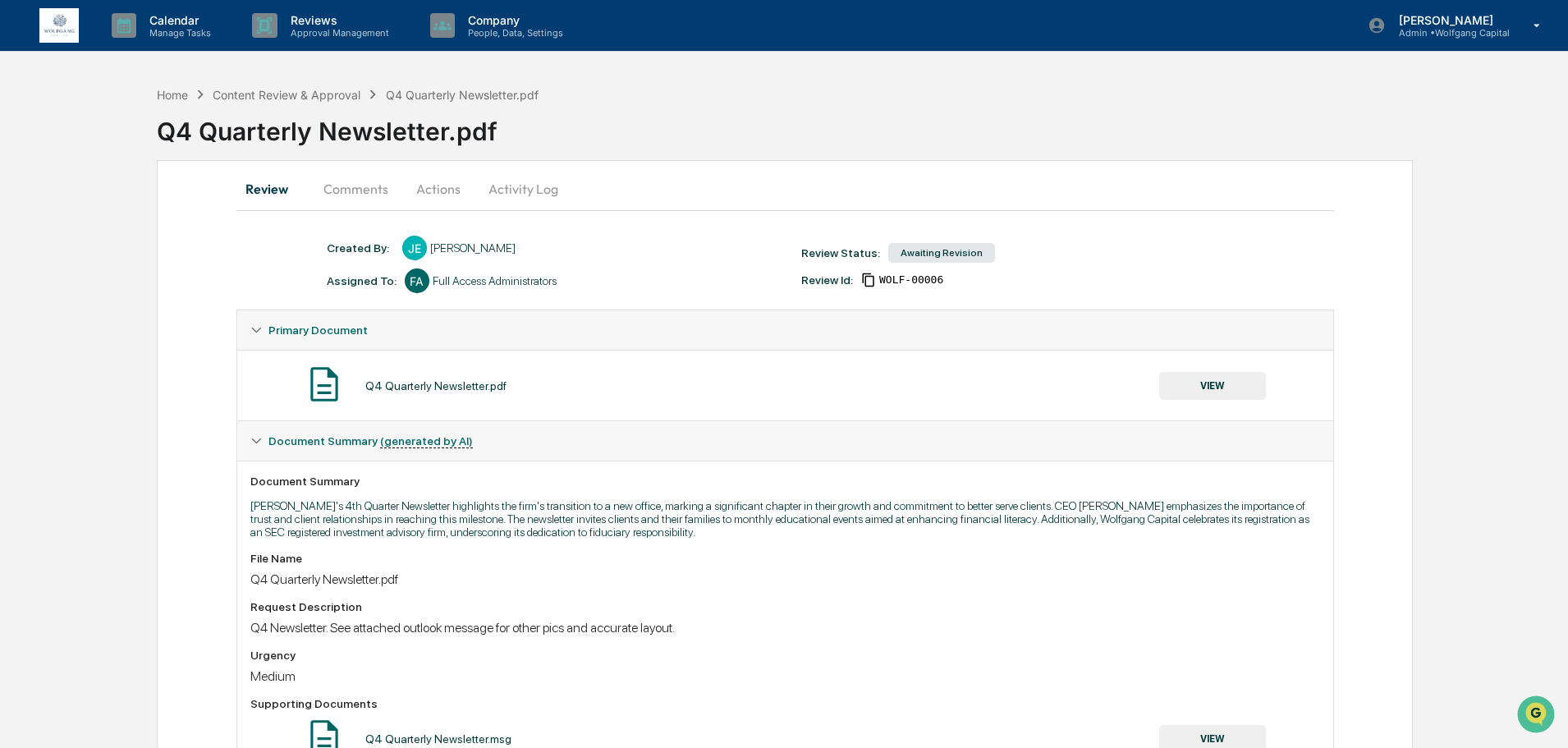
click at [340, 189] on button "Comments" at bounding box center [355, 189] width 91 height 40
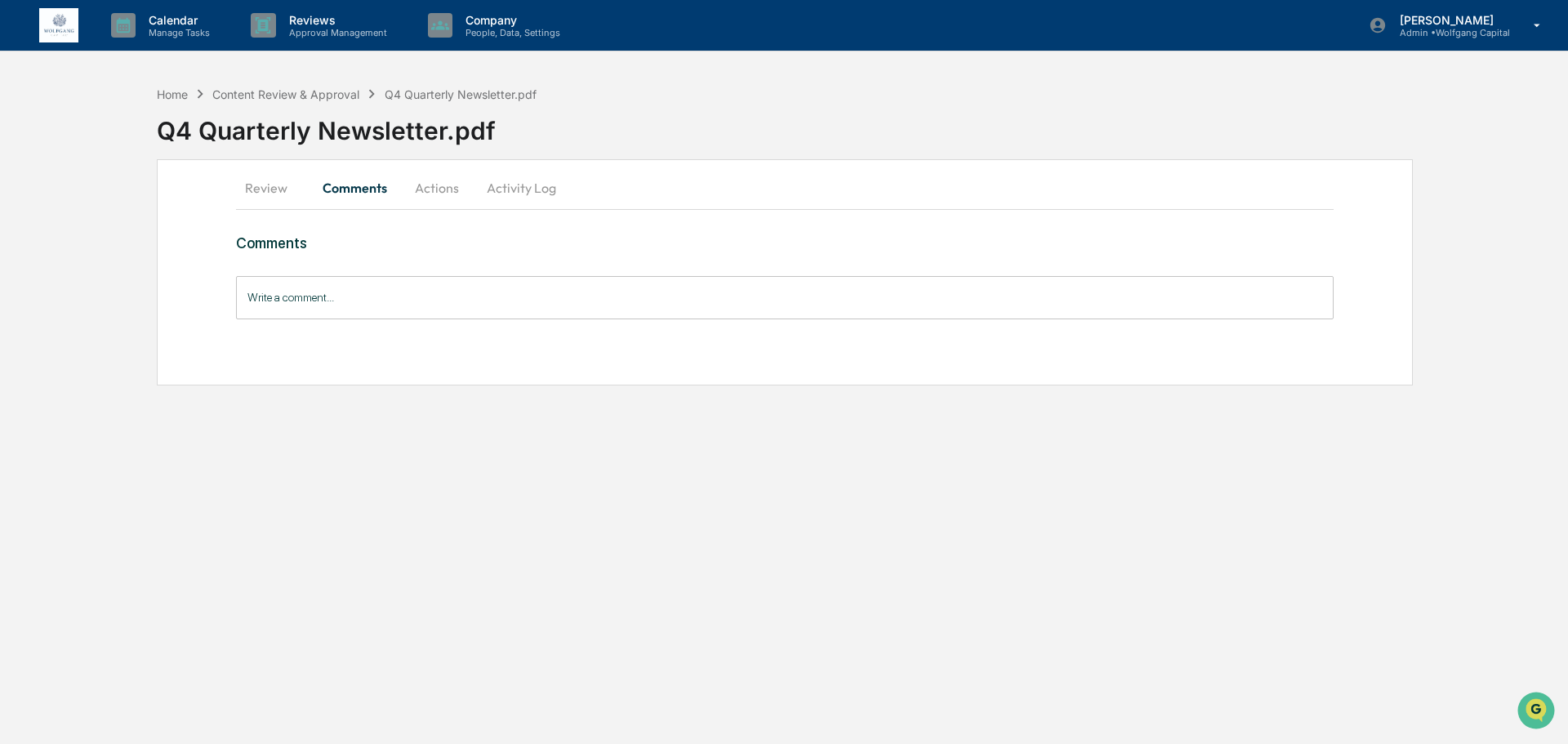
click at [274, 184] on button "Review" at bounding box center [273, 188] width 73 height 39
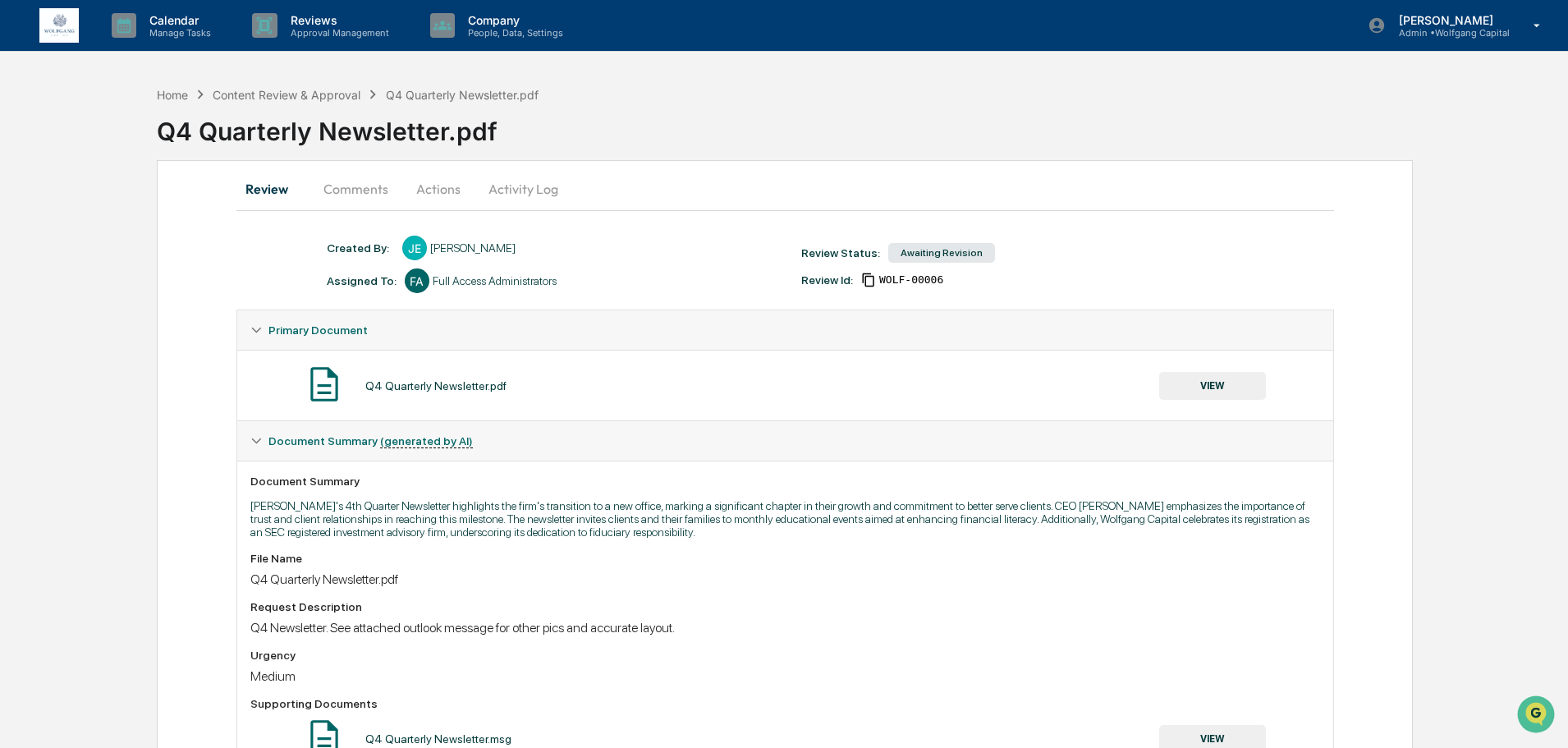
click at [143, 236] on div "Home Content Review & Approval Q4 Quarterly Newsletter.pdf Q4 Quarterly Newslet…" at bounding box center [784, 612] width 1568 height 1068
click at [174, 99] on div "Home" at bounding box center [172, 94] width 31 height 14
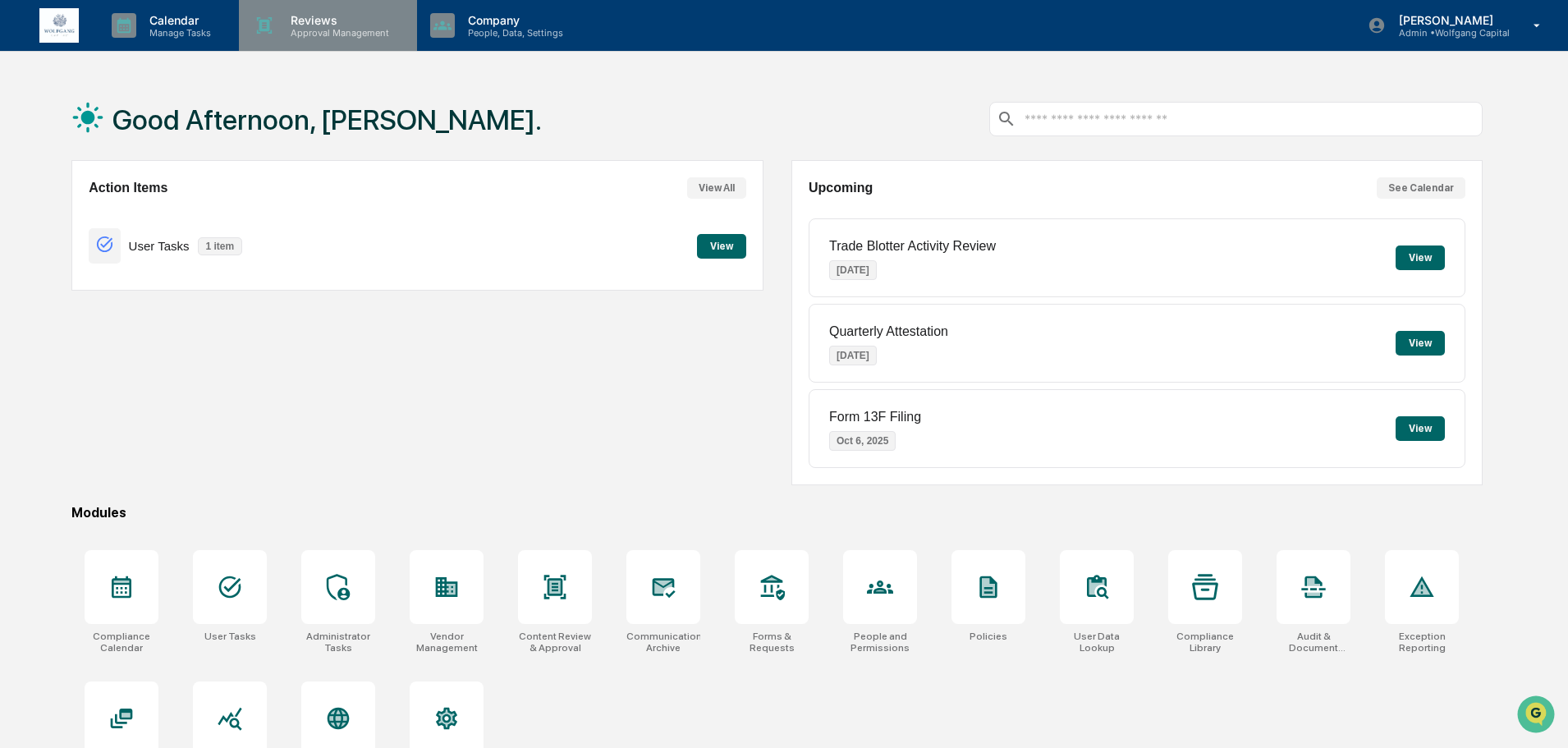
click at [303, 22] on p "Reviews" at bounding box center [337, 20] width 120 height 14
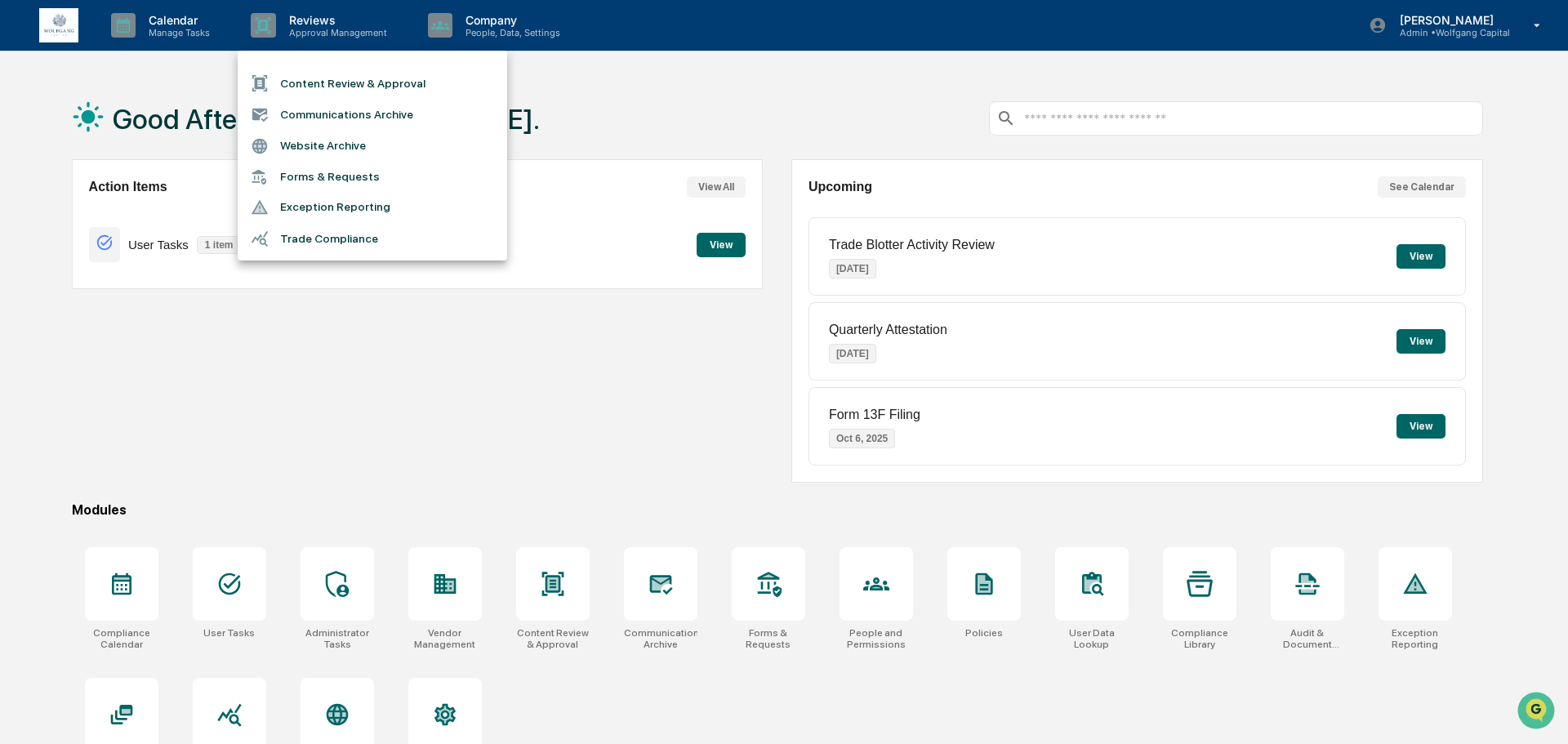
click at [310, 85] on li "Content Review & Approval" at bounding box center [371, 83] width 269 height 31
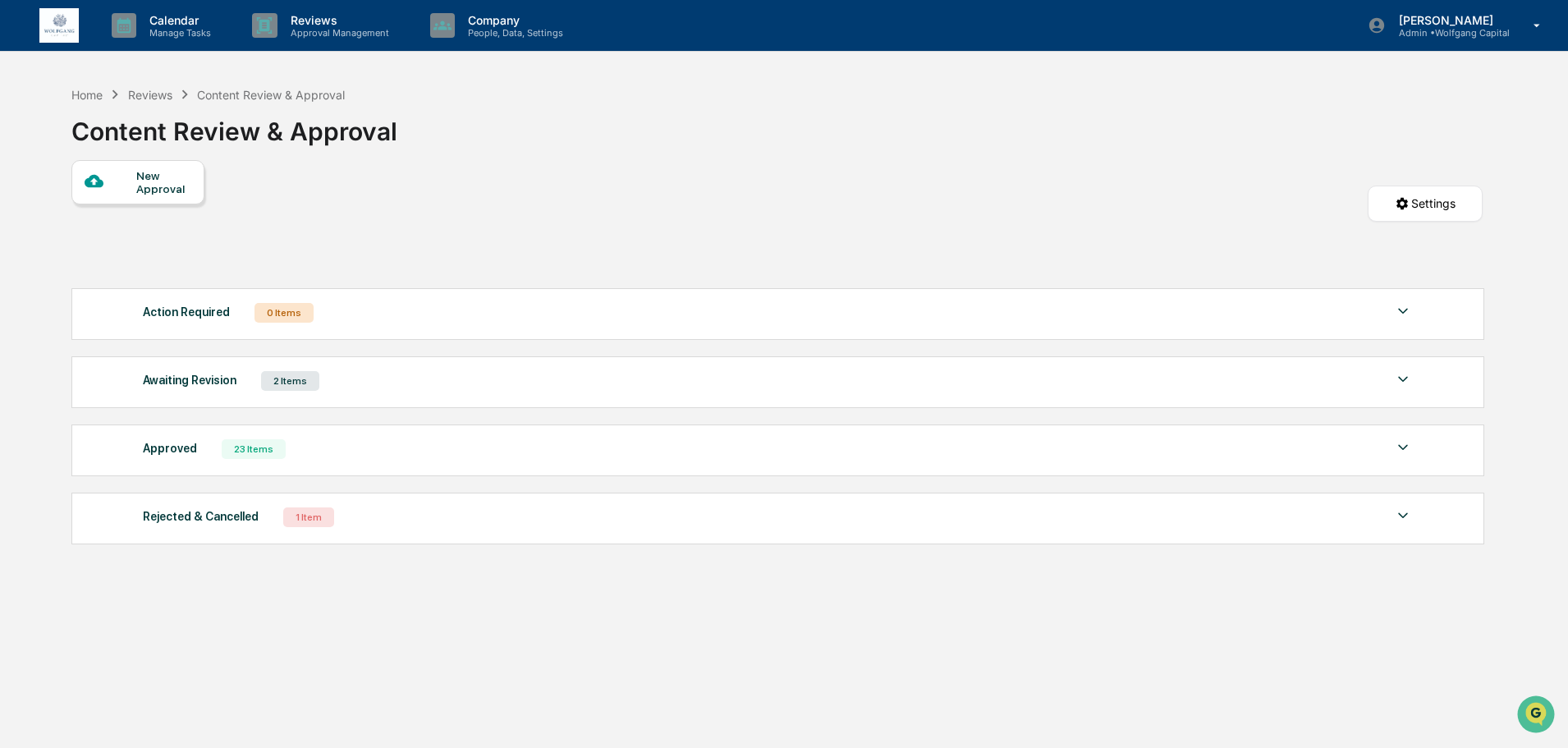
click at [156, 188] on div "New Approval" at bounding box center [164, 182] width 55 height 26
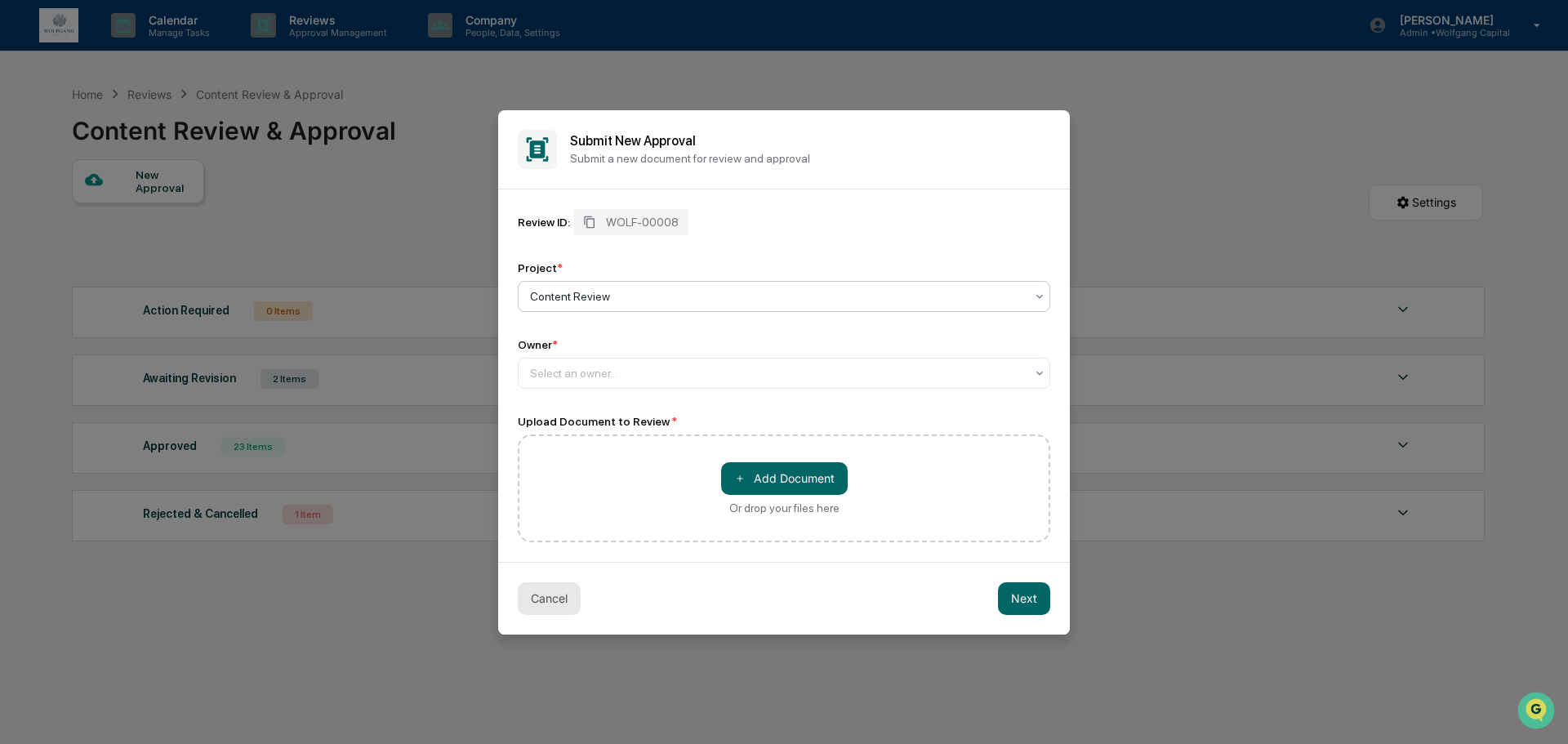
click at [552, 600] on button "Cancel" at bounding box center [549, 599] width 63 height 33
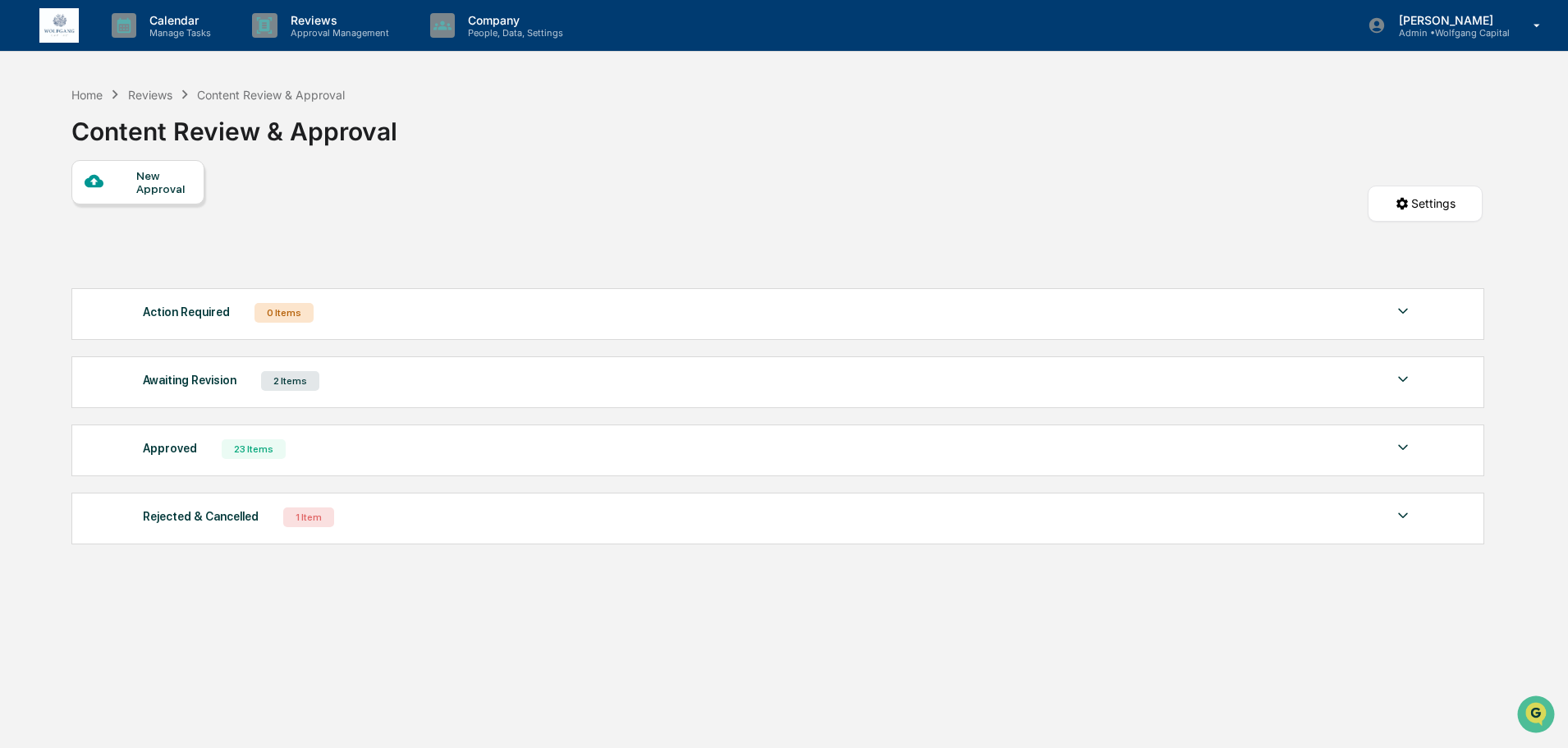
click at [423, 221] on div "New Approval Settings" at bounding box center [777, 220] width 1411 height 120
click at [91, 91] on div "Home" at bounding box center [87, 94] width 31 height 14
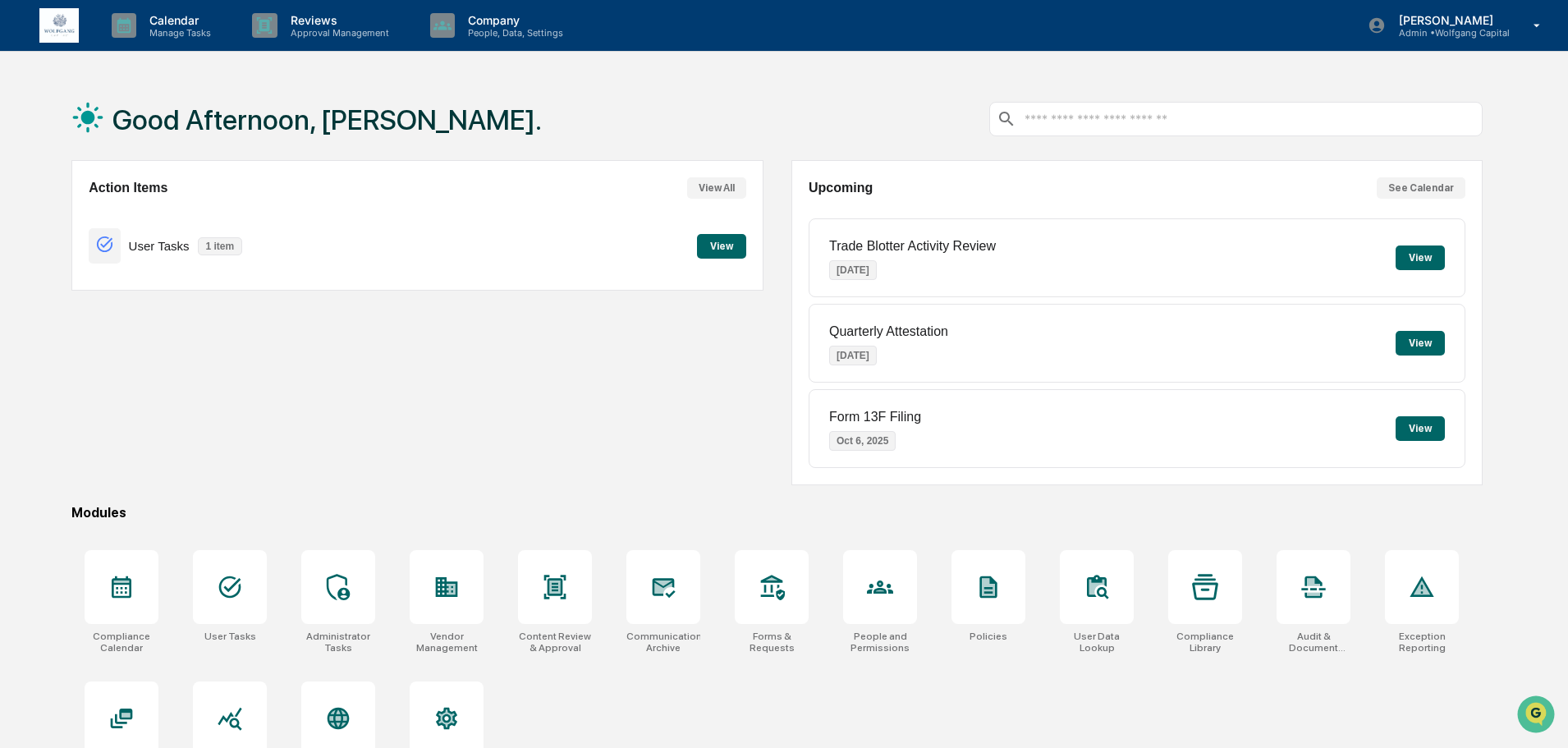
click at [491, 467] on div "Action Items View All User Tasks 1 item View" at bounding box center [417, 323] width 691 height 325
click at [285, 37] on p "Approval Management" at bounding box center [337, 33] width 120 height 11
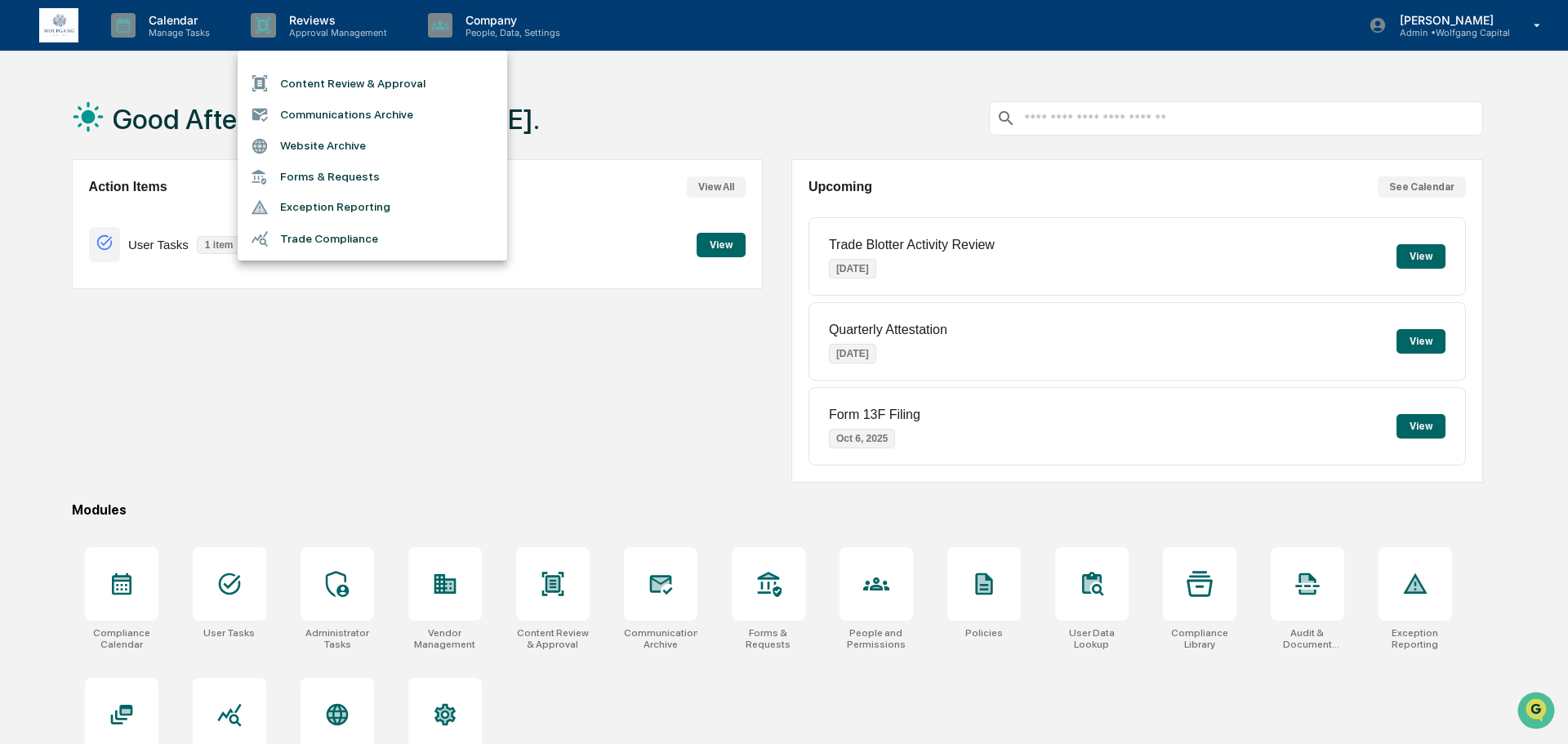
click at [299, 83] on li "Content Review & Approval" at bounding box center [371, 83] width 269 height 31
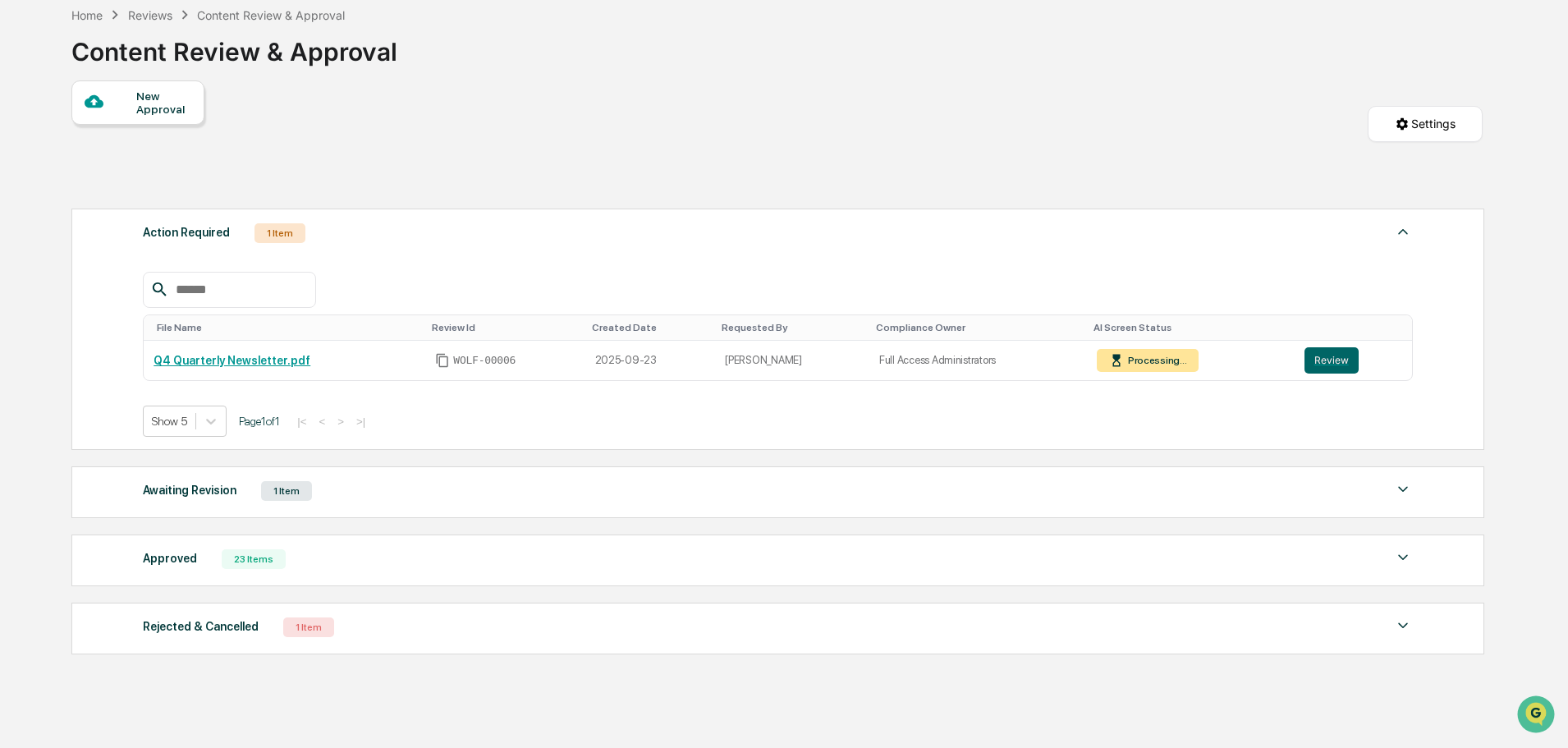
scroll to position [80, 0]
click at [702, 491] on div "Awaiting Revision 1 Item" at bounding box center [778, 490] width 1270 height 23
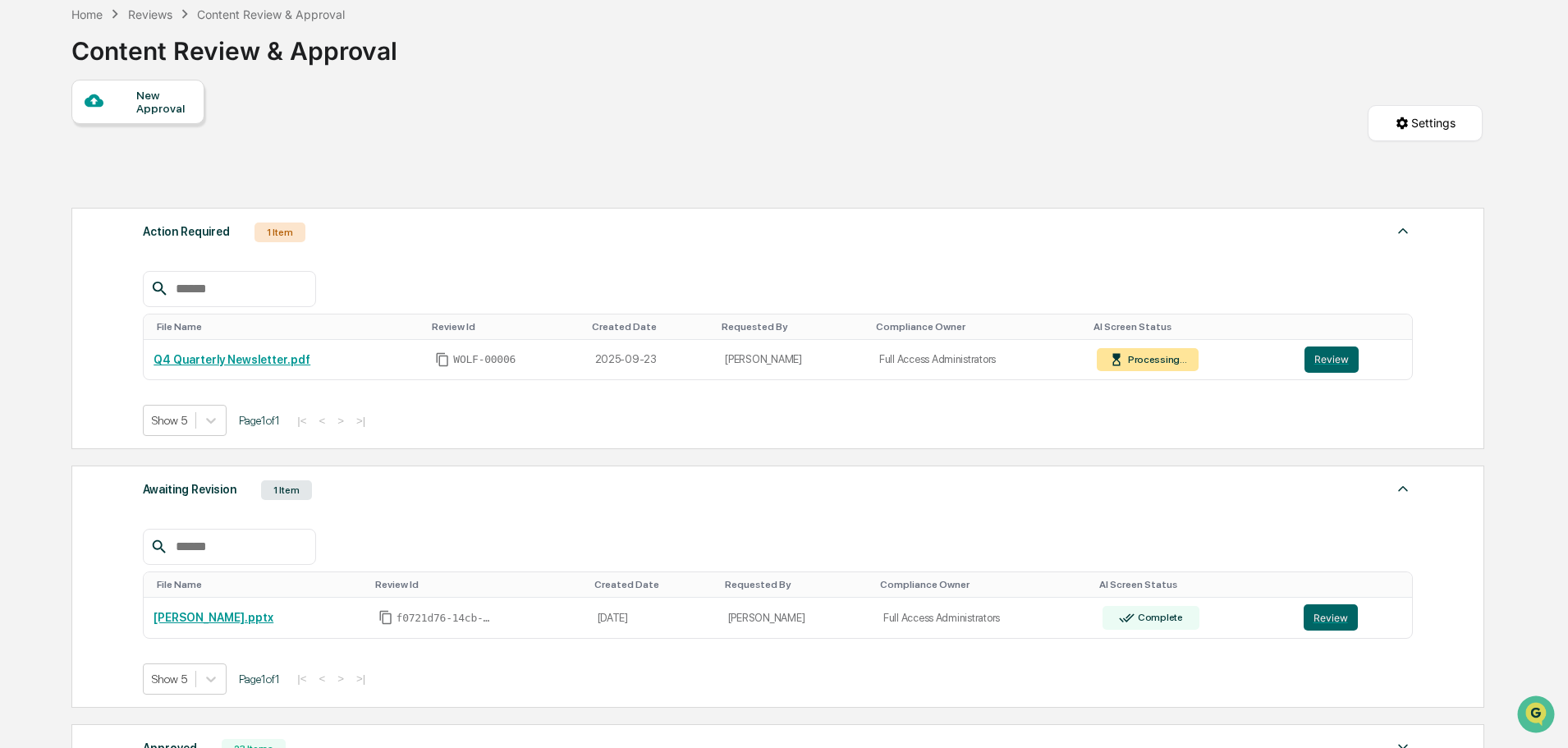
click at [702, 489] on div "Awaiting Revision 1 Item" at bounding box center [778, 490] width 1270 height 23
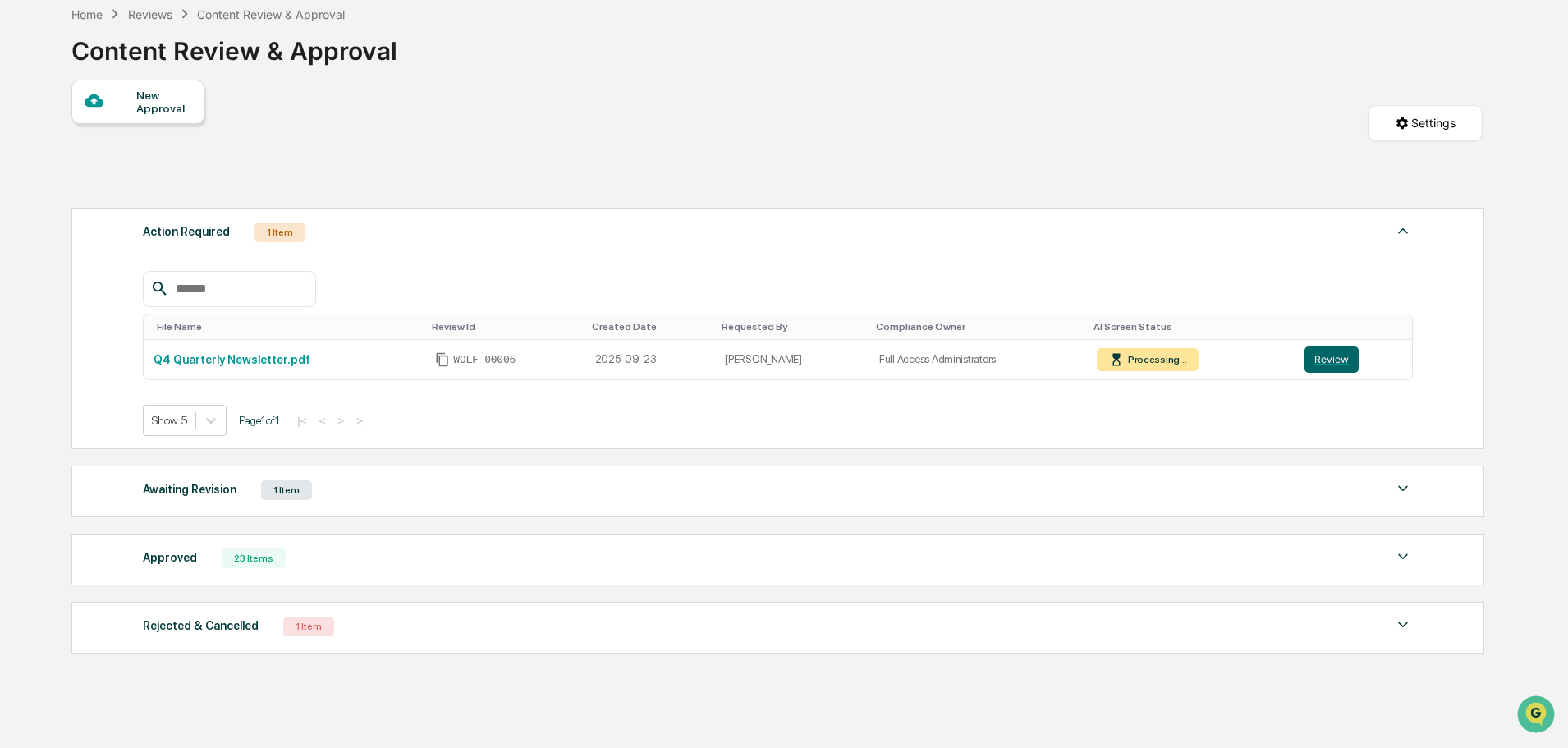
click at [499, 471] on div "Awaiting Revision 1 Item File Name Review Id Created Date Requested By Complian…" at bounding box center [778, 491] width 1413 height 52
click at [520, 484] on div "Awaiting Revision 1 Item" at bounding box center [778, 490] width 1270 height 23
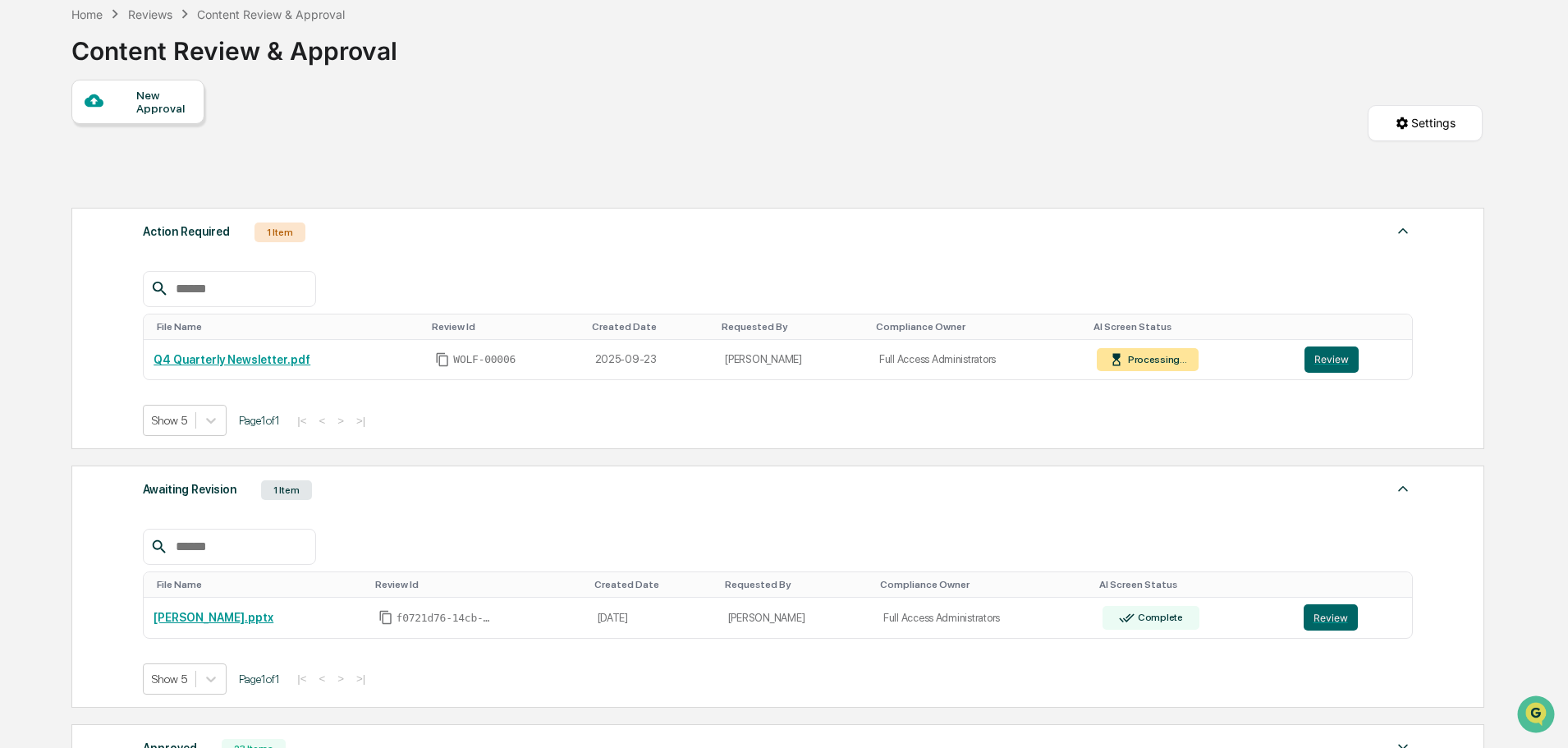
click at [524, 498] on div "Awaiting Revision 1 Item" at bounding box center [778, 490] width 1270 height 23
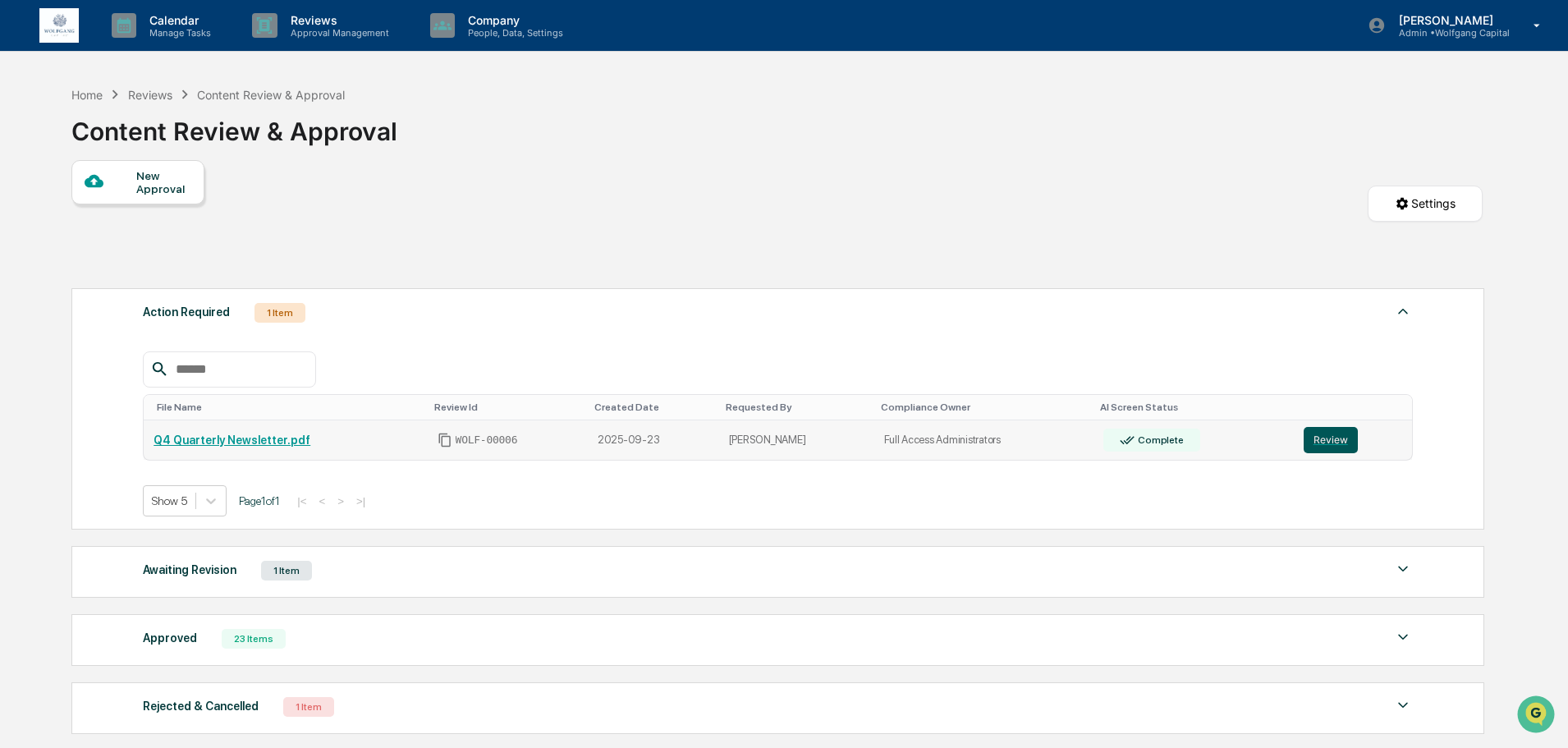
click at [1325, 436] on button "Review" at bounding box center [1330, 440] width 54 height 26
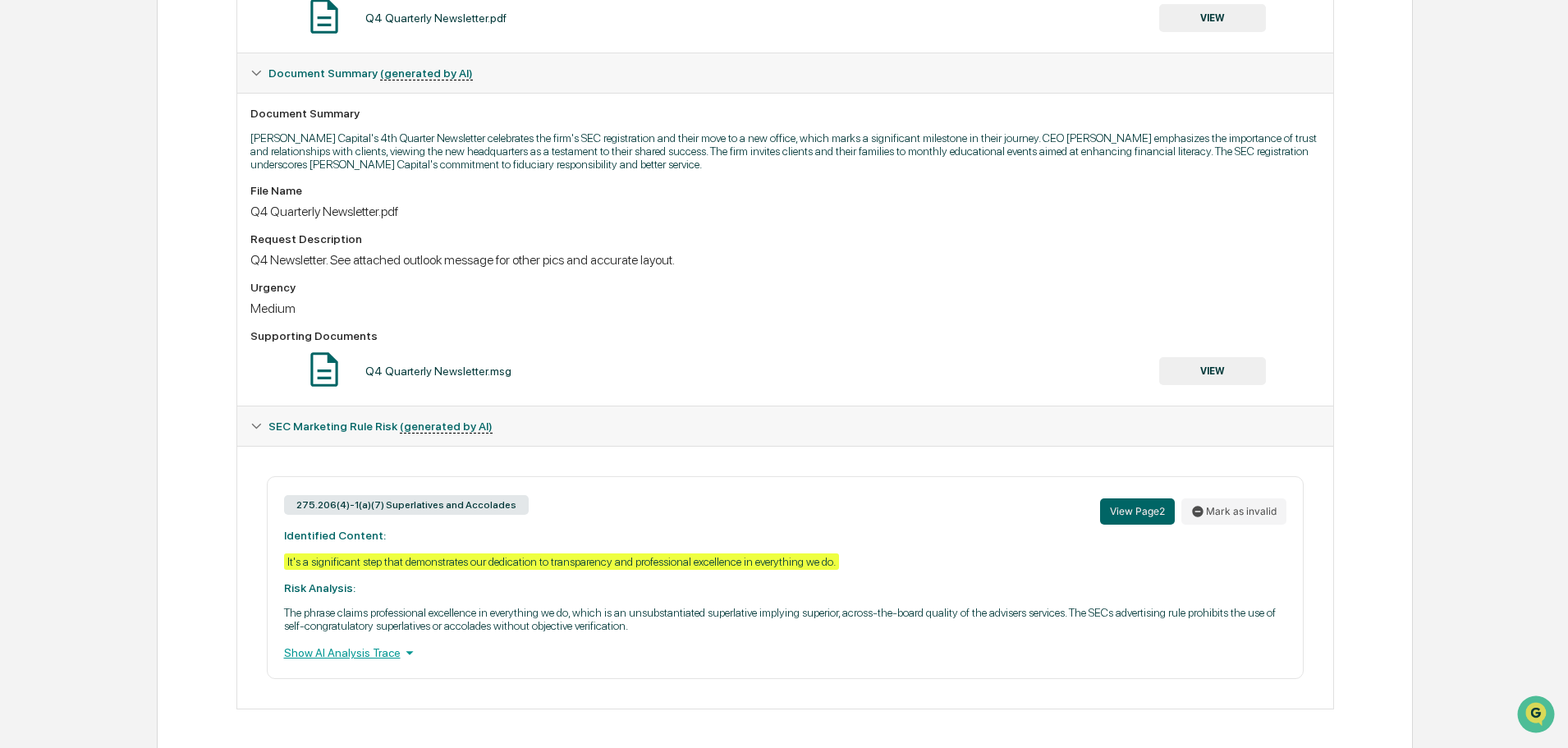
scroll to position [372, 0]
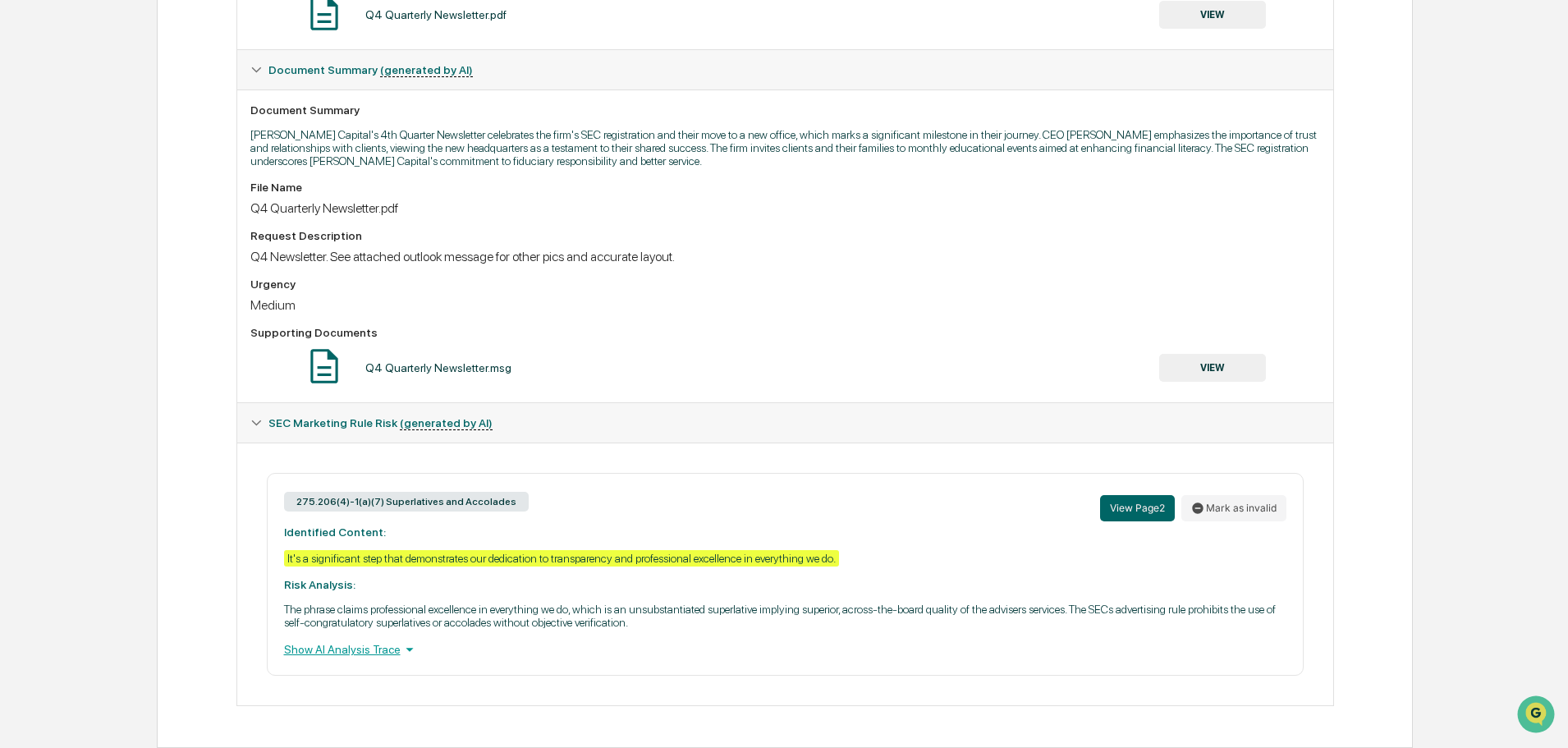
click at [342, 651] on div "Show AI Analysis Trace" at bounding box center [784, 649] width 1002 height 18
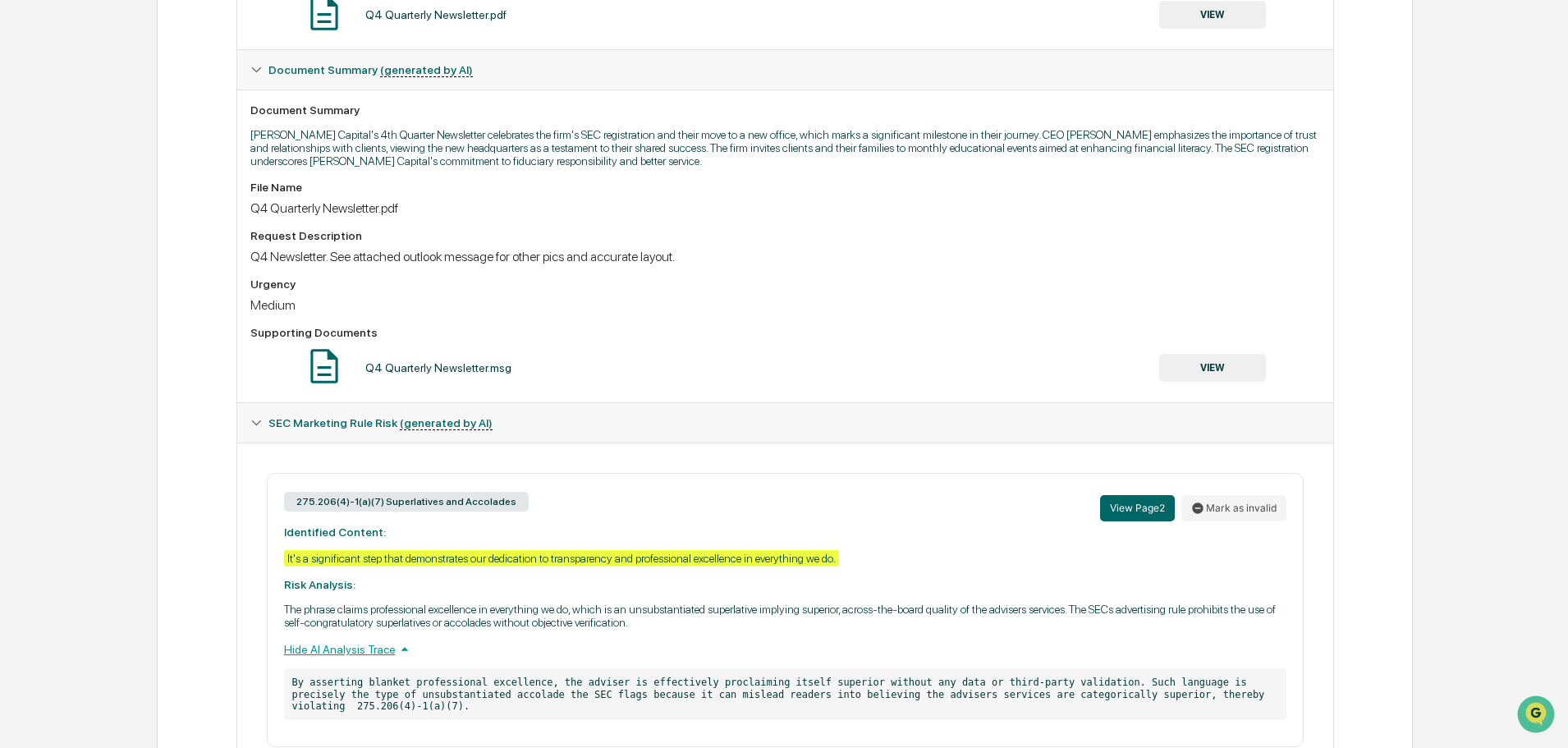
scroll to position [0, 0]
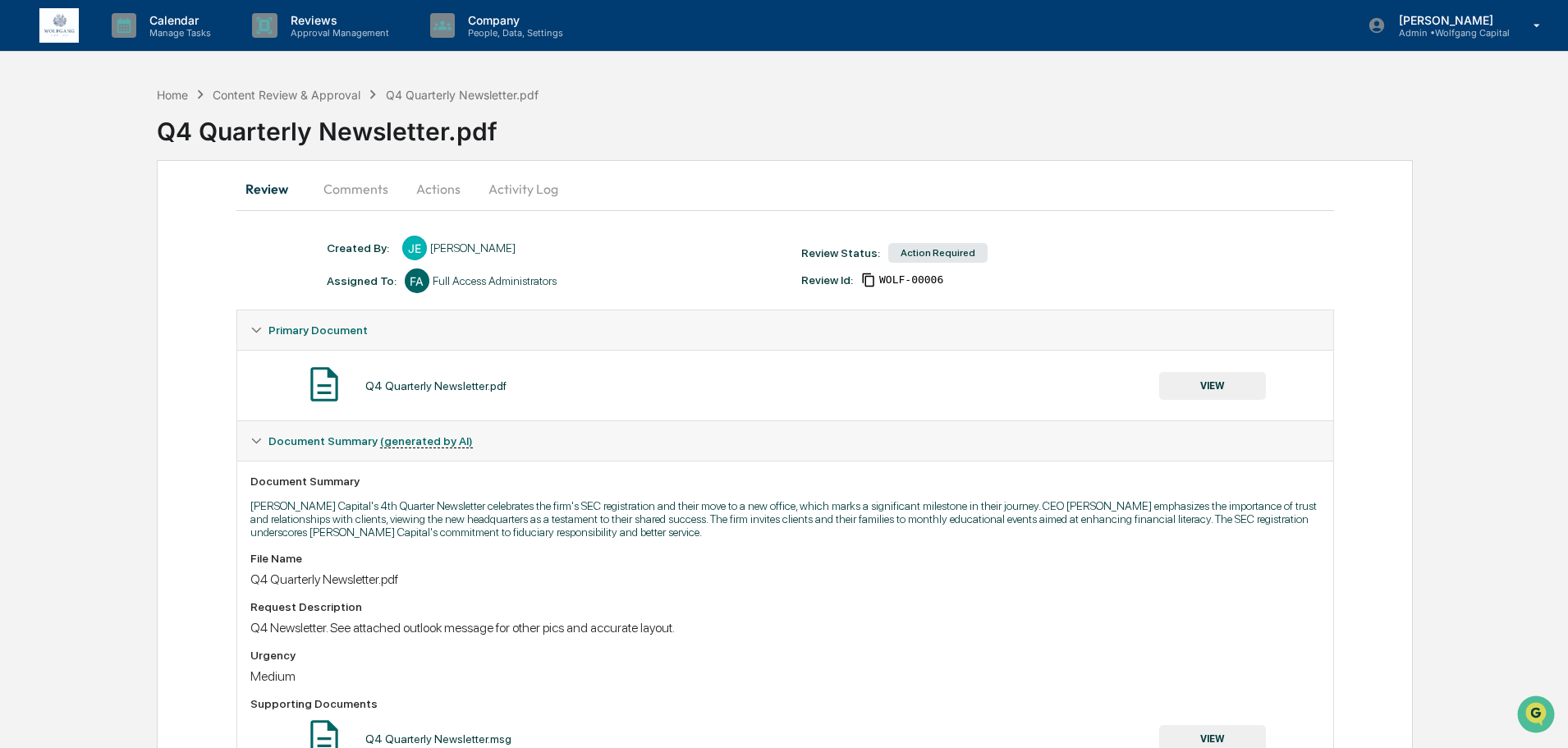
click at [420, 182] on button "Actions" at bounding box center [438, 189] width 74 height 40
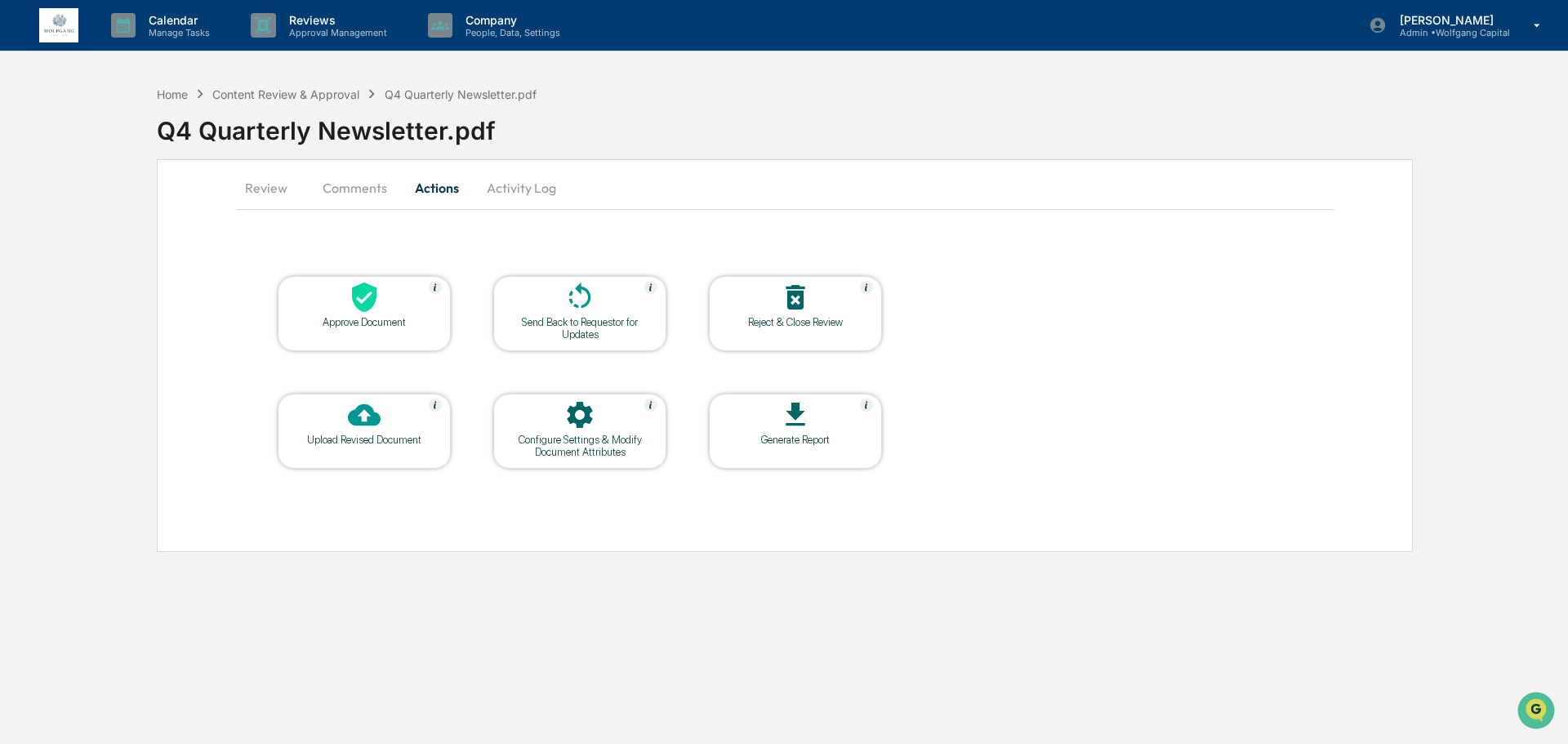
click at [629, 324] on div "Send Back to Requestor for Updates" at bounding box center [580, 328] width 147 height 24
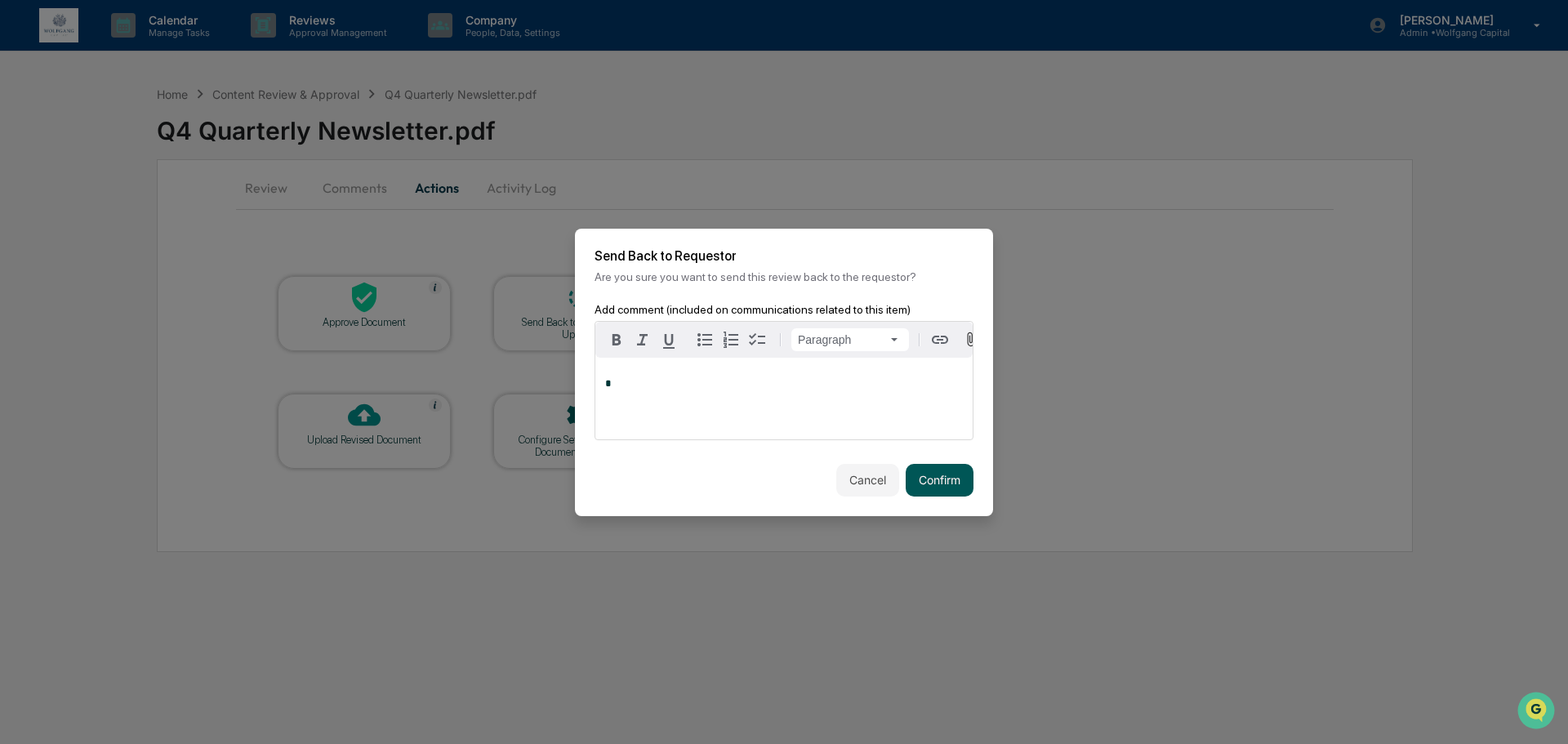
click at [951, 490] on button "Confirm" at bounding box center [940, 480] width 68 height 33
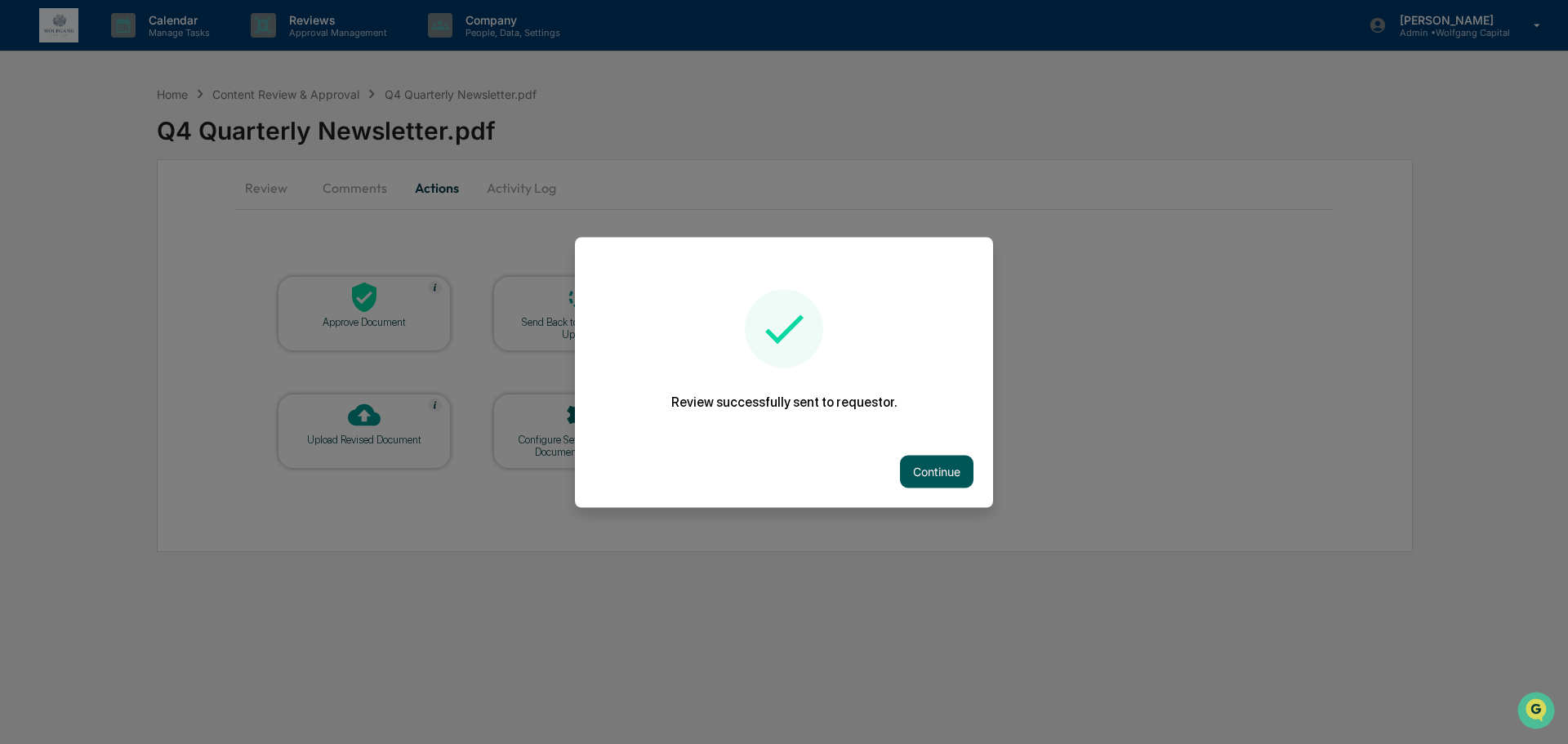
click at [938, 455] on button "Continue" at bounding box center [937, 471] width 73 height 33
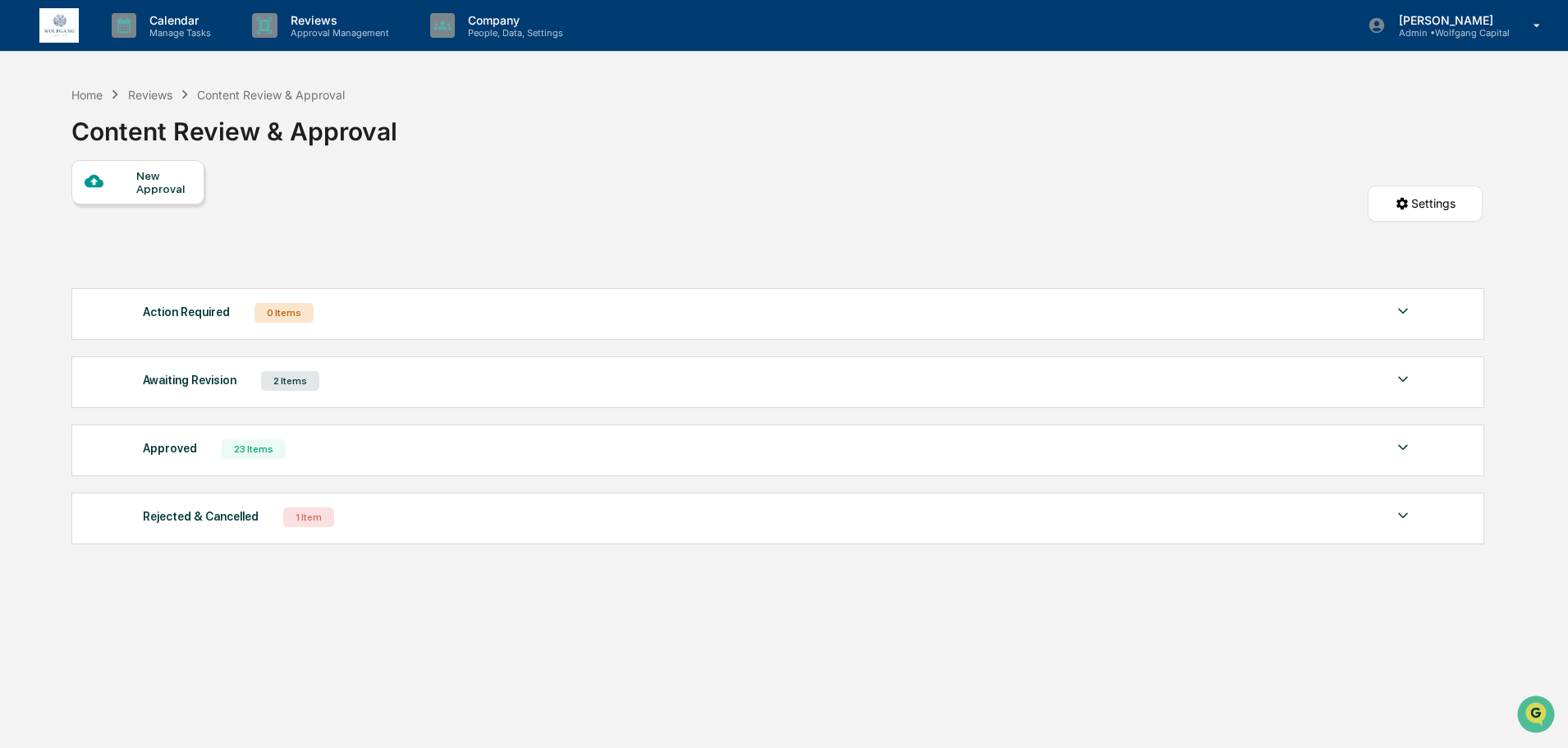
click at [845, 276] on div "New Approval Settings" at bounding box center [777, 220] width 1411 height 120
click at [727, 250] on div "New Approval Settings" at bounding box center [777, 220] width 1411 height 120
click at [543, 374] on div "Awaiting Revision 2 Items" at bounding box center [778, 381] width 1270 height 23
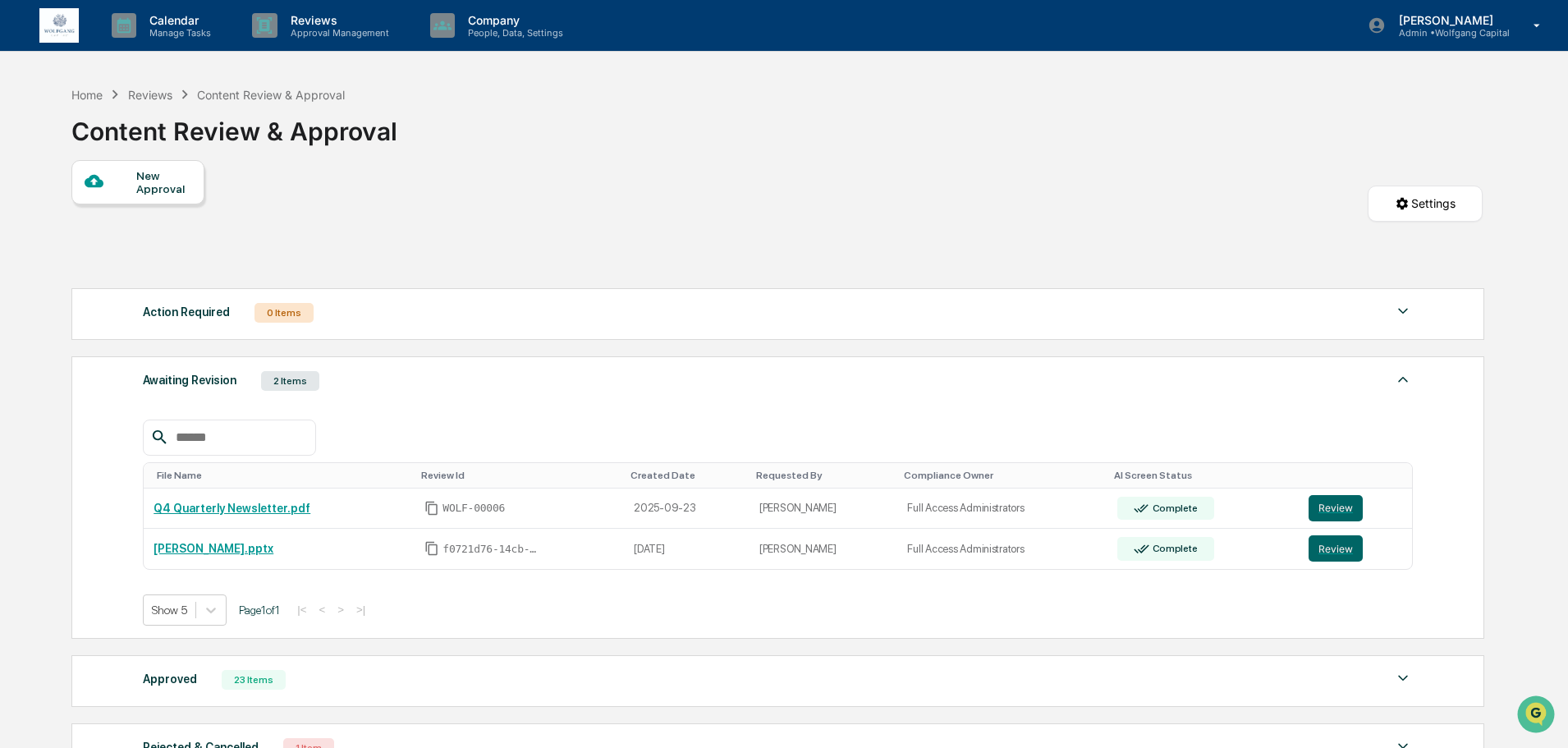
click at [543, 374] on div "Awaiting Revision 2 Items" at bounding box center [778, 381] width 1270 height 23
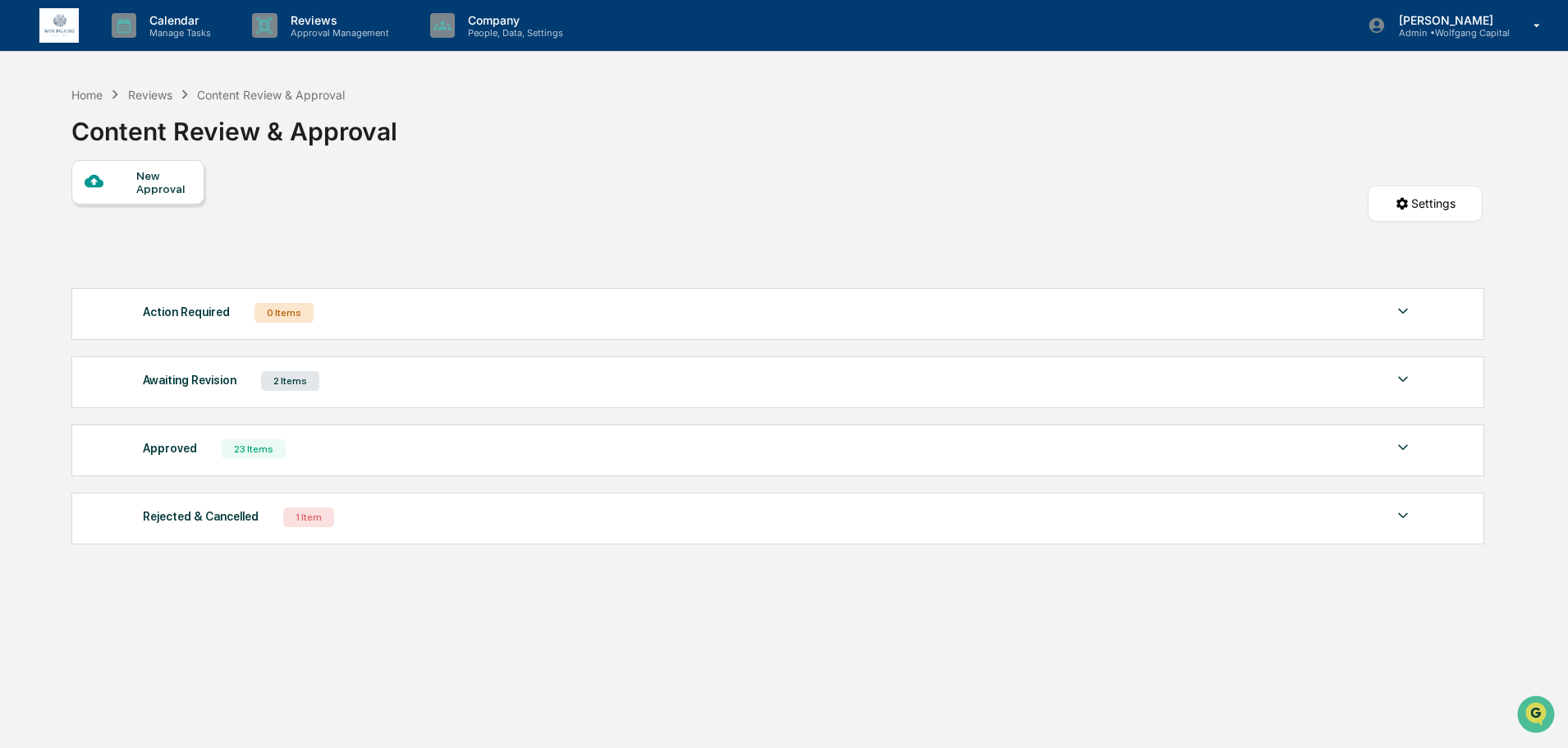
click at [562, 308] on div "Action Required 0 Items" at bounding box center [778, 313] width 1270 height 23
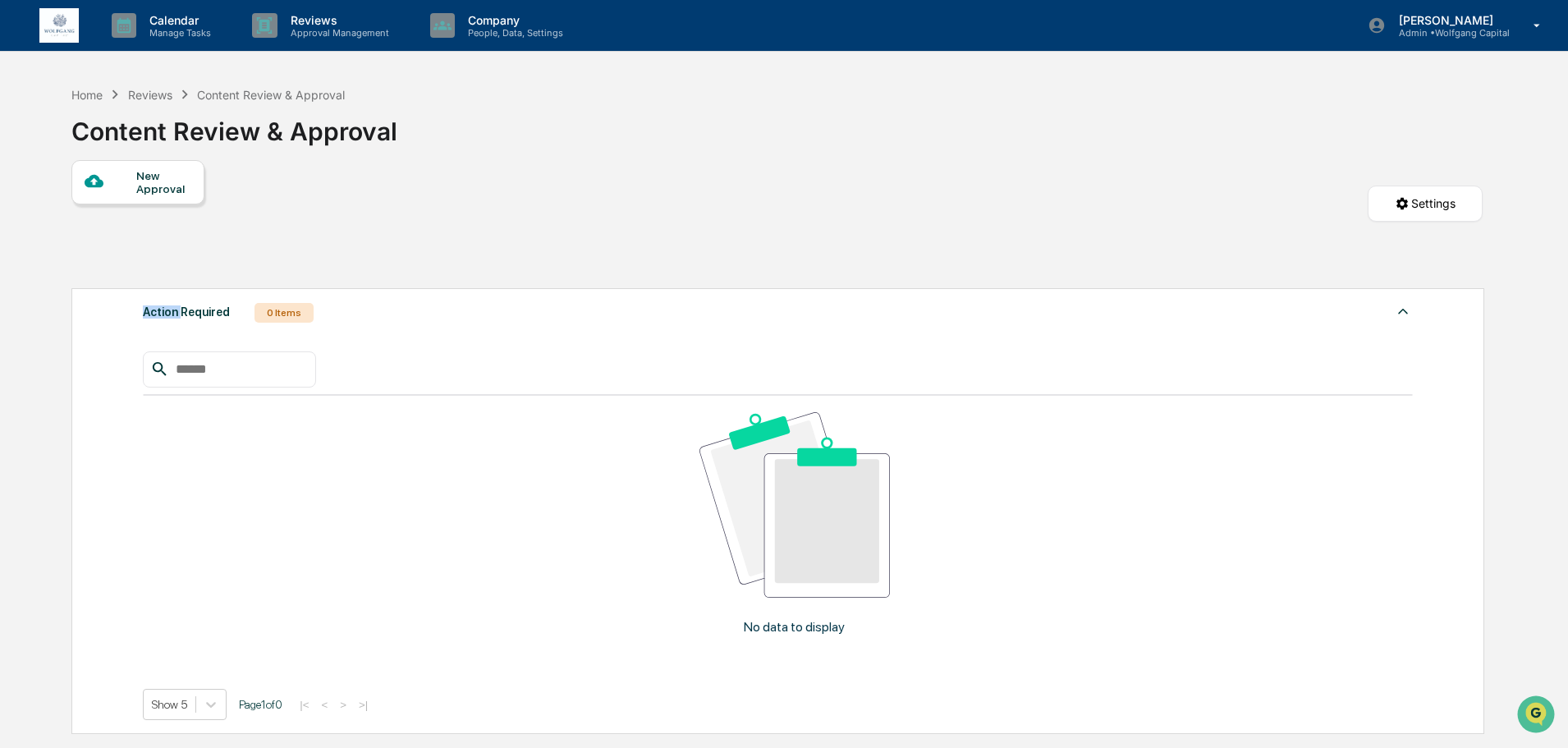
click at [562, 308] on div "Action Required 0 Items" at bounding box center [778, 313] width 1270 height 23
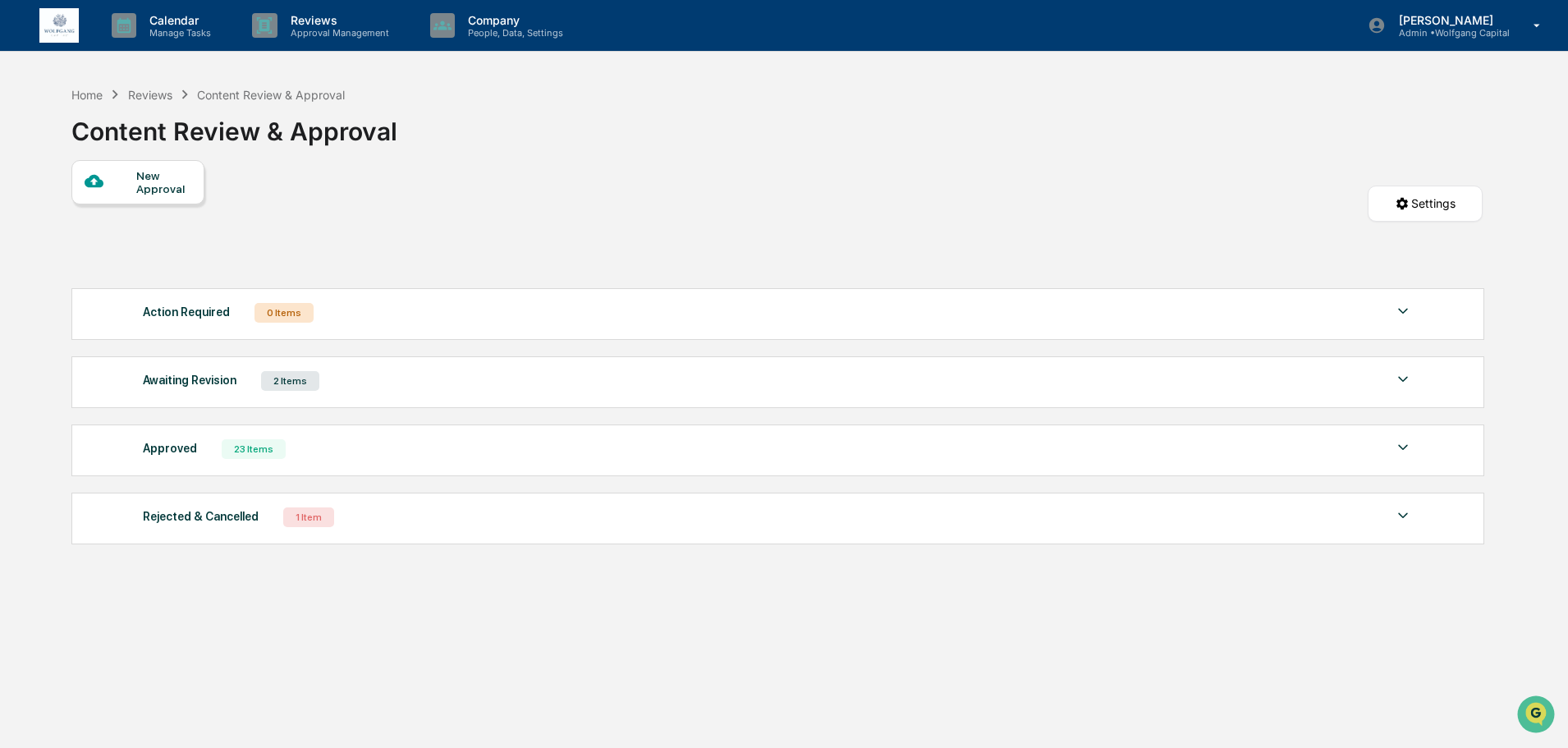
click at [448, 181] on div "New Approval Settings" at bounding box center [777, 220] width 1411 height 120
click at [152, 89] on div "Reviews" at bounding box center [150, 94] width 44 height 14
click at [138, 94] on div "Reviews" at bounding box center [150, 94] width 44 height 14
click at [102, 98] on div "Home" at bounding box center [87, 94] width 31 height 14
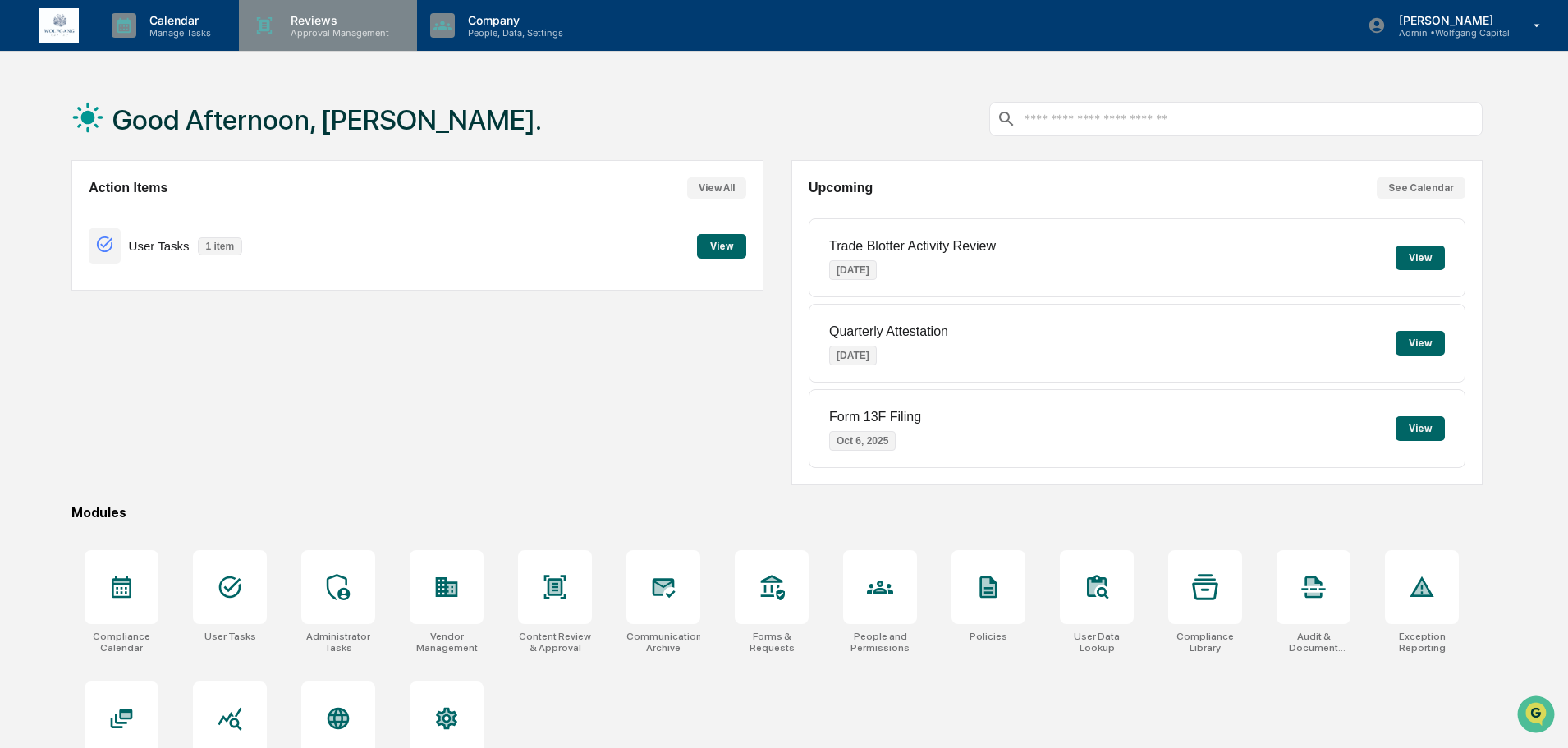
click at [281, 32] on p "Approval Management" at bounding box center [337, 33] width 120 height 11
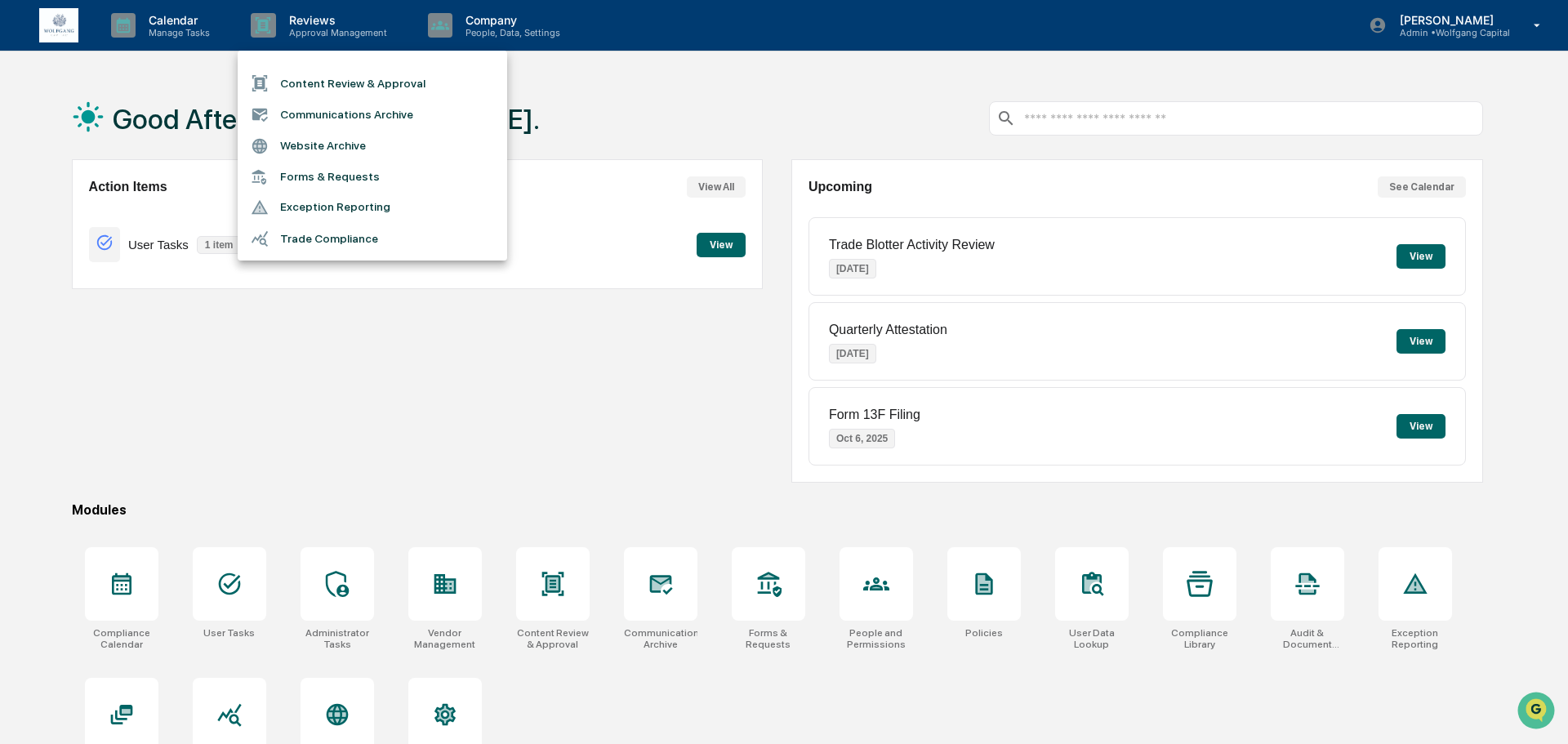
click at [309, 84] on li "Content Review & Approval" at bounding box center [371, 83] width 269 height 31
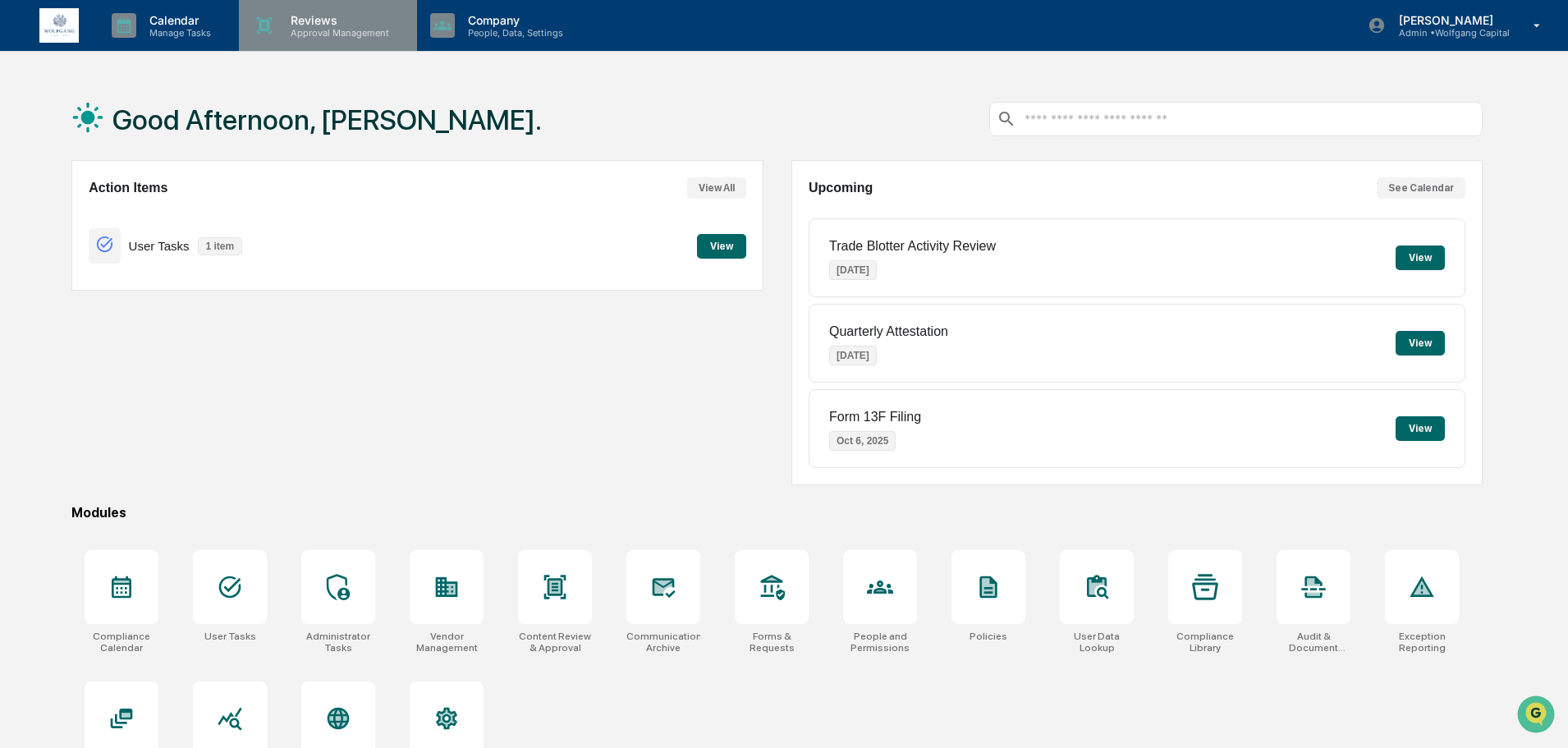
click at [315, 37] on p "Approval Management" at bounding box center [337, 33] width 120 height 11
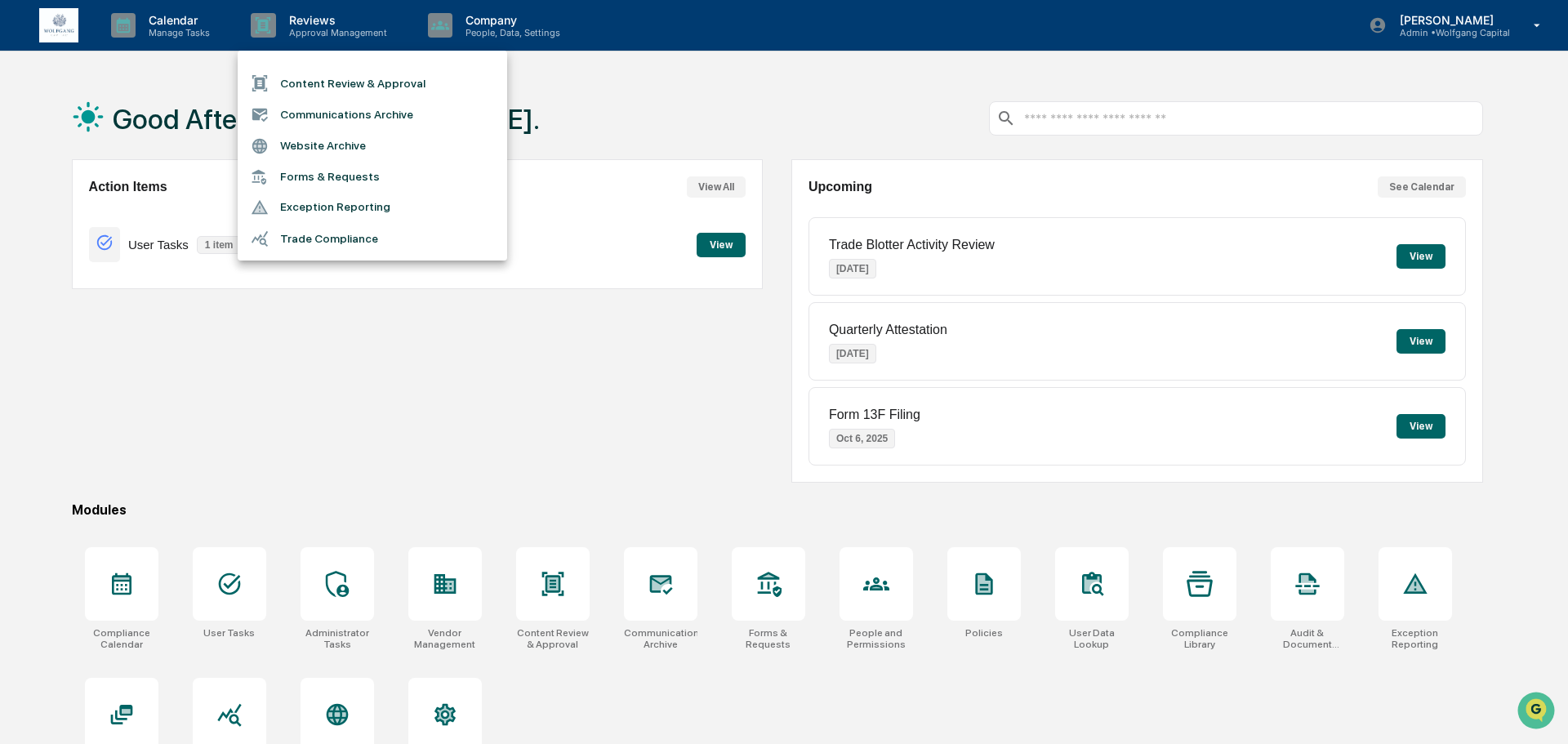
click at [324, 72] on li "Content Review & Approval" at bounding box center [371, 83] width 269 height 31
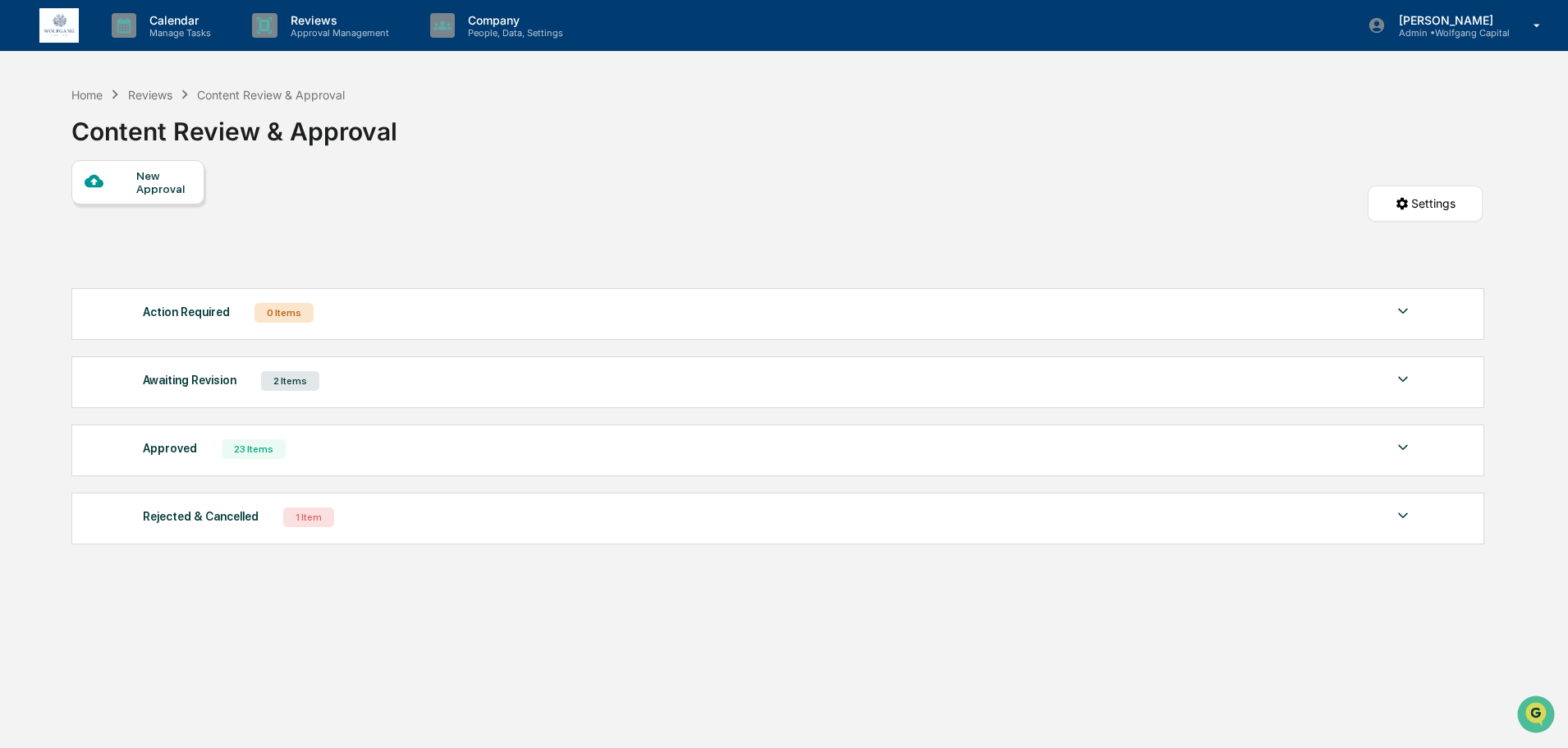
click at [390, 372] on div "Awaiting Revision 2 Items" at bounding box center [778, 381] width 1270 height 23
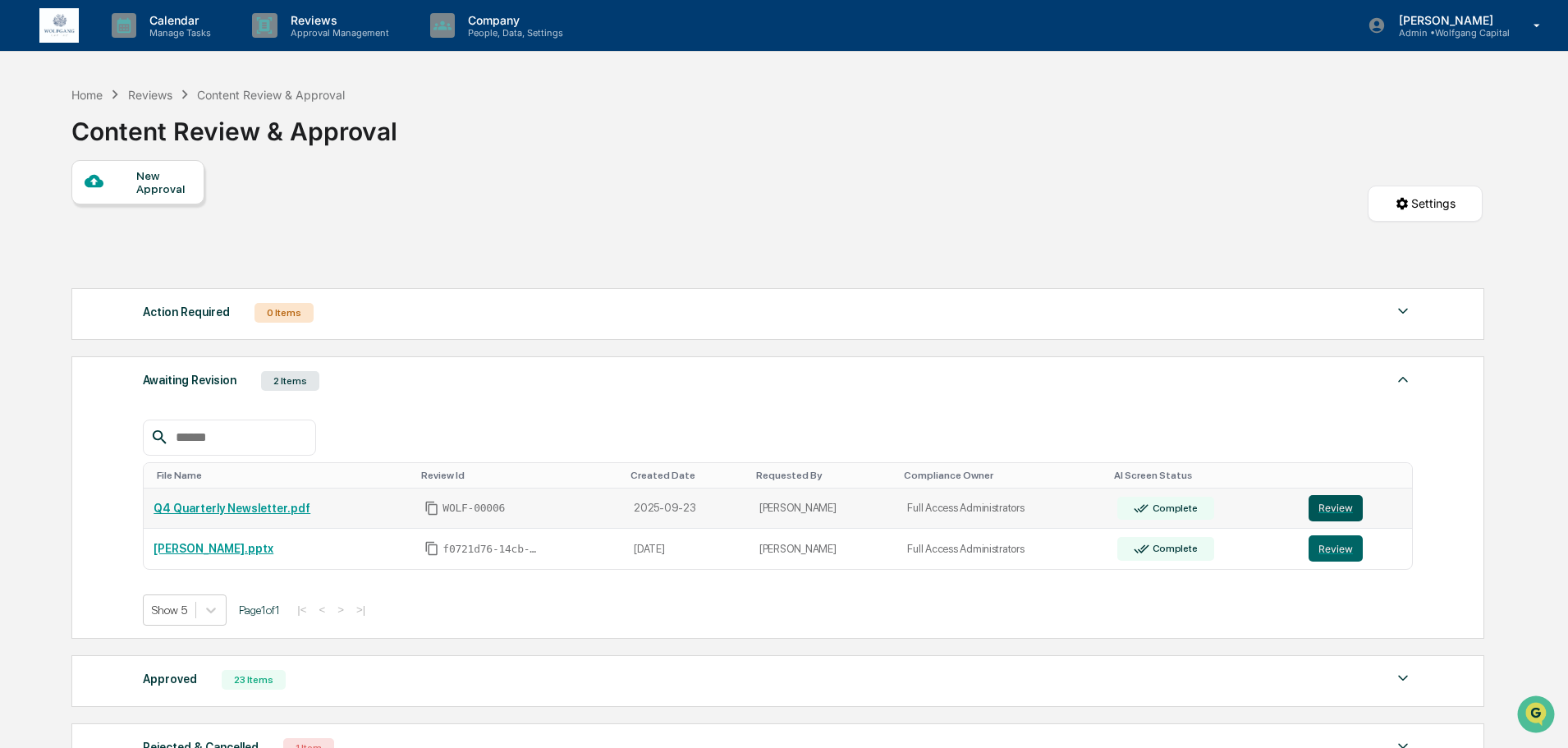
click at [1313, 510] on button "Review" at bounding box center [1335, 508] width 54 height 26
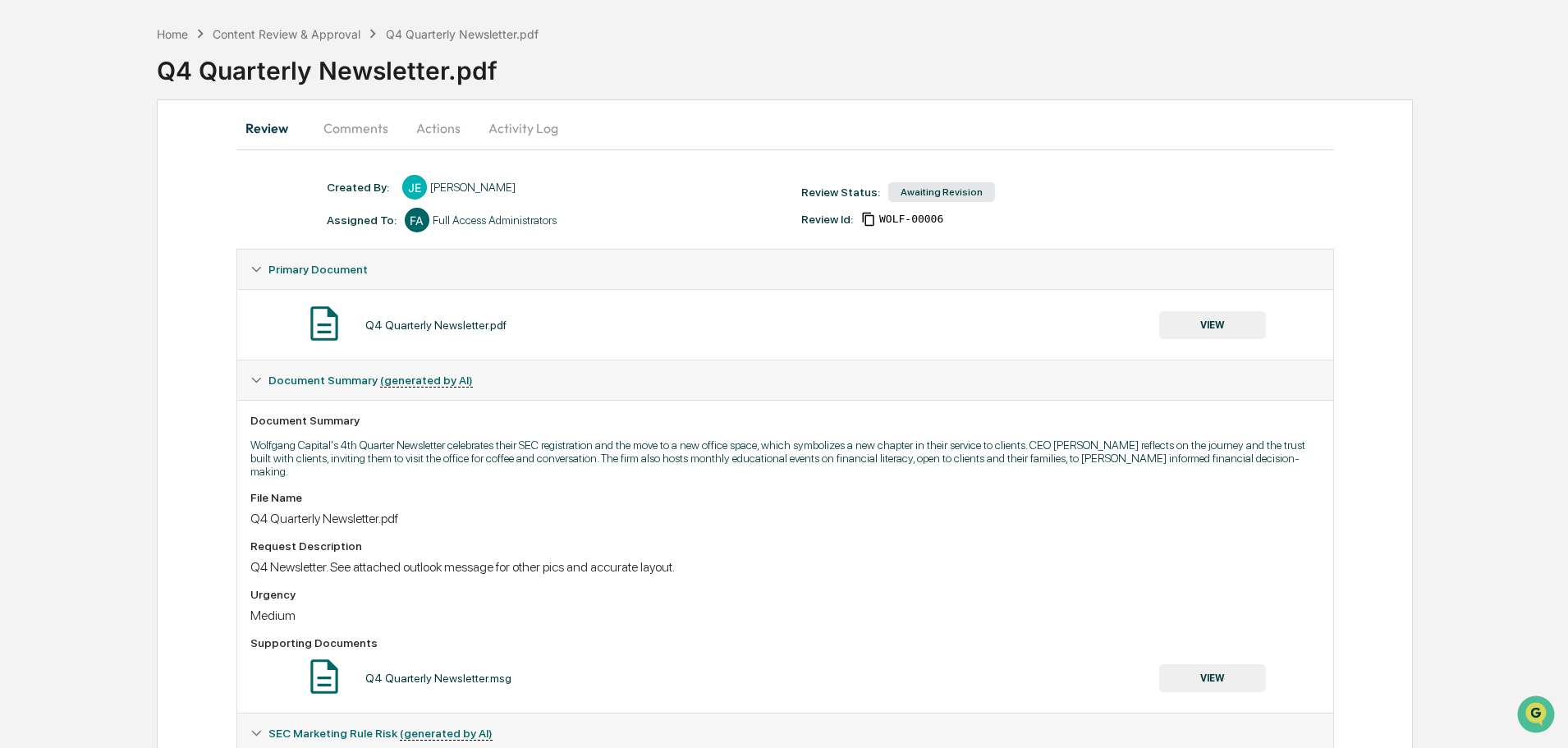
scroll to position [164, 0]
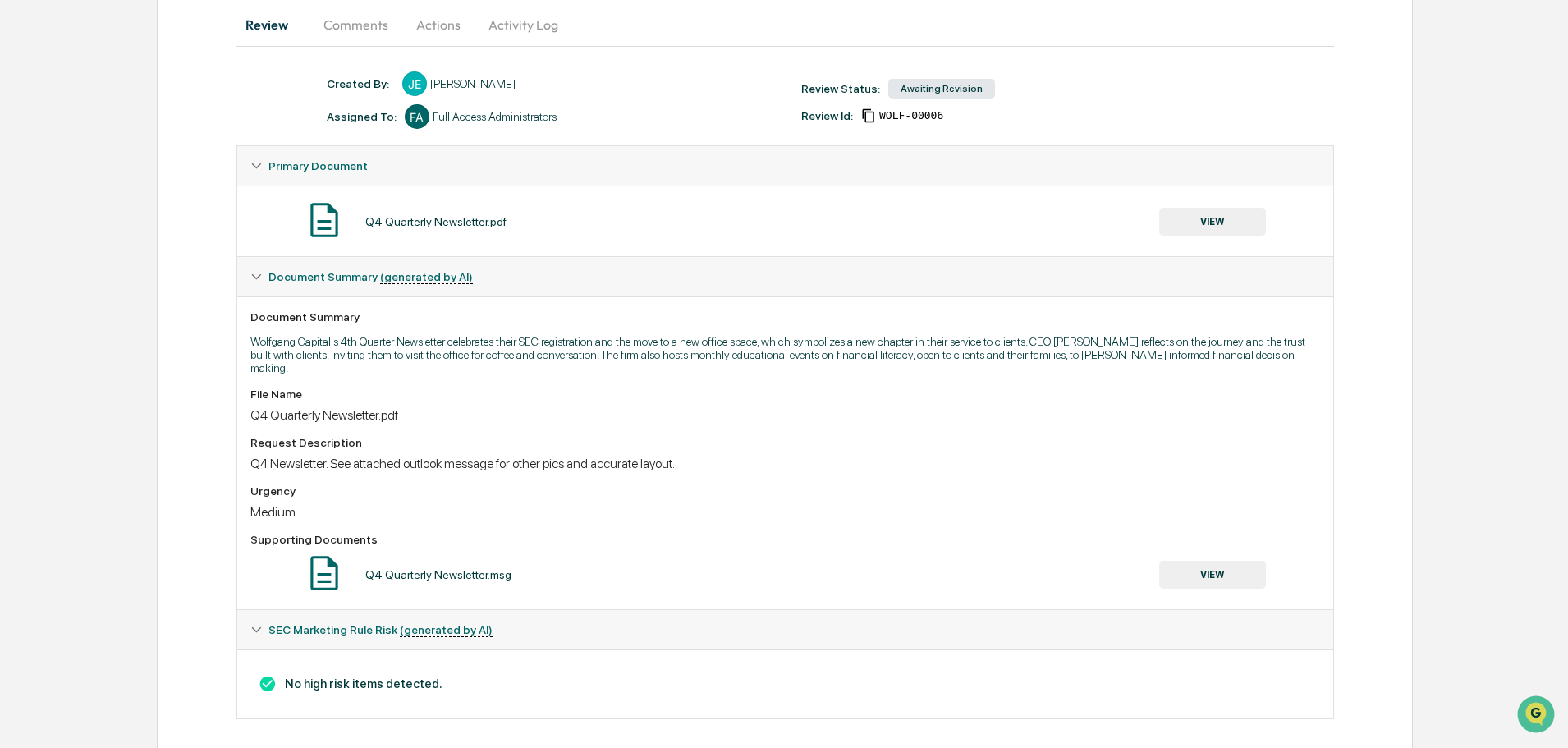
click at [407, 675] on h3 "No high risk items detected." at bounding box center [785, 684] width 1070 height 18
click at [492, 680] on h3 "No high risk items detected." at bounding box center [785, 684] width 1070 height 18
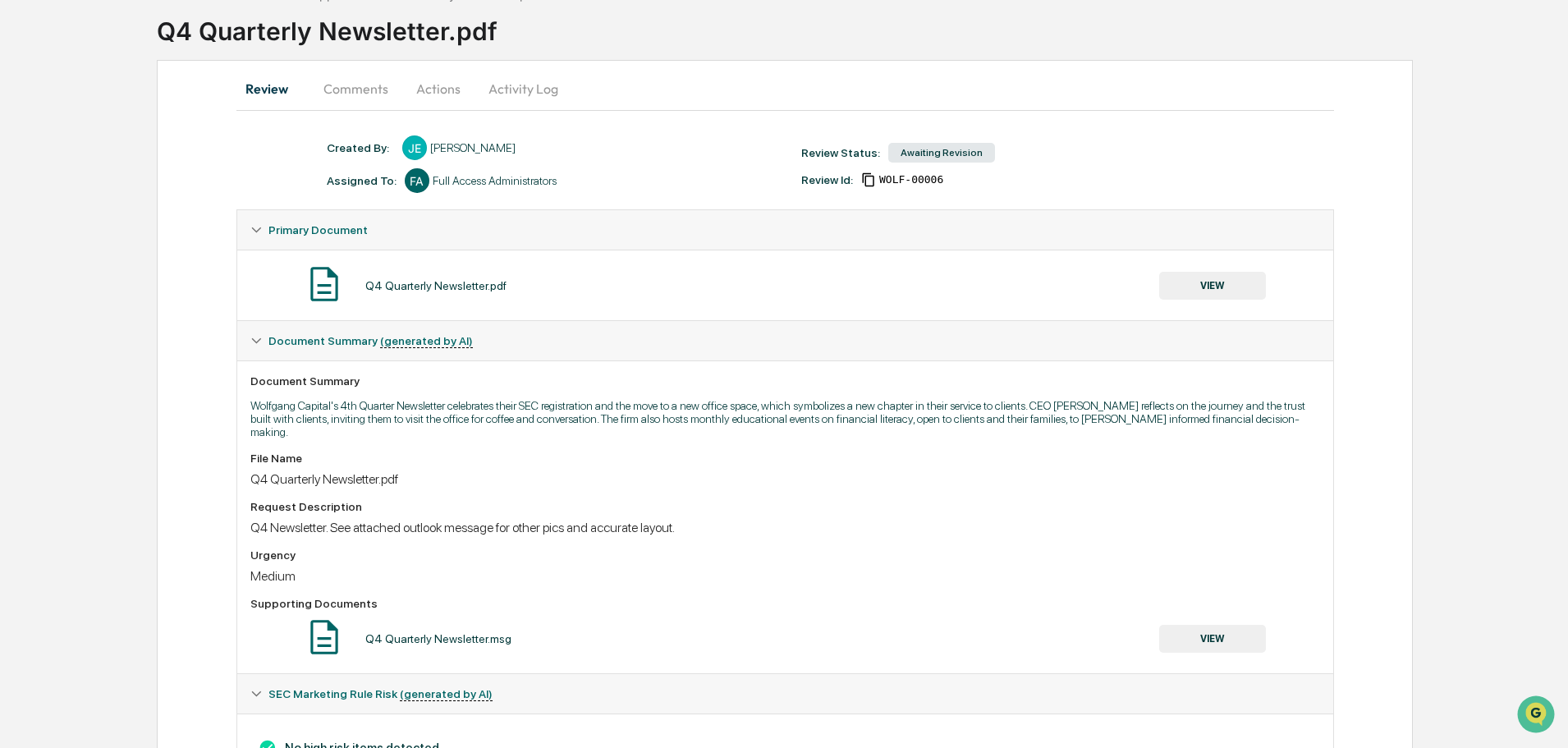
scroll to position [0, 0]
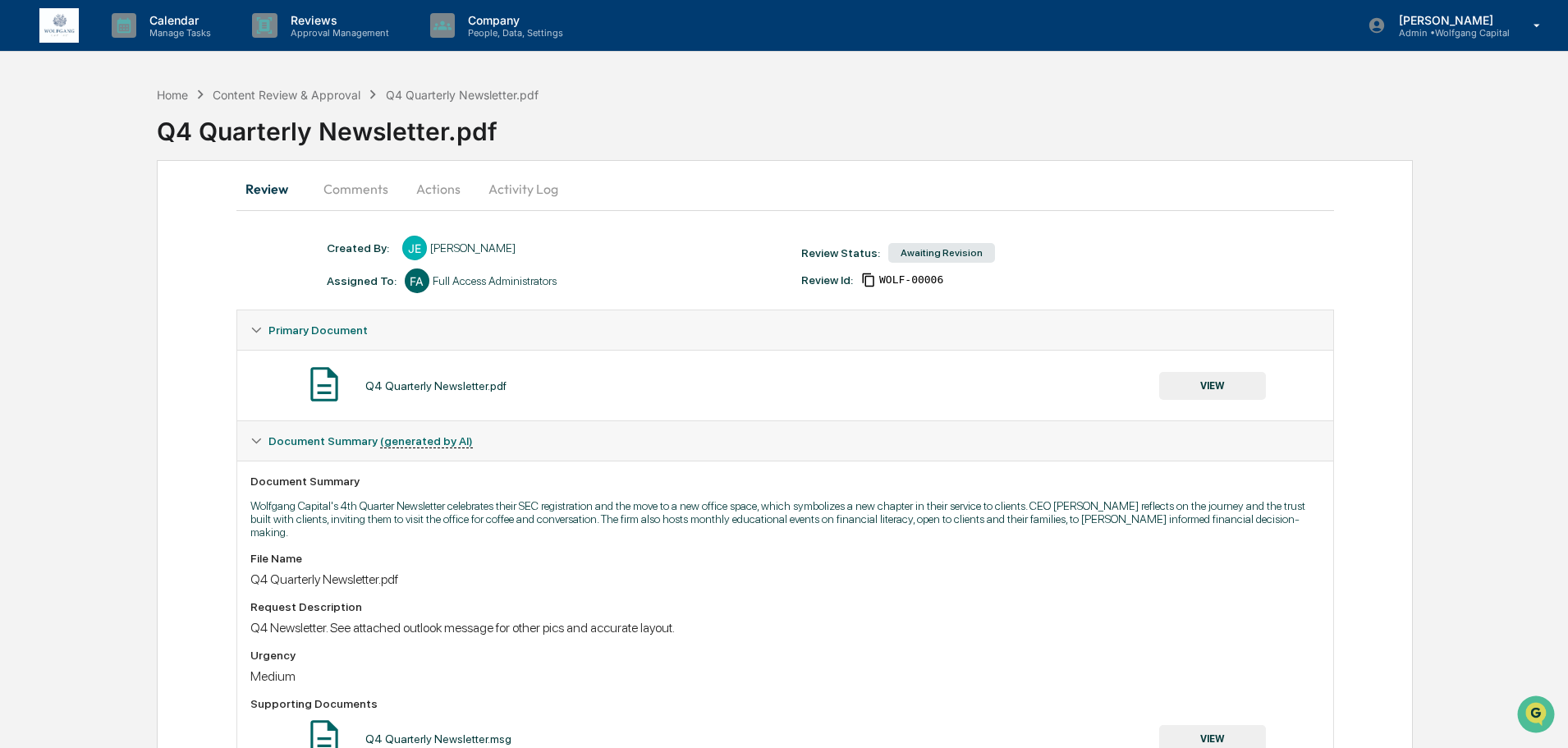
click at [366, 190] on button "Comments" at bounding box center [355, 189] width 91 height 40
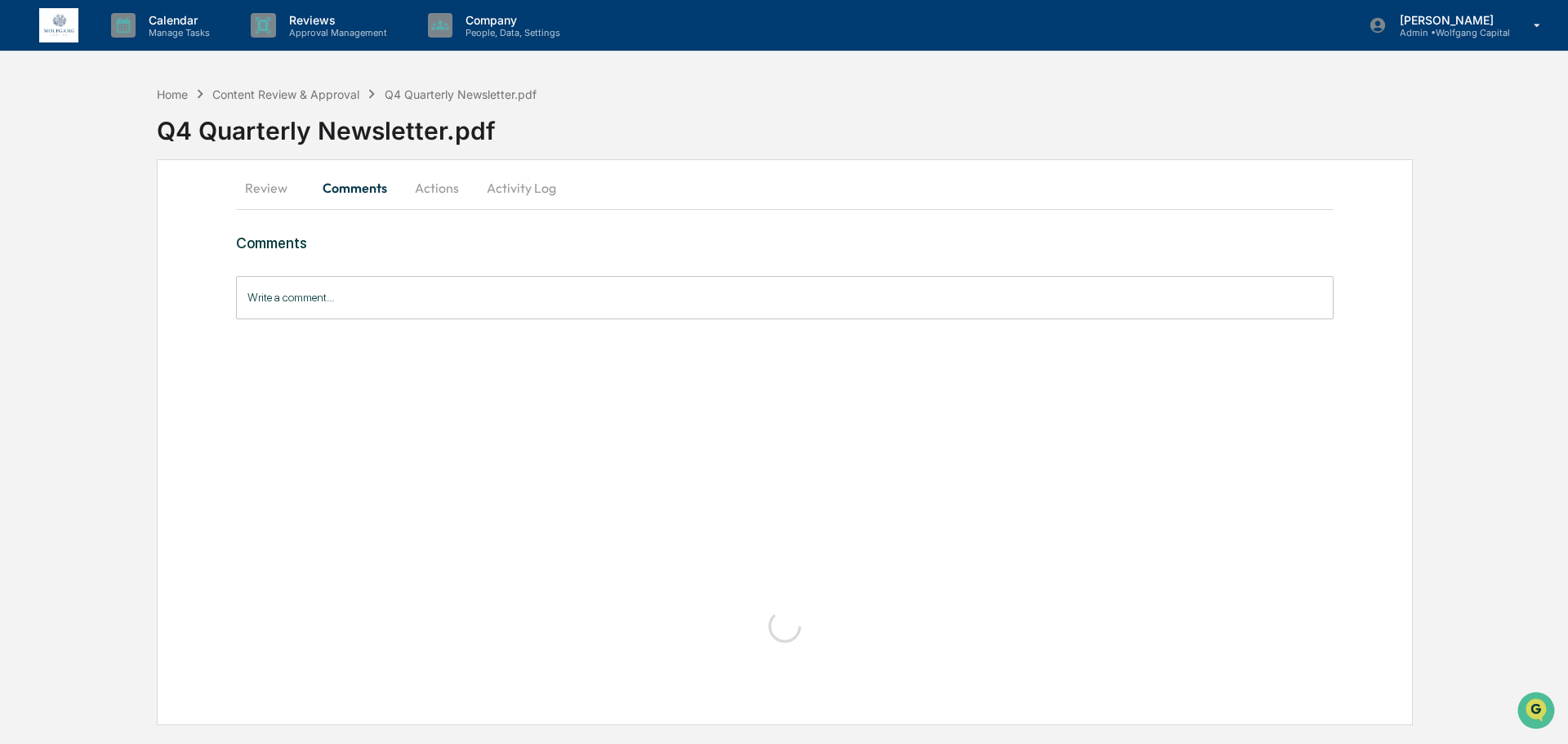
click at [464, 177] on button "Actions" at bounding box center [437, 188] width 73 height 39
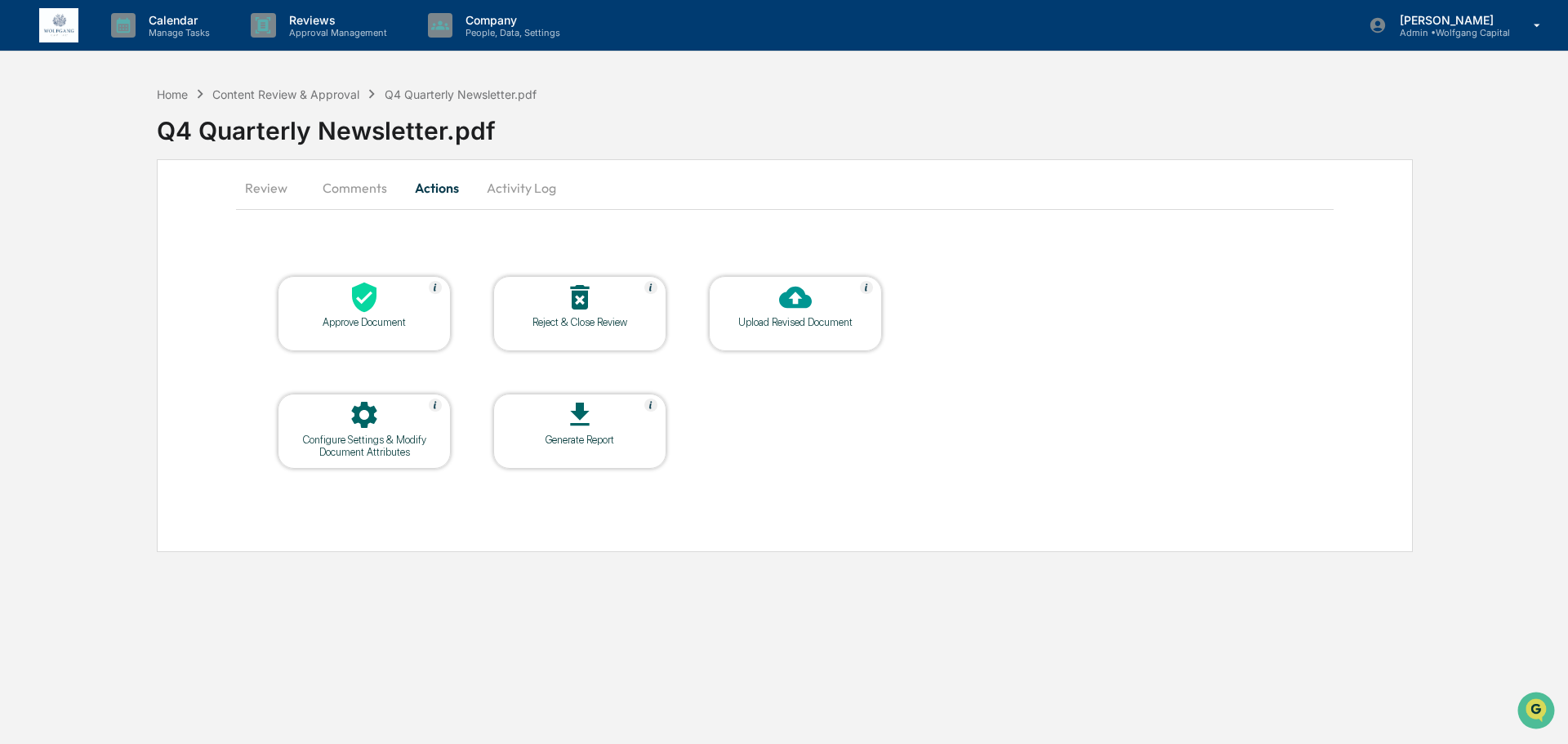
click at [369, 298] on icon at bounding box center [364, 297] width 24 height 30
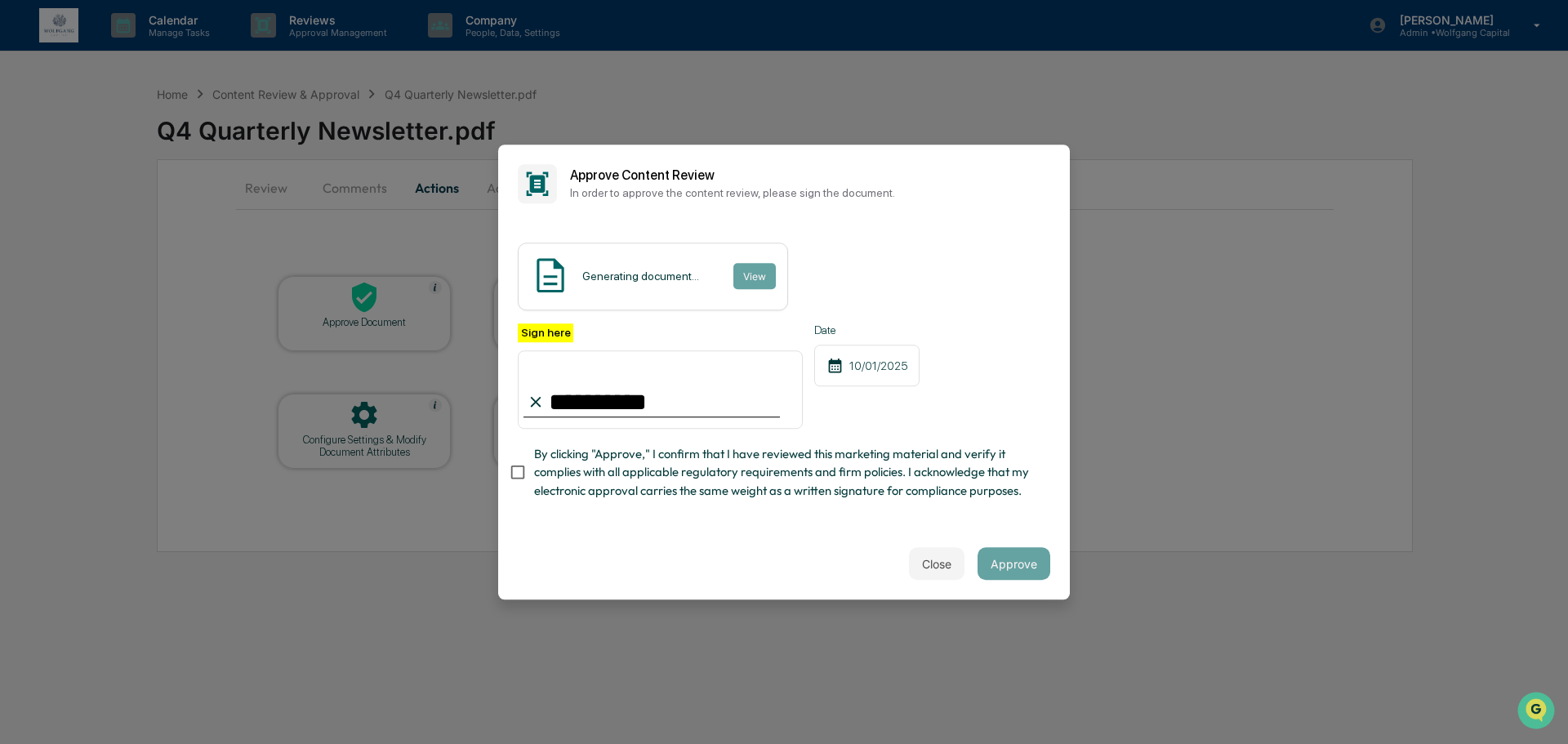
type input "**********"
click at [1020, 580] on button "Approve" at bounding box center [1013, 563] width 72 height 33
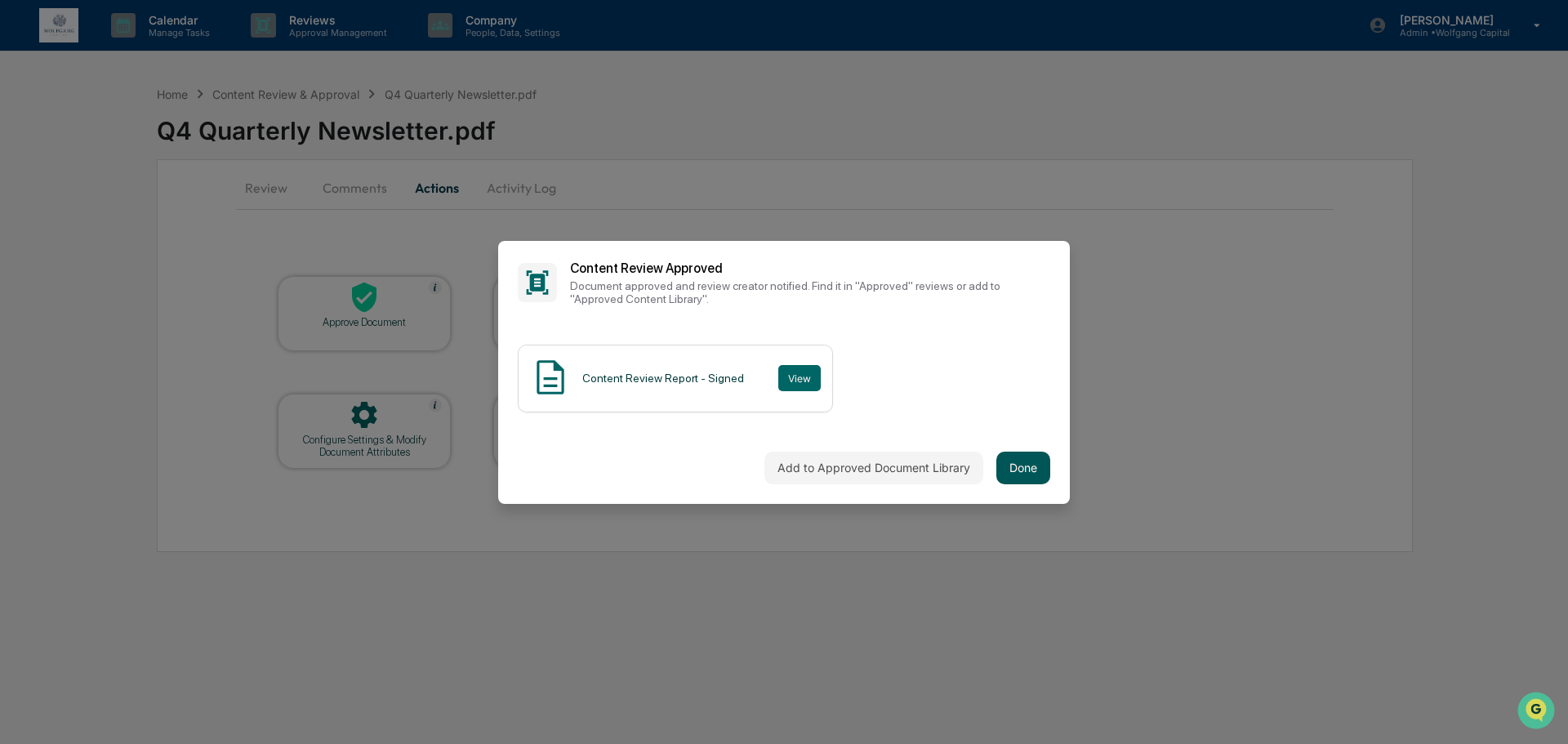
click at [1033, 454] on button "Done" at bounding box center [1022, 468] width 53 height 33
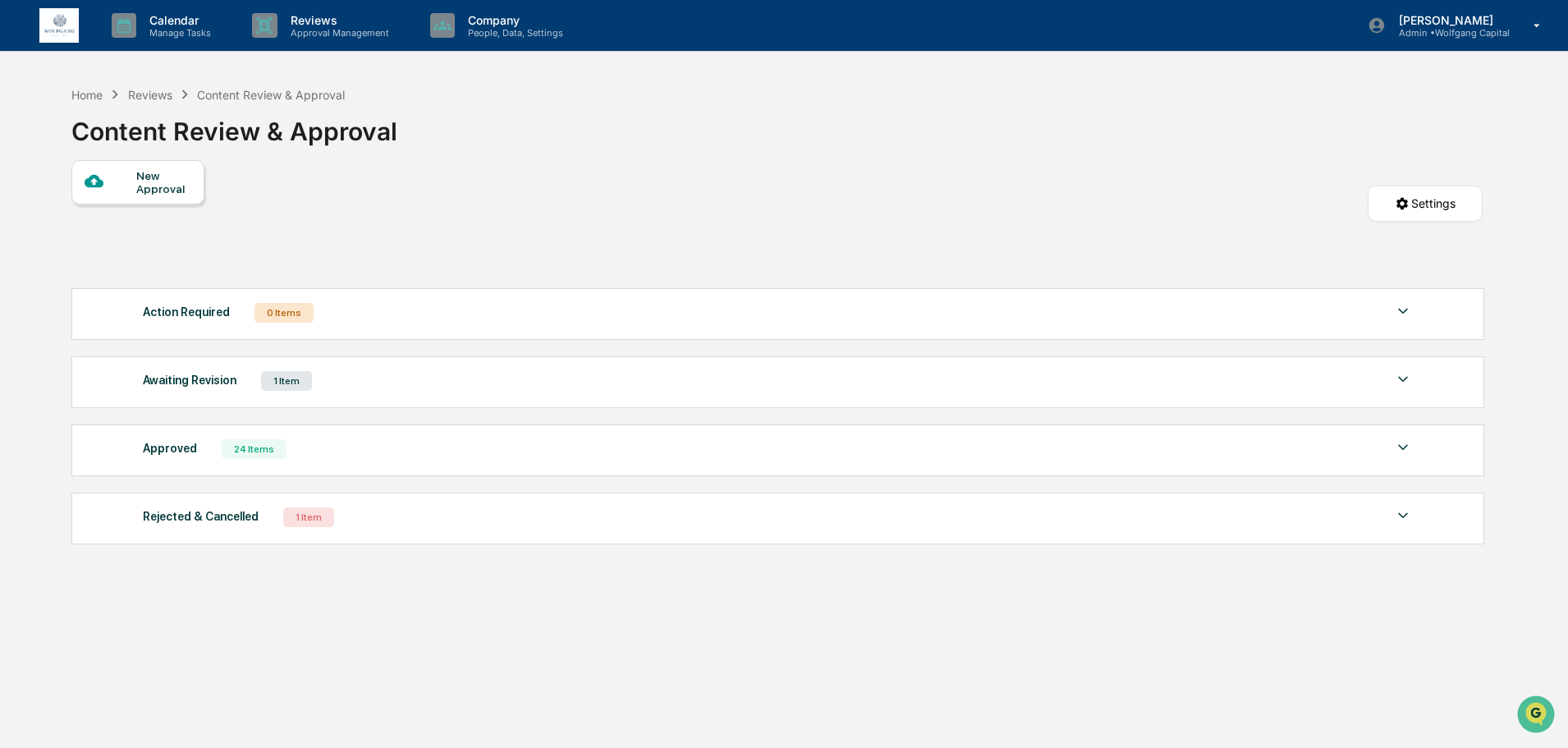
click at [551, 236] on div "New Approval Settings" at bounding box center [777, 220] width 1411 height 120
